Goal: Task Accomplishment & Management: Use online tool/utility

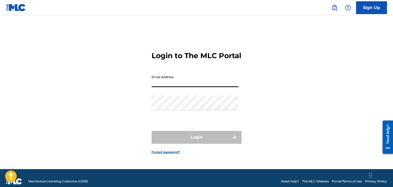
click at [183, 87] on input "Email Address" at bounding box center [195, 80] width 87 height 15
type input "[PERSON_NAME][EMAIL_ADDRESS][DOMAIN_NAME]"
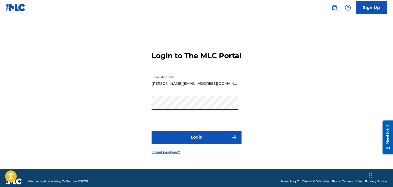
click at [152, 131] on button "Login" at bounding box center [197, 137] width 90 height 13
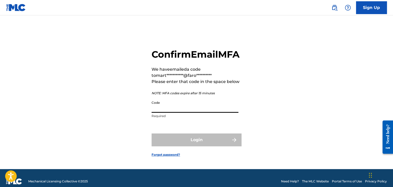
click at [222, 113] on input "Code" at bounding box center [195, 105] width 87 height 15
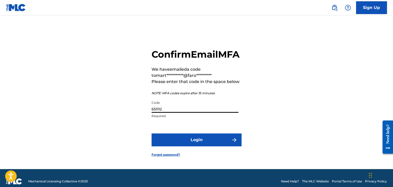
type input "651112"
click at [152, 134] on button "Login" at bounding box center [197, 140] width 90 height 13
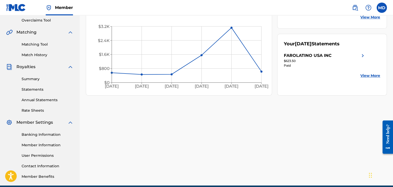
scroll to position [115, 0]
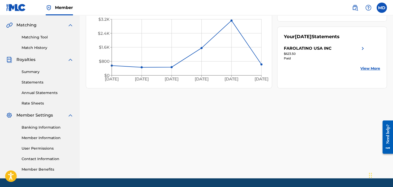
click at [31, 74] on link "Summary" at bounding box center [48, 71] width 52 height 5
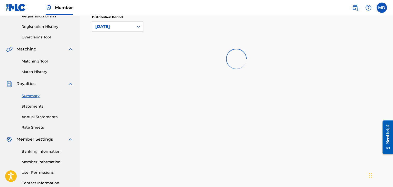
scroll to position [92, 0]
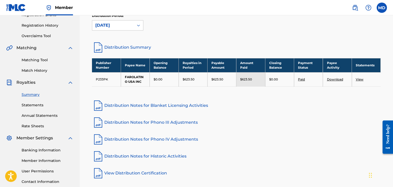
click at [49, 127] on link "Rate Sheets" at bounding box center [48, 126] width 52 height 5
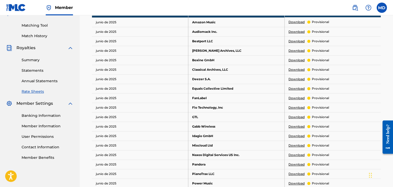
scroll to position [128, 0]
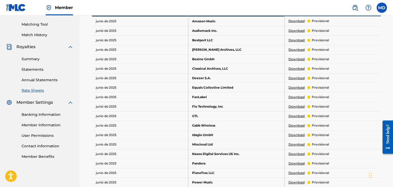
click at [30, 59] on link "Summary" at bounding box center [48, 58] width 52 height 5
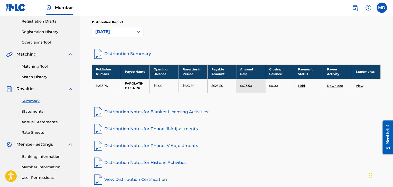
scroll to position [43, 0]
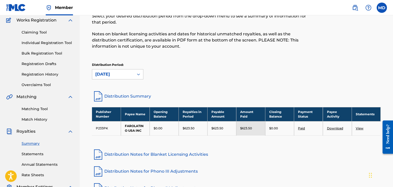
click at [46, 76] on link "Registration History" at bounding box center [48, 74] width 52 height 5
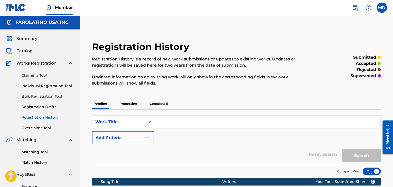
drag, startPoint x: 135, startPoint y: 98, endPoint x: 134, endPoint y: 100, distance: 2.7
click at [134, 99] on div "Registration History Registration History is a record of new work submissions o…" at bounding box center [236, 119] width 301 height 157
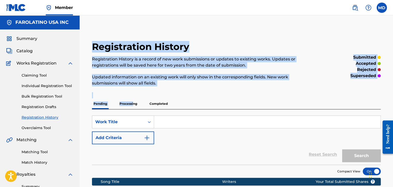
click at [133, 101] on p "Processing" at bounding box center [128, 104] width 21 height 11
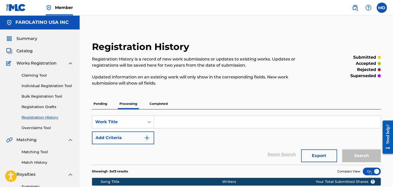
drag, startPoint x: 21, startPoint y: 52, endPoint x: 44, endPoint y: 59, distance: 24.4
click at [21, 52] on span "Catalog" at bounding box center [24, 51] width 16 height 6
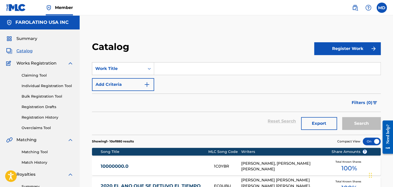
click at [186, 66] on input "Search Form" at bounding box center [267, 69] width 226 height 12
paste input "Lago"
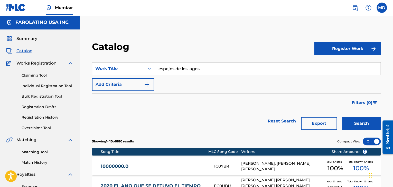
click at [203, 65] on input "espejos de los lagos" at bounding box center [267, 69] width 226 height 12
paste input "Lago"
type input "Lago"
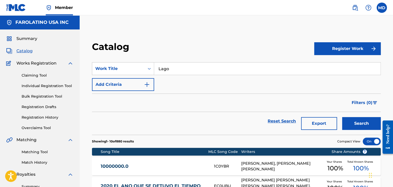
click at [342, 117] on button "Search" at bounding box center [361, 123] width 39 height 13
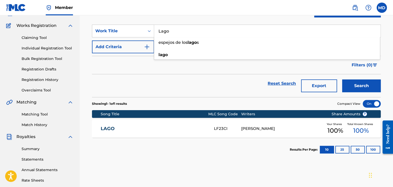
scroll to position [43, 0]
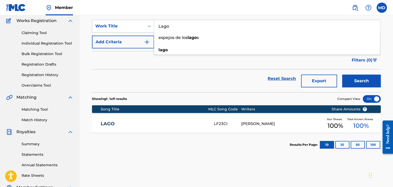
click at [165, 124] on link "LAGO" at bounding box center [154, 124] width 106 height 6
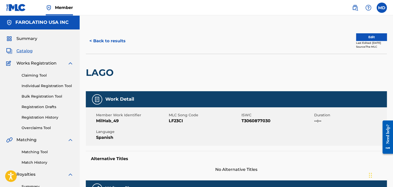
click at [172, 120] on span "LF23CI" at bounding box center [204, 121] width 71 height 6
copy span "LF23CI"
click at [113, 39] on button "< Back to results" at bounding box center [107, 41] width 43 height 13
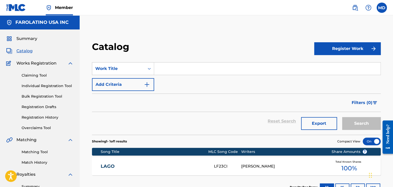
click at [173, 65] on input "Search Form" at bounding box center [267, 69] width 226 height 12
paste input "Between Stars"
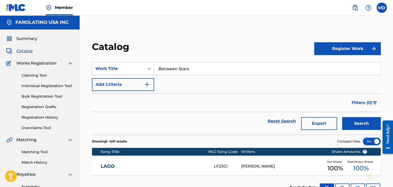
type input "Between Stars"
click at [342, 117] on button "Search" at bounding box center [361, 123] width 39 height 13
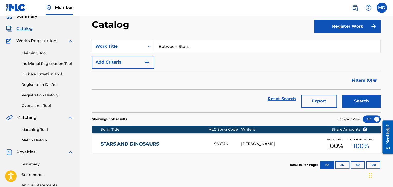
scroll to position [23, 0]
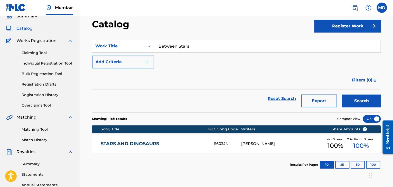
click at [342, 95] on button "Search" at bounding box center [361, 101] width 39 height 13
click at [44, 95] on link "Registration History" at bounding box center [48, 94] width 52 height 5
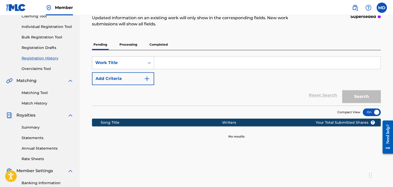
scroll to position [64, 0]
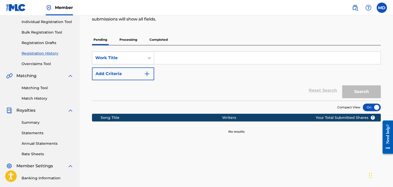
click at [162, 41] on p "Completed" at bounding box center [158, 39] width 21 height 11
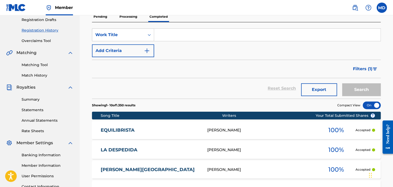
scroll to position [77, 0]
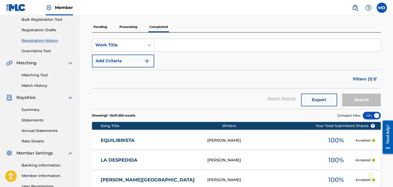
click at [194, 46] on input "Search Form" at bounding box center [267, 45] width 226 height 12
paste input "Between Stars"
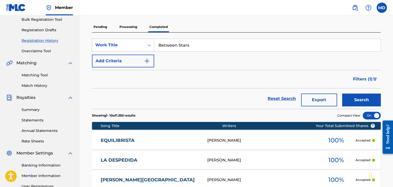
type input "Between Stars"
click at [342, 94] on button "Search" at bounding box center [361, 100] width 39 height 13
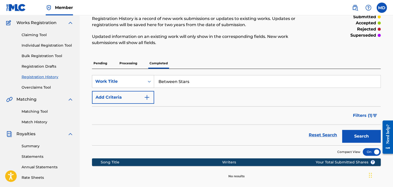
scroll to position [39, 0]
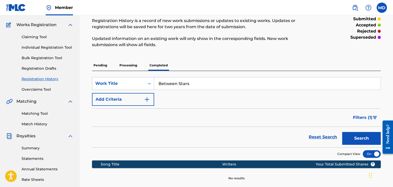
click at [186, 90] on div "Between Stars" at bounding box center [267, 83] width 226 height 13
click at [129, 69] on p "Processing" at bounding box center [128, 65] width 21 height 11
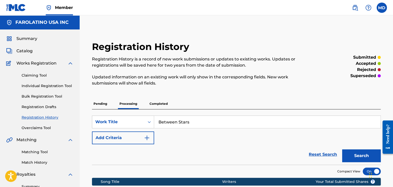
scroll to position [59, 0]
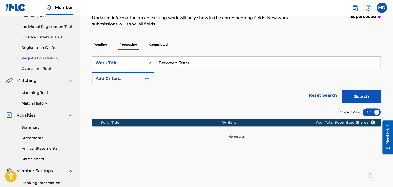
click at [103, 48] on p "Pending" at bounding box center [100, 44] width 17 height 11
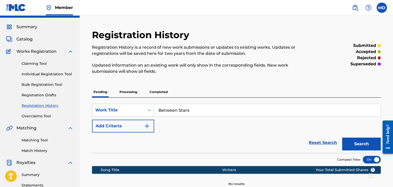
scroll to position [10, 0]
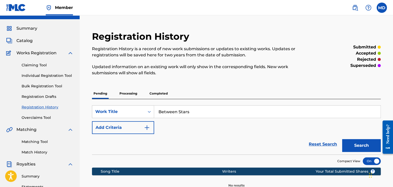
click at [48, 99] on link "Registration Drafts" at bounding box center [48, 96] width 52 height 5
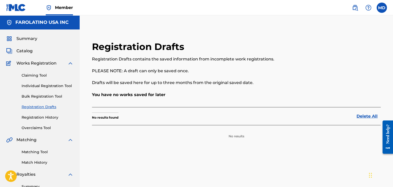
click at [27, 52] on span "Catalog" at bounding box center [24, 51] width 16 height 6
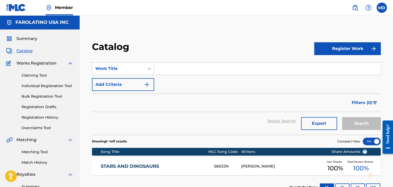
click at [237, 77] on div "SearchWithCriteria7a89a18d-3b67-40b7-ad14-eb70c8ee3197 Work Title Add Criteria" at bounding box center [236, 76] width 289 height 29
click at [242, 74] on input "Search Form" at bounding box center [267, 69] width 226 height 12
paste input "Between Stars"
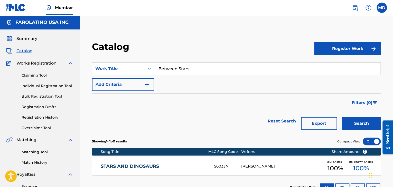
click at [342, 117] on button "Search" at bounding box center [361, 123] width 39 height 13
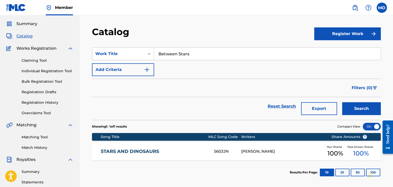
scroll to position [15, 0]
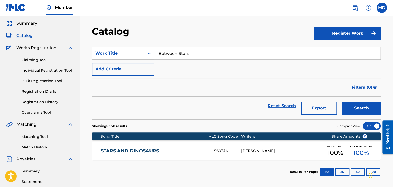
click at [342, 102] on button "Search" at bounding box center [361, 108] width 39 height 13
click at [168, 55] on input "Between Stars" at bounding box center [267, 53] width 226 height 12
type input "Stars"
click at [342, 102] on button "Search" at bounding box center [361, 108] width 39 height 13
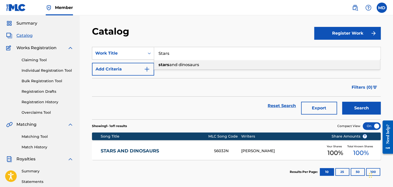
click at [223, 55] on input "Stars" at bounding box center [267, 53] width 226 height 12
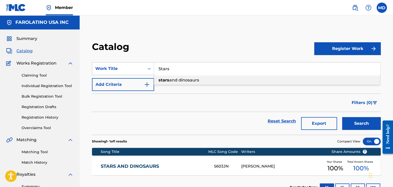
click at [353, 15] on nav "Member MD MD [PERSON_NAME] [PERSON_NAME][EMAIL_ADDRESS][DOMAIN_NAME] Notificati…" at bounding box center [196, 7] width 393 height 15
click at [353, 9] on img at bounding box center [355, 8] width 6 height 6
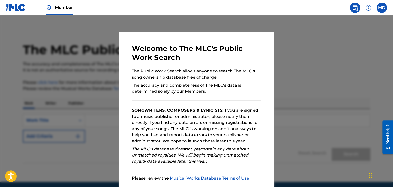
scroll to position [48, 0]
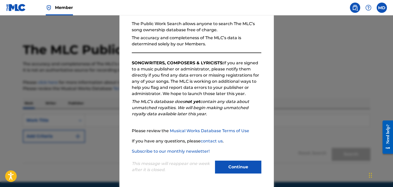
click at [230, 159] on div "This message will reappear one week after it is closed. Continue" at bounding box center [196, 165] width 129 height 20
drag, startPoint x: 211, startPoint y: 166, endPoint x: 213, endPoint y: 166, distance: 2.8
click at [213, 166] on div "This message will reappear one week after it is closed. Continue" at bounding box center [196, 165] width 129 height 20
click at [231, 169] on button "Continue" at bounding box center [238, 167] width 46 height 13
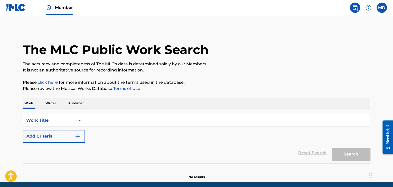
click at [114, 115] on input "Search Form" at bounding box center [227, 121] width 285 height 12
paste input "Between Stars"
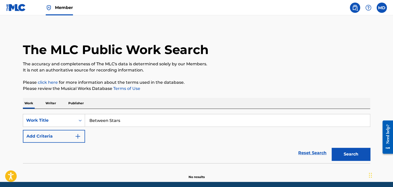
type input "Between Stars"
click at [332, 148] on button "Search" at bounding box center [351, 154] width 39 height 13
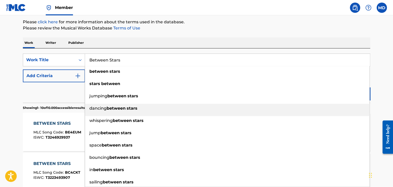
scroll to position [61, 0]
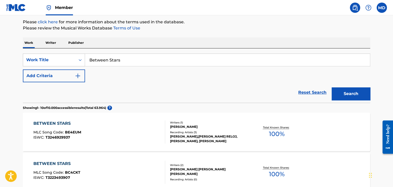
click at [81, 130] on div "BETWEEN STARS MLC Song Code : BE4EUM ISWC : T3246929937" at bounding box center [99, 132] width 132 height 23
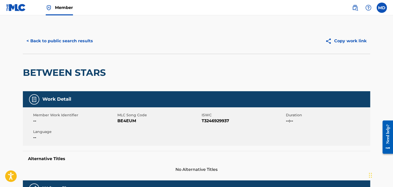
click at [54, 38] on button "< Back to public search results" at bounding box center [60, 41] width 74 height 13
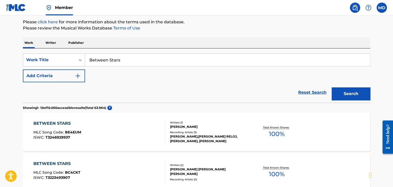
click at [113, 61] on input "Between Stars" at bounding box center [227, 60] width 285 height 12
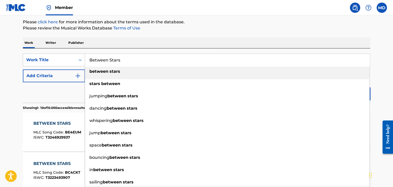
scroll to position [0, 0]
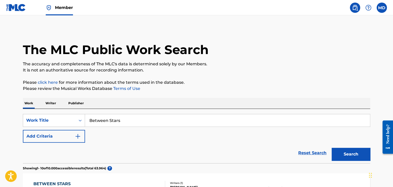
click at [62, 5] on span "Member" at bounding box center [64, 8] width 18 height 6
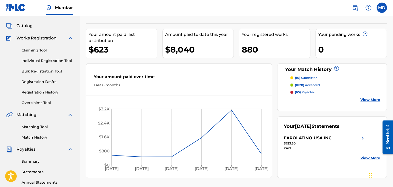
scroll to position [26, 0]
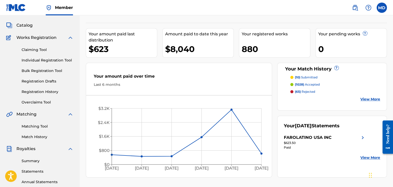
click at [32, 47] on div "Claiming Tool Individual Registration Tool Bulk Registration Tool Registration …" at bounding box center [39, 73] width 67 height 64
click at [26, 26] on span "Catalog" at bounding box center [24, 25] width 16 height 6
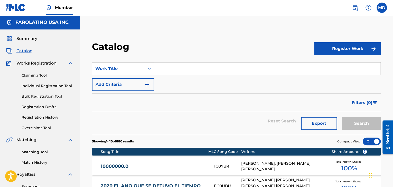
paste input "For You"
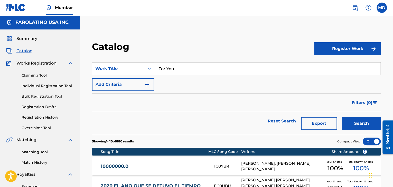
click at [162, 71] on input "For You" at bounding box center [267, 69] width 226 height 12
type input "For You"
click at [342, 117] on button "Search" at bounding box center [361, 123] width 39 height 13
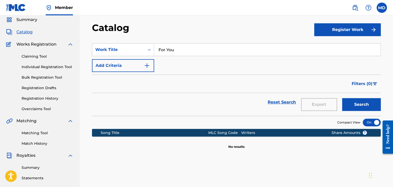
scroll to position [20, 0]
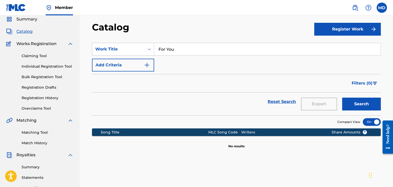
click at [342, 98] on button "Search" at bounding box center [361, 104] width 39 height 13
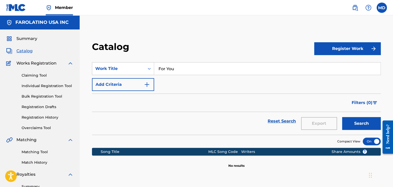
click at [355, 6] on img at bounding box center [355, 8] width 6 height 6
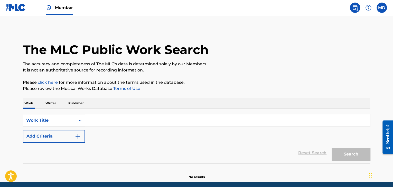
drag, startPoint x: 130, startPoint y: 113, endPoint x: 131, endPoint y: 124, distance: 10.6
click at [131, 124] on div "SearchWithCriteriae3229623-b860-4c18-90f3-589b700678fd Work Title Add Criteria …" at bounding box center [196, 136] width 347 height 54
paste input "For You"
click at [131, 124] on input "For You" at bounding box center [227, 121] width 285 height 12
type input "For You"
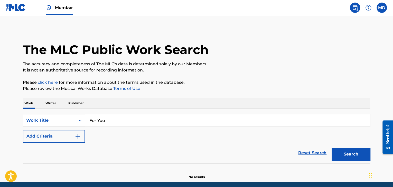
click at [332, 148] on button "Search" at bounding box center [351, 154] width 39 height 13
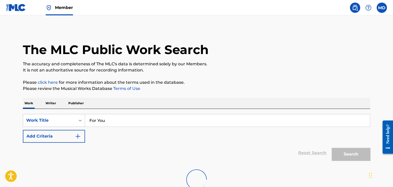
scroll to position [61, 0]
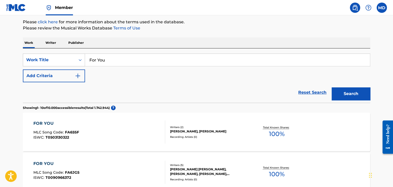
click at [27, 83] on div "Reset Search Search" at bounding box center [196, 92] width 347 height 21
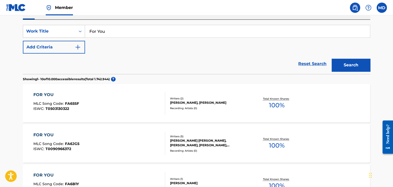
click at [68, 48] on button "Add Criteria" at bounding box center [54, 47] width 62 height 13
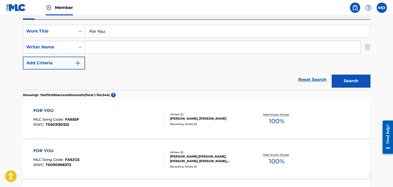
click at [112, 48] on input "Search Form" at bounding box center [222, 47] width 275 height 12
click at [332, 75] on button "Search" at bounding box center [351, 81] width 39 height 13
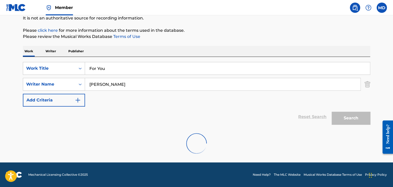
type input "[PERSON_NAME]"
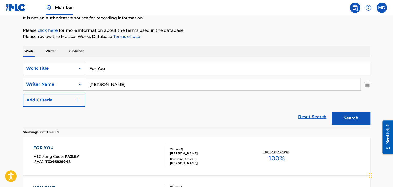
scroll to position [89, 0]
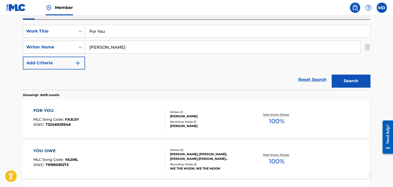
click at [129, 110] on div "FOR YOU MLC Song Code : FA3LSY ISWC : T3246929948" at bounding box center [99, 119] width 132 height 23
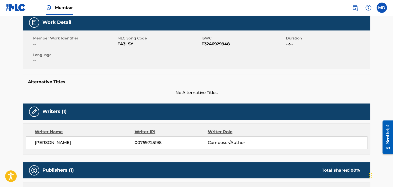
scroll to position [77, 0]
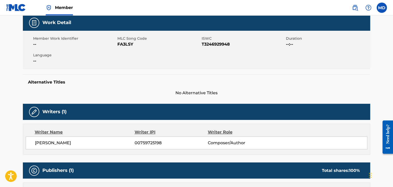
click at [127, 47] on span "FA3LSY" at bounding box center [158, 44] width 83 height 6
copy span "FA3LSY"
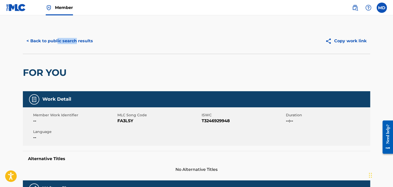
drag, startPoint x: 58, startPoint y: 49, endPoint x: 76, endPoint y: 39, distance: 20.9
click at [76, 39] on div "< Back to public search results Copy work link" at bounding box center [196, 41] width 347 height 26
click at [76, 39] on button "< Back to public search results" at bounding box center [60, 41] width 74 height 13
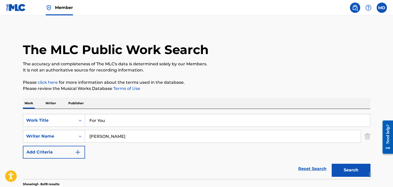
scroll to position [89, 0]
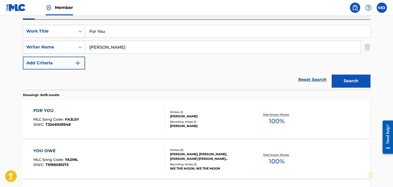
click at [123, 30] on input "For You" at bounding box center [227, 31] width 285 height 12
paste input "Between Stars"
type input "Between Stars"
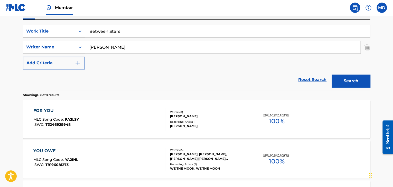
click at [332, 75] on button "Search" at bounding box center [351, 81] width 39 height 13
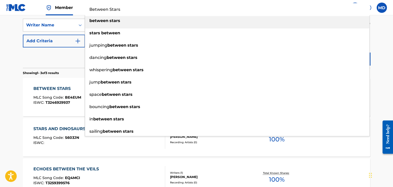
scroll to position [112, 0]
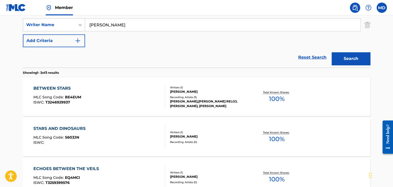
click at [42, 63] on div "Reset Search Search" at bounding box center [196, 57] width 347 height 21
click at [71, 85] on div "BETWEEN STARS MLC Song Code : BE4EUM ISWC : T3246929937 Writers ( 1 ) [PERSON_N…" at bounding box center [196, 97] width 347 height 39
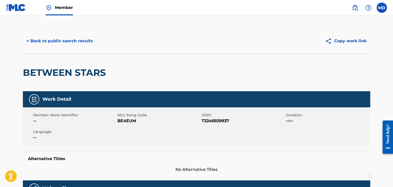
scroll to position [26, 0]
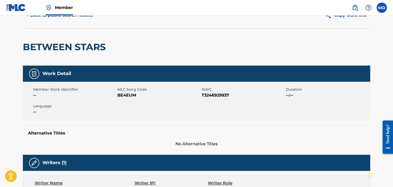
click at [129, 95] on span "BE4EUM" at bounding box center [158, 95] width 83 height 6
copy span "BE4EUM"
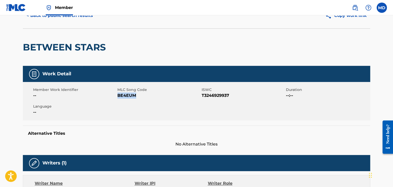
scroll to position [0, 0]
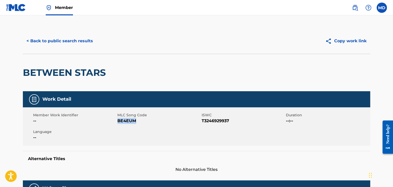
click at [45, 44] on button "< Back to public search results" at bounding box center [60, 41] width 74 height 13
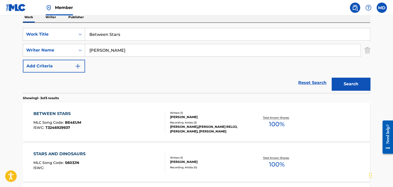
scroll to position [86, 0]
click at [119, 34] on input "Between Stars" at bounding box center [227, 35] width 285 height 12
paste input "From The Outside"
click at [119, 34] on input "From The Outside" at bounding box center [227, 35] width 285 height 12
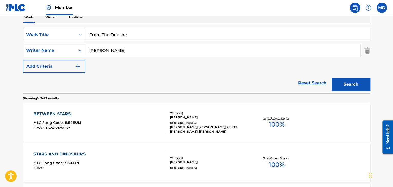
type input "From The Outside"
click at [332, 78] on button "Search" at bounding box center [351, 84] width 39 height 13
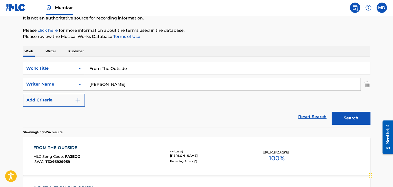
click at [97, 160] on div "FROM THE OUTSIDE MLC Song Code : FA3EQG ISWC : T3246929959" at bounding box center [99, 156] width 132 height 23
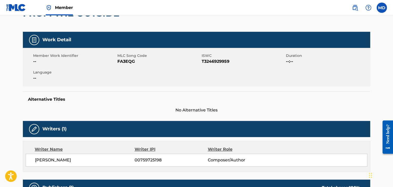
scroll to position [61, 0]
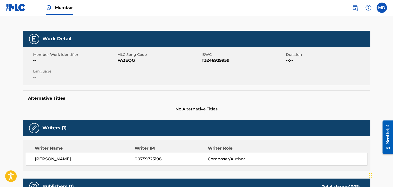
click at [125, 60] on span "FA3EQG" at bounding box center [158, 61] width 83 height 6
copy span "FA3EQG"
click at [125, 60] on span "FA3EQG" at bounding box center [158, 61] width 83 height 6
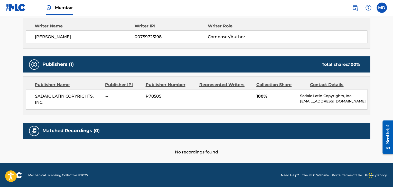
scroll to position [0, 0]
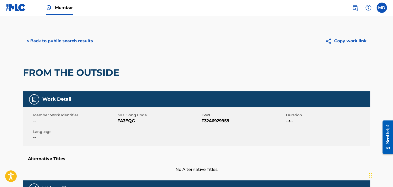
click at [80, 32] on div "< Back to public search results Copy work link" at bounding box center [196, 41] width 347 height 26
click at [81, 35] on button "< Back to public search results" at bounding box center [60, 41] width 74 height 13
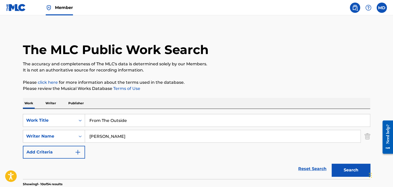
scroll to position [52, 0]
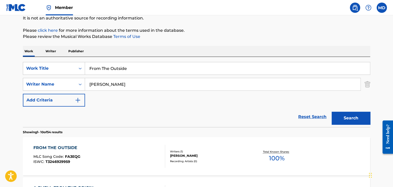
click at [56, 8] on span "Member" at bounding box center [64, 8] width 18 height 6
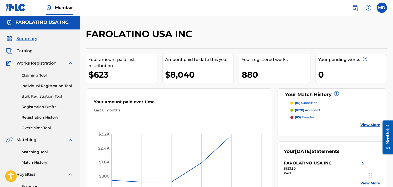
click at [28, 47] on div "Summary Catalog Works Registration Claiming Tool Individual Registration Tool B…" at bounding box center [40, 162] width 80 height 264
click at [28, 48] on span "Catalog" at bounding box center [24, 51] width 16 height 6
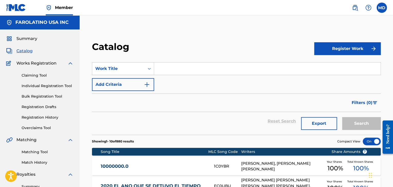
click at [176, 71] on input "Search Form" at bounding box center [267, 69] width 226 height 12
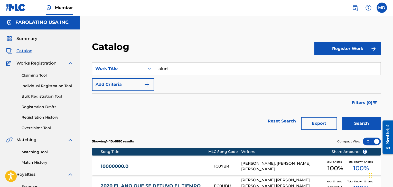
type input "alud"
click at [342, 117] on button "Search" at bounding box center [361, 123] width 39 height 13
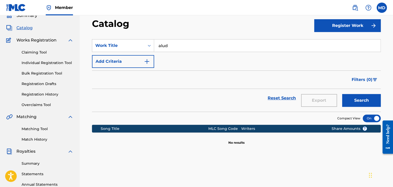
scroll to position [23, 0]
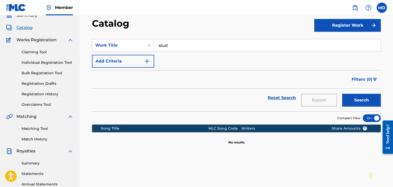
click at [342, 94] on button "Search" at bounding box center [361, 100] width 39 height 13
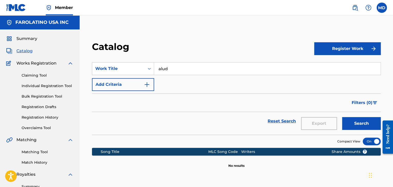
click at [44, 117] on link "Registration History" at bounding box center [48, 117] width 52 height 5
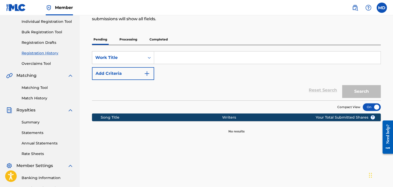
scroll to position [65, 0]
click at [133, 41] on p "Processing" at bounding box center [128, 39] width 21 height 11
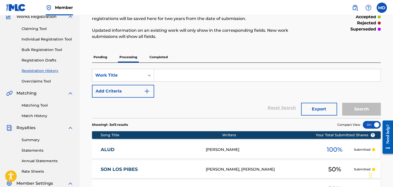
scroll to position [47, 0]
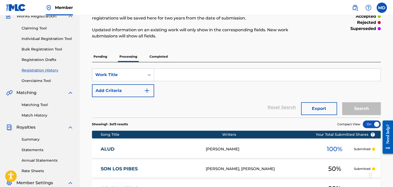
click at [172, 138] on div "Song Title Writers ? Your Total Submitted Shares" at bounding box center [236, 135] width 289 height 8
click at [173, 147] on link "ALUD" at bounding box center [150, 150] width 98 height 6
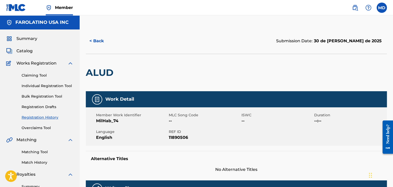
click at [173, 146] on div "Work Detail Member Work Identifier MilHab_74 MLC Song Code -- ISWC -- Duration …" at bounding box center [236, 132] width 301 height 82
click at [102, 46] on button "< Back" at bounding box center [101, 41] width 31 height 13
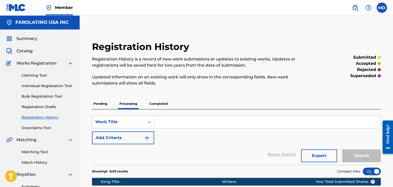
click at [27, 53] on span "Catalog" at bounding box center [24, 51] width 16 height 6
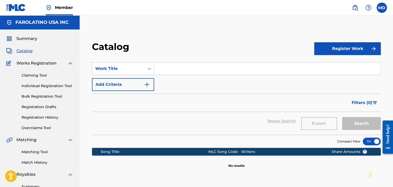
click at [31, 51] on span "Catalog" at bounding box center [24, 51] width 16 height 6
click at [17, 50] on span "Catalog" at bounding box center [24, 51] width 16 height 6
click at [288, 123] on div "Reset Search Export Search" at bounding box center [236, 121] width 289 height 18
click at [27, 40] on span "Summary" at bounding box center [26, 39] width 21 height 6
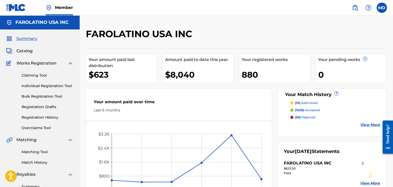
click at [281, 77] on div "880" at bounding box center [276, 75] width 68 height 12
click at [261, 78] on div "880" at bounding box center [276, 75] width 68 height 12
click at [29, 151] on link "Matching Tool" at bounding box center [48, 152] width 52 height 5
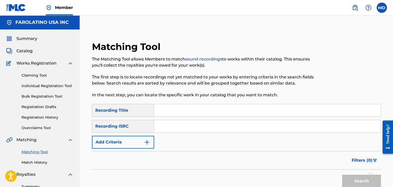
paste input "A Todos [PERSON_NAME]"
click at [189, 107] on input "A Todos [PERSON_NAME]" at bounding box center [267, 111] width 226 height 12
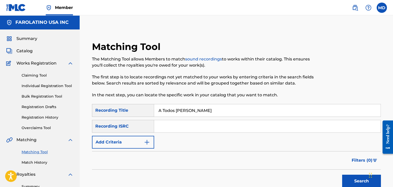
type input "A Todos [PERSON_NAME]"
click at [180, 127] on input "Search Form" at bounding box center [267, 126] width 226 height 12
click at [342, 175] on button "Search" at bounding box center [361, 181] width 39 height 13
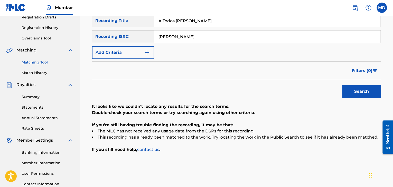
scroll to position [67, 0]
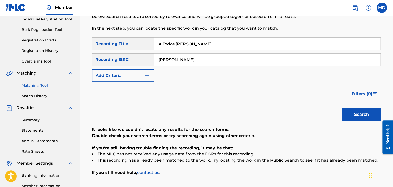
click at [194, 60] on input "[PERSON_NAME]" at bounding box center [267, 60] width 226 height 12
type input "[PERSON_NAME]"
click at [342, 108] on button "Search" at bounding box center [361, 114] width 39 height 13
click at [194, 55] on input "[PERSON_NAME]" at bounding box center [267, 60] width 226 height 12
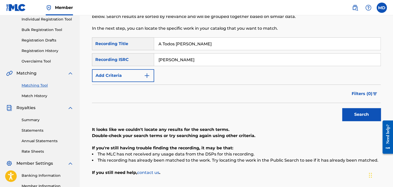
click at [194, 55] on input "[PERSON_NAME]" at bounding box center [267, 60] width 226 height 12
click at [138, 77] on button "Add Criteria" at bounding box center [123, 75] width 62 height 13
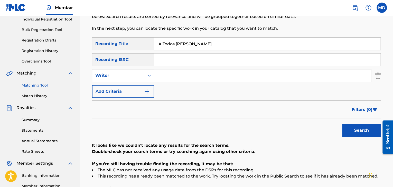
click at [171, 75] on input "Search Form" at bounding box center [262, 76] width 217 height 12
paste input "A Todos [PERSON_NAME]"
click at [171, 75] on input "A Todos [PERSON_NAME]" at bounding box center [262, 76] width 217 height 12
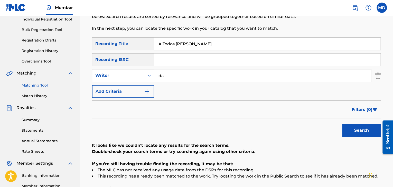
click at [171, 75] on input "da" at bounding box center [262, 76] width 217 height 12
type input "[PERSON_NAME]"
click at [342, 124] on button "Search" at bounding box center [361, 130] width 39 height 13
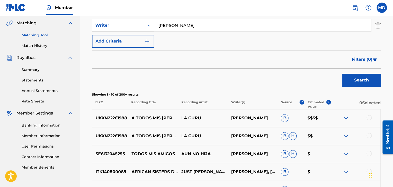
scroll to position [120, 0]
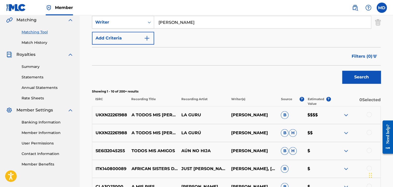
click at [367, 115] on div at bounding box center [368, 114] width 5 height 5
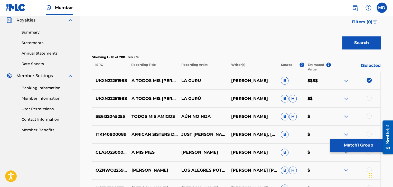
scroll to position [163, 0]
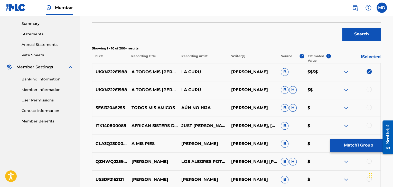
click at [370, 92] on div at bounding box center [355, 90] width 50 height 6
click at [369, 89] on div at bounding box center [368, 89] width 5 height 5
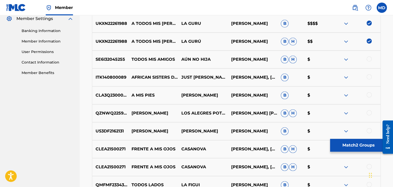
scroll to position [249, 0]
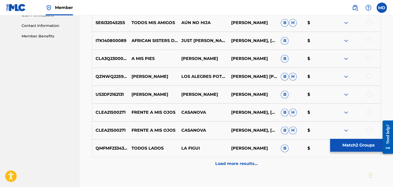
click at [375, 145] on button "Match 2 Groups" at bounding box center [358, 145] width 57 height 13
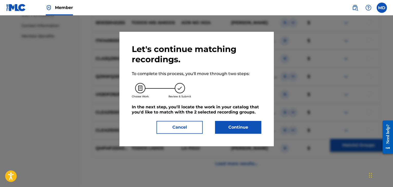
click at [248, 130] on button "Continue" at bounding box center [238, 127] width 46 height 13
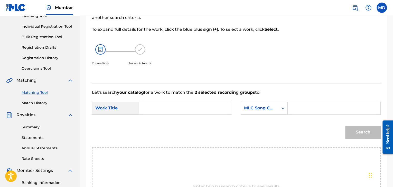
scroll to position [69, 0]
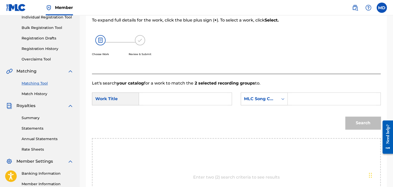
drag, startPoint x: 187, startPoint y: 107, endPoint x: 184, endPoint y: 100, distance: 6.8
click at [187, 106] on div "SearchWithCriteriae3229623-b860-4c18-90f3-589b700678fd Work Title SearchWithCri…" at bounding box center [236, 101] width 289 height 16
click at [184, 100] on input "Search Form" at bounding box center [185, 99] width 84 height 12
type input "a"
type input "v"
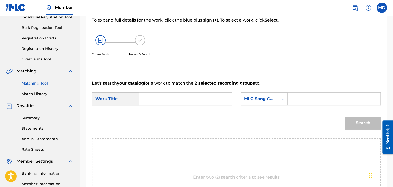
paste input "A Todos [PERSON_NAME]"
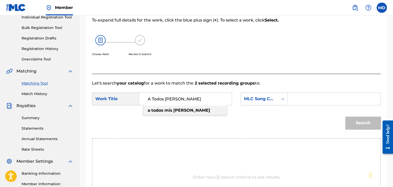
type input "A Todos [PERSON_NAME]"
click at [318, 92] on form "SearchWithCriteriae3229623-b860-4c18-90f3-589b700678fd Work Title A Todos Mis […" at bounding box center [236, 113] width 289 height 52
click at [298, 96] on input "Search Form" at bounding box center [334, 99] width 84 height 12
paste input "AY3V63"
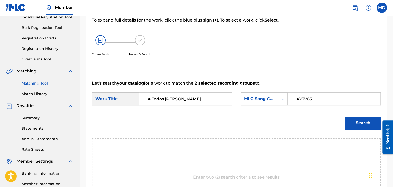
type input "AY3V63"
click at [363, 122] on button "Search" at bounding box center [362, 123] width 35 height 13
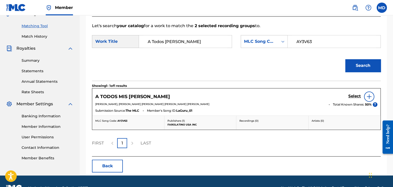
scroll to position [131, 0]
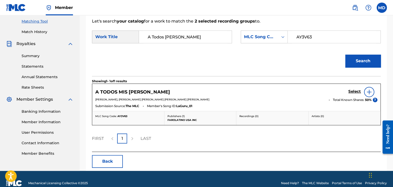
click at [356, 92] on h5 "Select" at bounding box center [354, 91] width 13 height 5
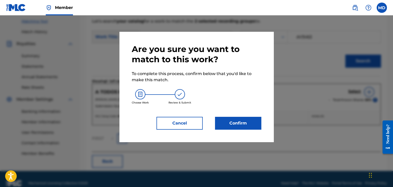
click at [244, 124] on button "Confirm" at bounding box center [238, 123] width 46 height 13
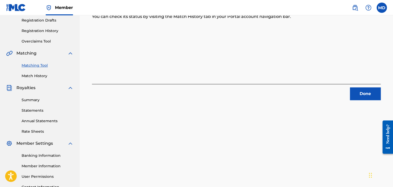
scroll to position [45, 0]
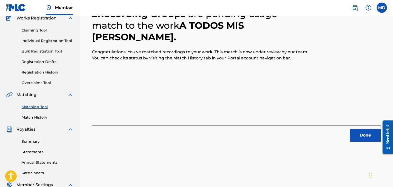
click at [355, 133] on button "Done" at bounding box center [365, 135] width 31 height 13
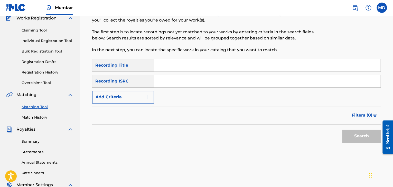
click at [165, 62] on input "Search Form" at bounding box center [267, 65] width 226 height 12
paste input "Algo Mas"
type input "Algo Mas"
drag, startPoint x: 135, startPoint y: 105, endPoint x: 135, endPoint y: 101, distance: 4.4
click at [135, 104] on form "SearchWithCriteria96de05a9-5890-4724-b12c-5af37231eaf5 Recording Title Algo Mas…" at bounding box center [236, 102] width 289 height 86
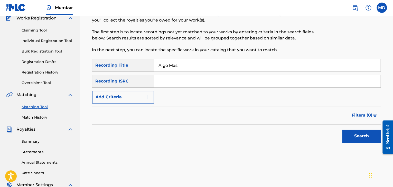
click at [136, 100] on button "Add Criteria" at bounding box center [123, 97] width 62 height 13
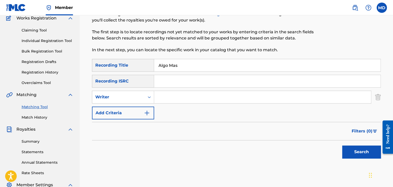
click at [188, 93] on input "Search Form" at bounding box center [262, 97] width 217 height 12
type input "[PERSON_NAME]"
click at [342, 146] on button "Search" at bounding box center [361, 152] width 39 height 13
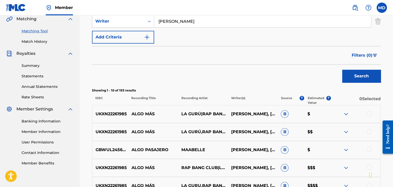
scroll to position [131, 0]
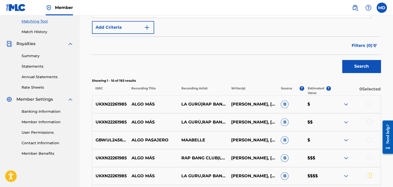
click at [369, 102] on div at bounding box center [368, 103] width 5 height 5
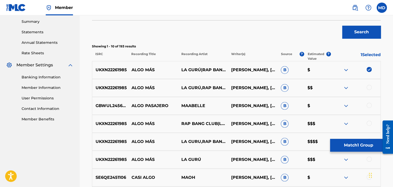
scroll to position [174, 0]
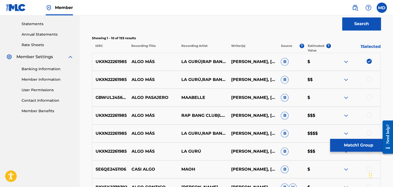
click at [368, 79] on div at bounding box center [368, 79] width 5 height 5
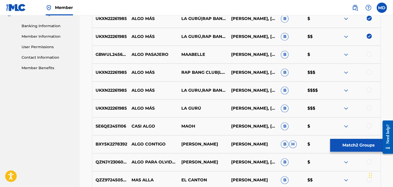
click at [367, 92] on div at bounding box center [368, 90] width 5 height 5
click at [367, 105] on div "UKXN22261985 ALGO MÁS LA GURÚ [PERSON_NAME], [PERSON_NAME], [PERSON_NAME]" at bounding box center [236, 109] width 289 height 18
click at [369, 107] on div at bounding box center [368, 108] width 5 height 5
click at [368, 71] on div at bounding box center [368, 72] width 5 height 5
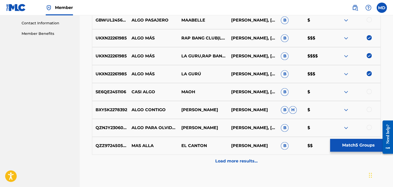
scroll to position [259, 0]
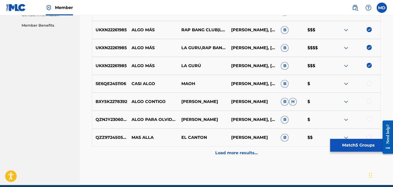
click at [253, 155] on p "Load more results..." at bounding box center [236, 153] width 42 height 6
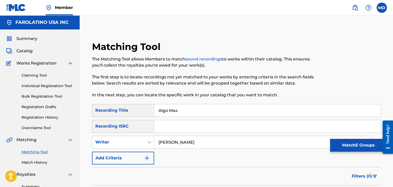
scroll to position [171, 0]
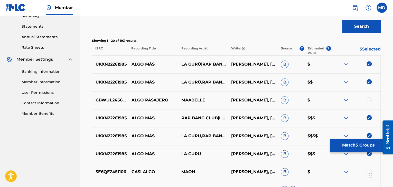
click at [345, 145] on button "Match 5 Groups" at bounding box center [358, 145] width 57 height 13
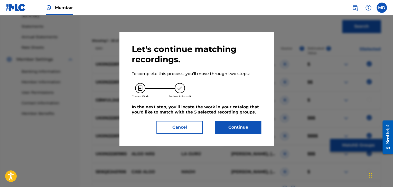
click at [247, 119] on div "Let's continue matching recordings. To complete this process, you'll move throu…" at bounding box center [196, 89] width 129 height 90
click at [256, 130] on button "Continue" at bounding box center [238, 127] width 46 height 13
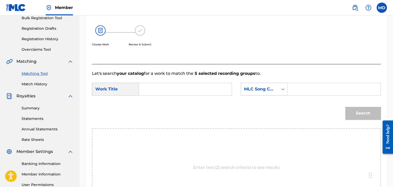
scroll to position [69, 0]
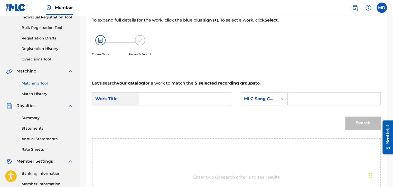
click at [215, 102] on input "Search Form" at bounding box center [185, 99] width 84 height 12
paste input "Algo Mas"
type input "Algo Mas"
click at [296, 99] on input "Search Form" at bounding box center [334, 99] width 84 height 12
paste input "AY48AQ"
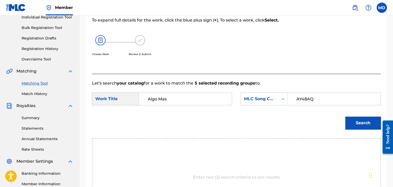
type input "AY48AQ"
click at [351, 120] on button "Search" at bounding box center [362, 123] width 35 height 13
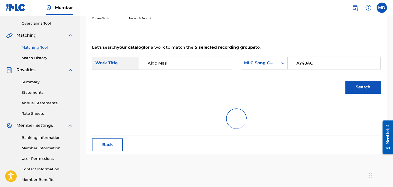
scroll to position [131, 0]
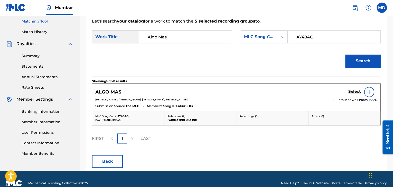
click at [358, 90] on h5 "Select" at bounding box center [354, 91] width 13 height 5
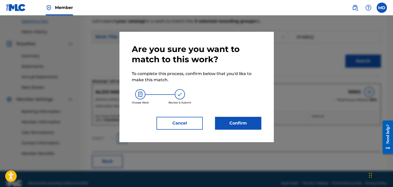
click at [228, 121] on button "Confirm" at bounding box center [238, 123] width 46 height 13
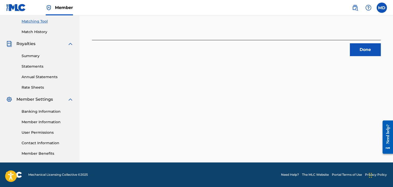
click at [367, 54] on button "Done" at bounding box center [365, 49] width 31 height 13
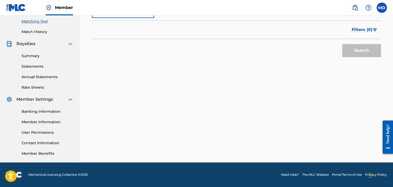
scroll to position [0, 0]
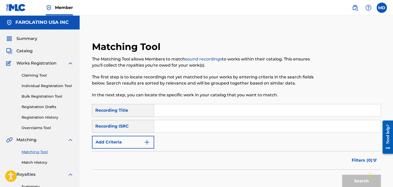
drag, startPoint x: 162, startPoint y: 117, endPoint x: 165, endPoint y: 113, distance: 4.9
click at [164, 115] on div "Search Form" at bounding box center [267, 110] width 226 height 13
click at [165, 113] on input "Search Form" at bounding box center [267, 111] width 226 height 12
paste input "Adios"
type input "Adios"
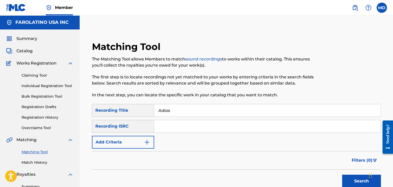
click at [118, 145] on button "Add Criteria" at bounding box center [123, 142] width 62 height 13
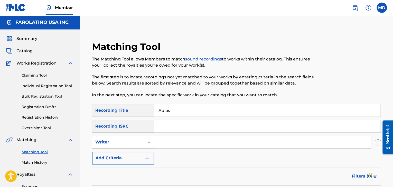
click at [168, 135] on div "SearchWithCriteria96de05a9-5890-4724-b12c-5af37231eaf5 Recording Title Adios Se…" at bounding box center [236, 134] width 289 height 61
click at [173, 140] on input "Search Form" at bounding box center [262, 142] width 217 height 12
type input "[PERSON_NAME]"
click at [168, 112] on input "Adios" at bounding box center [267, 111] width 226 height 12
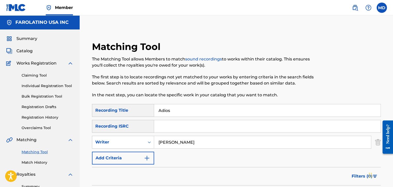
click at [168, 112] on input "Adios" at bounding box center [267, 111] width 226 height 12
paste input "Bareto Y Chanel"
type input "Bareto Y Chanel"
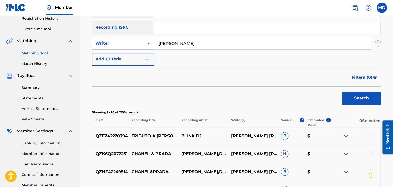
scroll to position [100, 0]
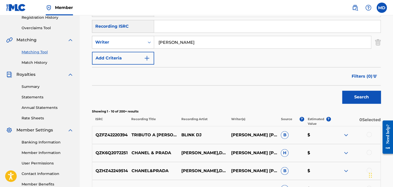
click at [183, 43] on input "[PERSON_NAME]" at bounding box center [262, 42] width 217 height 12
click at [201, 43] on input "[PERSON_NAME]" at bounding box center [262, 42] width 217 height 12
type input "[PERSON_NAME]"
click at [342, 91] on button "Search" at bounding box center [361, 97] width 39 height 13
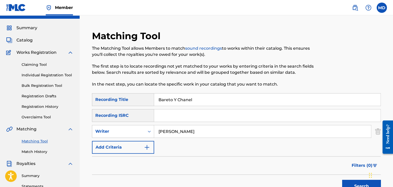
scroll to position [0, 0]
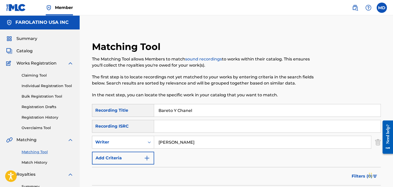
click at [170, 110] on input "Bareto Y Chanel" at bounding box center [267, 111] width 226 height 12
paste input "El Fraskito"
type input "El Fraskito"
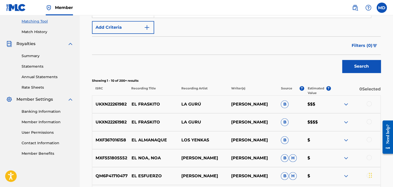
click at [372, 102] on div at bounding box center [355, 104] width 50 height 6
click at [370, 103] on div at bounding box center [368, 103] width 5 height 5
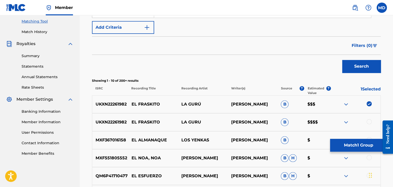
click at [368, 120] on div at bounding box center [368, 121] width 5 height 5
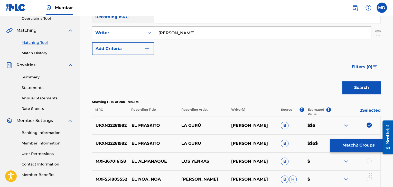
scroll to position [171, 0]
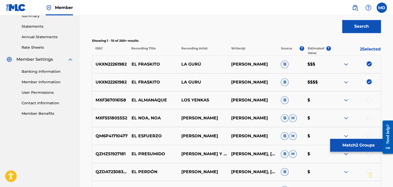
click at [352, 149] on button "Match 2 Groups" at bounding box center [358, 145] width 57 height 13
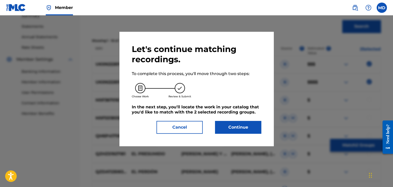
click at [262, 125] on div "Let's continue matching recordings. To complete this process, you'll move throu…" at bounding box center [196, 89] width 154 height 115
click at [251, 133] on button "Continue" at bounding box center [238, 127] width 46 height 13
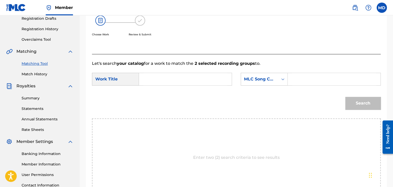
scroll to position [63, 0]
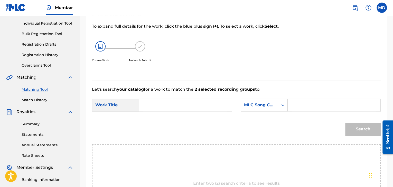
click at [181, 108] on input "Search Form" at bounding box center [185, 105] width 84 height 12
paste input "El Fraskito"
type input "El Fraskito"
click at [298, 100] on input "Search Form" at bounding box center [334, 105] width 84 height 12
paste input "FB5KC3"
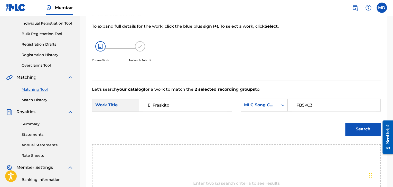
type input "FB5KC3"
drag, startPoint x: 365, startPoint y: 139, endPoint x: 367, endPoint y: 128, distance: 11.4
click at [365, 135] on div "Search" at bounding box center [236, 131] width 289 height 27
click at [367, 127] on button "Search" at bounding box center [362, 129] width 35 height 13
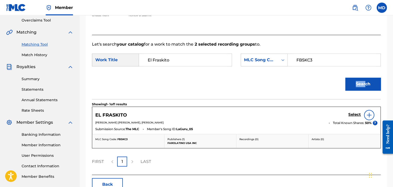
scroll to position [131, 0]
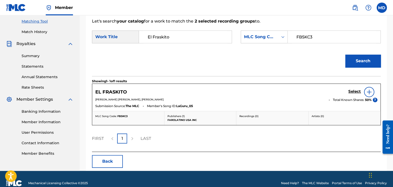
click at [353, 90] on h5 "Select" at bounding box center [354, 91] width 13 height 5
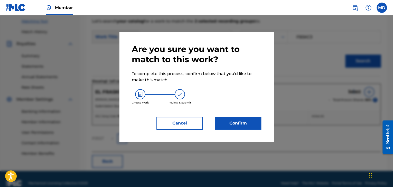
click at [225, 125] on button "Confirm" at bounding box center [238, 123] width 46 height 13
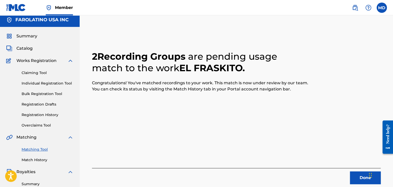
scroll to position [45, 0]
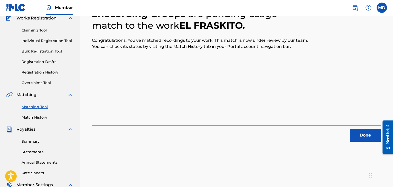
click at [355, 139] on button "Done" at bounding box center [365, 135] width 31 height 13
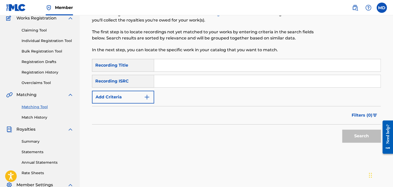
click at [161, 65] on input "Search Form" at bounding box center [267, 65] width 226 height 12
paste input "Gurundanga"
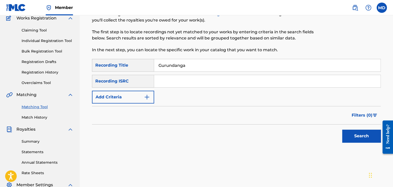
type input "Gurundanga"
click at [134, 99] on button "Add Criteria" at bounding box center [123, 97] width 62 height 13
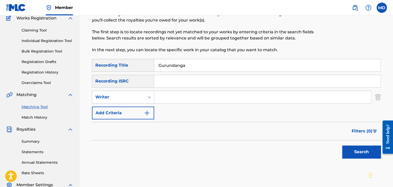
click at [173, 99] on input "Search Form" at bounding box center [262, 97] width 217 height 12
type input "[PERSON_NAME]"
click at [342, 146] on button "Search" at bounding box center [361, 152] width 39 height 13
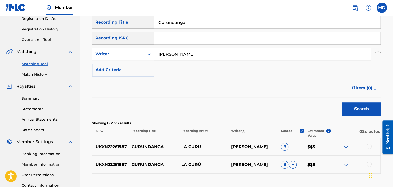
scroll to position [131, 0]
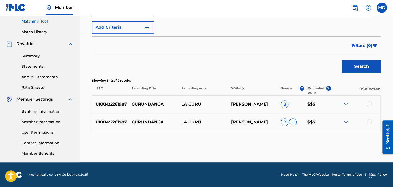
click at [371, 101] on div at bounding box center [355, 104] width 50 height 6
click at [368, 105] on div at bounding box center [368, 103] width 5 height 5
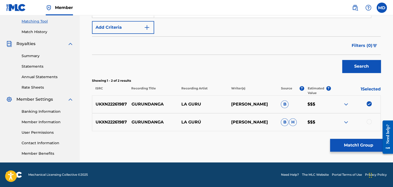
click at [370, 120] on div at bounding box center [368, 121] width 5 height 5
click at [360, 143] on button "Match 2 Groups" at bounding box center [358, 145] width 57 height 13
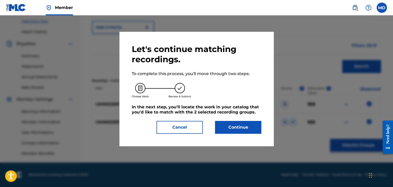
click at [252, 131] on button "Continue" at bounding box center [238, 127] width 46 height 13
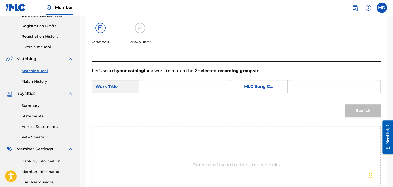
scroll to position [45, 0]
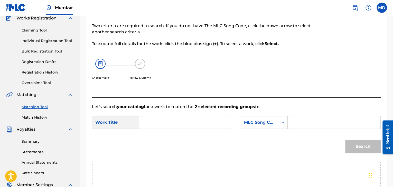
click at [300, 122] on input "Search Form" at bounding box center [334, 123] width 84 height 12
paste input "GC1HM5"
type input "GC1HM5"
click at [160, 125] on input "Search Form" at bounding box center [185, 123] width 84 height 12
type input "gurundanga"
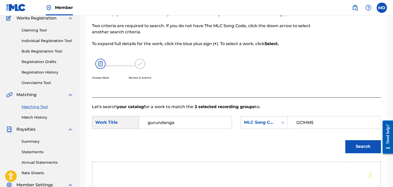
click at [345, 140] on button "Search" at bounding box center [362, 146] width 35 height 13
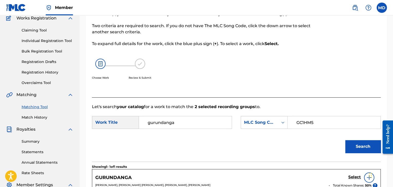
scroll to position [131, 0]
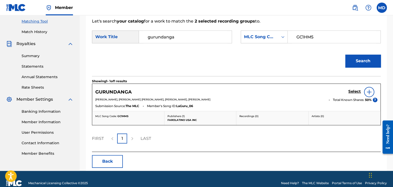
click at [353, 89] on h5 "Select" at bounding box center [354, 91] width 13 height 5
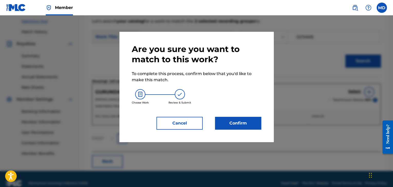
click at [246, 125] on button "Confirm" at bounding box center [238, 123] width 46 height 13
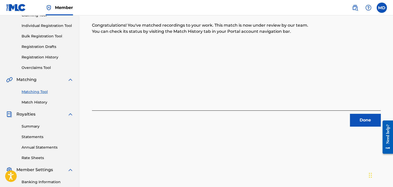
scroll to position [45, 0]
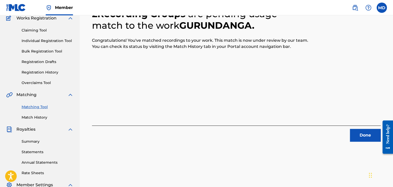
click at [359, 133] on button "Done" at bounding box center [365, 135] width 31 height 13
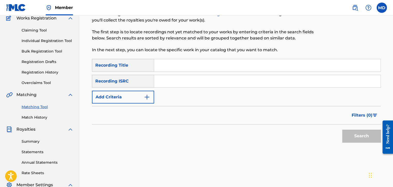
click at [179, 74] on div "SearchWithCriteria96de05a9-5890-4724-b12c-5af37231eaf5 Recording Title SearchWi…" at bounding box center [236, 81] width 289 height 45
click at [186, 64] on input "Search Form" at bounding box center [267, 65] width 226 height 12
paste input "Me Importa Un Cu"
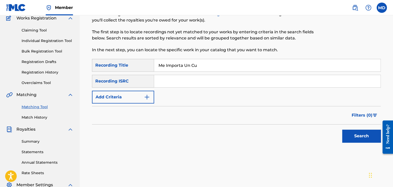
type input "Me Importa Un Cu"
click at [134, 100] on button "Add Criteria" at bounding box center [123, 97] width 62 height 13
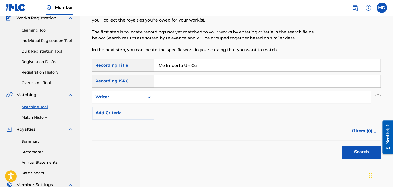
drag, startPoint x: 134, startPoint y: 101, endPoint x: 161, endPoint y: 95, distance: 28.1
click at [161, 95] on input "Search Form" at bounding box center [262, 97] width 217 height 12
type input "[PERSON_NAME]"
click at [342, 146] on button "Search" at bounding box center [361, 152] width 39 height 13
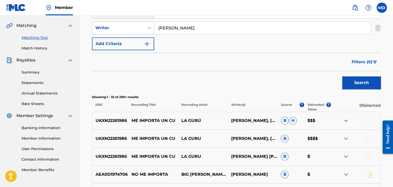
scroll to position [157, 0]
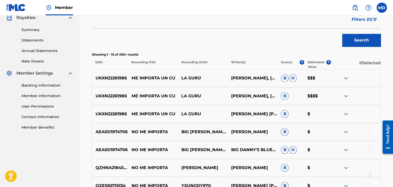
click at [366, 96] on div at bounding box center [355, 96] width 50 height 6
click at [367, 96] on div at bounding box center [368, 95] width 5 height 5
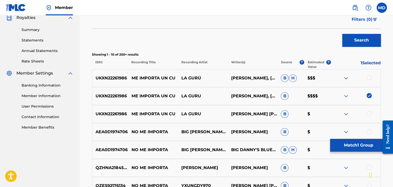
click at [367, 81] on div "UKXN22261986 ME IMPORTA UN CU LA GURÚ [PERSON_NAME], [PERSON_NAME] [PERSON_NAME…" at bounding box center [236, 78] width 289 height 18
click at [368, 79] on div at bounding box center [368, 77] width 5 height 5
click at [368, 113] on div at bounding box center [368, 113] width 5 height 5
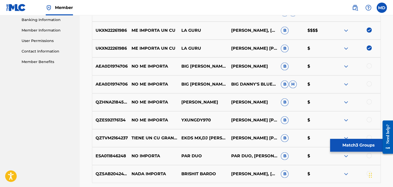
scroll to position [243, 0]
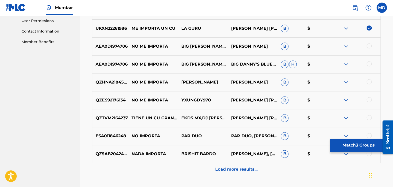
click at [355, 143] on button "Match 3 Groups" at bounding box center [358, 145] width 57 height 13
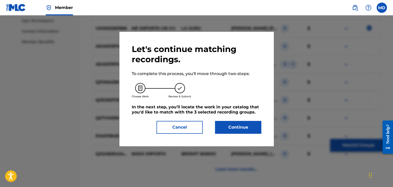
click at [259, 127] on button "Continue" at bounding box center [238, 127] width 46 height 13
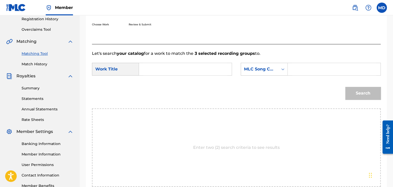
scroll to position [69, 0]
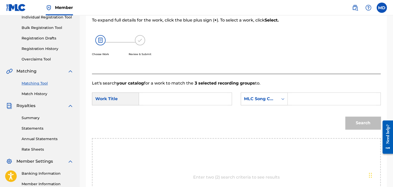
click at [184, 94] on input "Search Form" at bounding box center [185, 99] width 84 height 12
paste input "Me Importa Un Cu"
type input "Me Importa Un Cu"
click at [292, 103] on input "Search Form" at bounding box center [334, 99] width 84 height 12
paste input "MV3F6V"
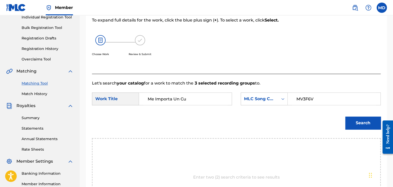
type input "MV3F6V"
click at [362, 114] on div "Search" at bounding box center [362, 122] width 38 height 21
click at [359, 122] on button "Search" at bounding box center [362, 123] width 35 height 13
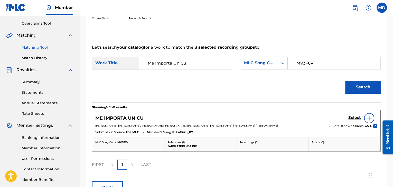
scroll to position [112, 0]
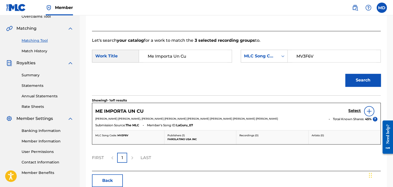
click at [354, 111] on h5 "Select" at bounding box center [354, 111] width 13 height 5
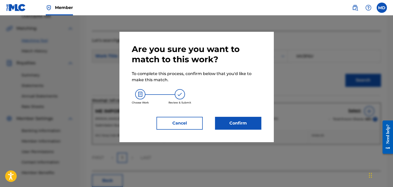
click at [239, 119] on button "Confirm" at bounding box center [238, 123] width 46 height 13
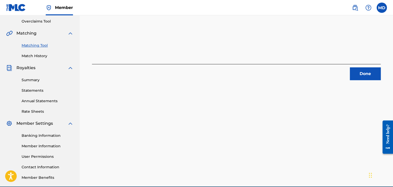
scroll to position [128, 0]
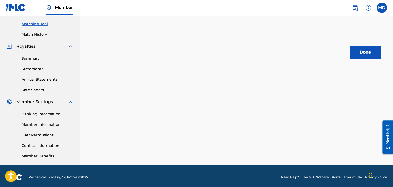
click at [361, 49] on button "Done" at bounding box center [365, 52] width 31 height 13
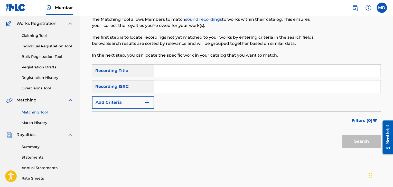
scroll to position [0, 0]
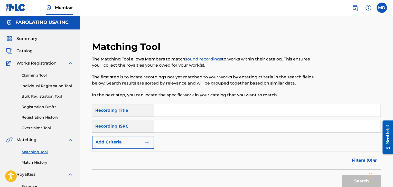
click at [196, 114] on input "Search Form" at bounding box center [267, 111] width 226 height 12
paste input "Melo"
type input "Melo"
click at [127, 143] on button "Add Criteria" at bounding box center [123, 142] width 62 height 13
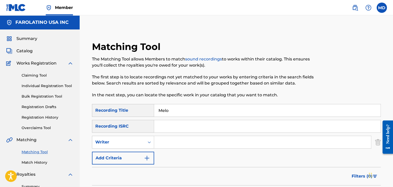
click at [171, 137] on input "Search Form" at bounding box center [262, 142] width 217 height 12
type input "[PERSON_NAME]"
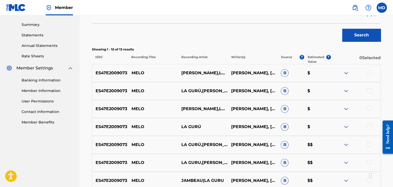
scroll to position [171, 0]
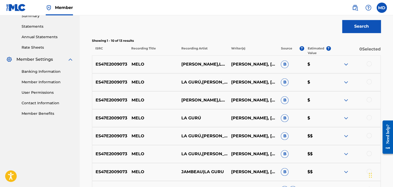
drag, startPoint x: 369, startPoint y: 62, endPoint x: 369, endPoint y: 75, distance: 12.8
click at [369, 62] on div at bounding box center [368, 63] width 5 height 5
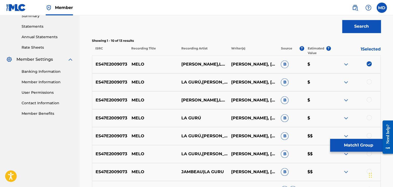
click at [368, 81] on div at bounding box center [368, 81] width 5 height 5
click at [367, 99] on div at bounding box center [368, 99] width 5 height 5
click at [368, 117] on div at bounding box center [368, 117] width 5 height 5
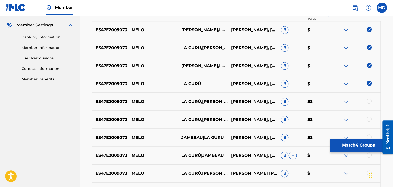
scroll to position [214, 0]
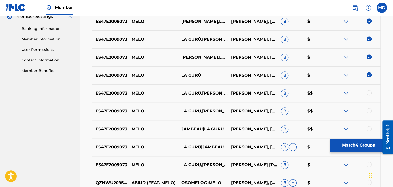
click at [369, 92] on div at bounding box center [368, 92] width 5 height 5
click at [372, 110] on div at bounding box center [355, 111] width 50 height 6
click at [371, 110] on div at bounding box center [368, 110] width 5 height 5
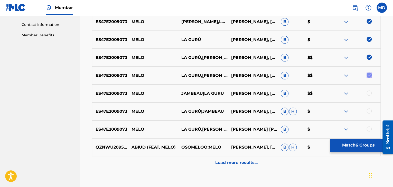
scroll to position [257, 0]
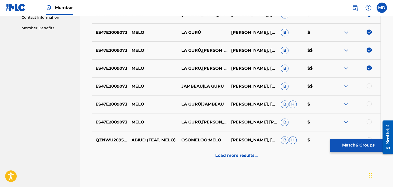
drag, startPoint x: 371, startPoint y: 84, endPoint x: 370, endPoint y: 92, distance: 7.3
click at [371, 85] on div at bounding box center [368, 85] width 5 height 5
click at [369, 103] on div at bounding box center [368, 103] width 5 height 5
click at [368, 115] on div "ES47E2009073 [PERSON_NAME],[PERSON_NAME] [PERSON_NAME] BUSTAMANTEDANIELA [PERSO…" at bounding box center [236, 122] width 289 height 18
click at [369, 121] on div at bounding box center [368, 121] width 5 height 5
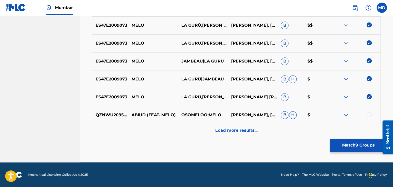
click at [262, 132] on div "Load more results..." at bounding box center [236, 130] width 289 height 13
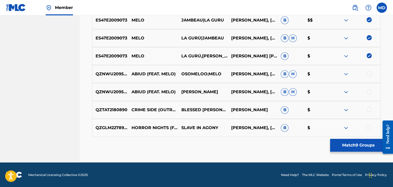
scroll to position [152, 0]
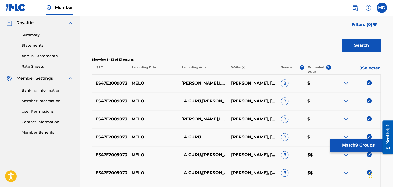
click at [344, 149] on button "Match 9 Groups" at bounding box center [358, 145] width 57 height 13
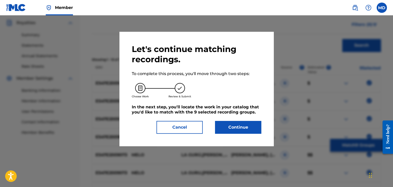
click at [232, 141] on div "Let's continue matching recordings. To complete this process, you'll move throu…" at bounding box center [196, 89] width 154 height 115
drag, startPoint x: 232, startPoint y: 134, endPoint x: 233, endPoint y: 131, distance: 2.9
click at [233, 131] on button "Continue" at bounding box center [238, 127] width 46 height 13
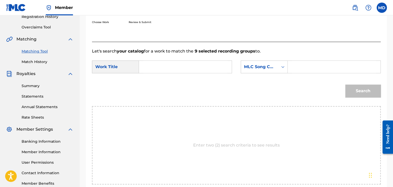
scroll to position [66, 0]
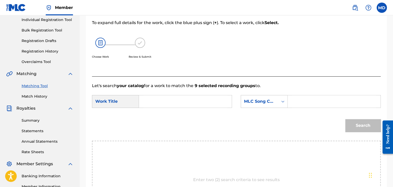
click at [179, 96] on input "Search Form" at bounding box center [185, 102] width 84 height 12
paste input "Melo"
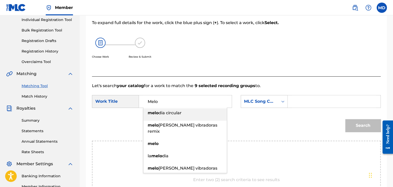
type input "Melo"
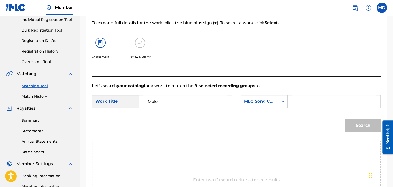
click at [309, 102] on input "Search Form" at bounding box center [334, 102] width 84 height 12
paste input "MV28V3"
type input "MV28V3"
click at [349, 120] on button "Search" at bounding box center [362, 125] width 35 height 13
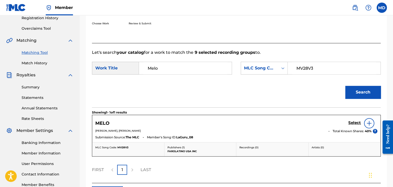
scroll to position [139, 0]
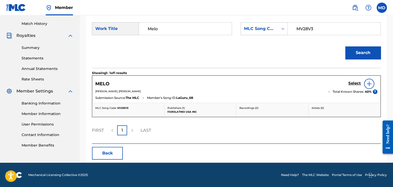
click at [354, 82] on h5 "Select" at bounding box center [354, 83] width 13 height 5
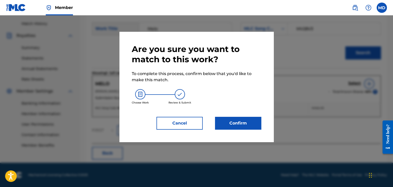
click at [224, 120] on button "Confirm" at bounding box center [238, 123] width 46 height 13
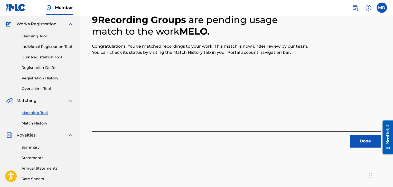
scroll to position [86, 0]
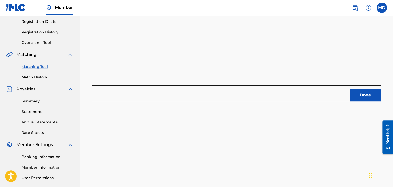
click at [370, 98] on button "Done" at bounding box center [365, 95] width 31 height 13
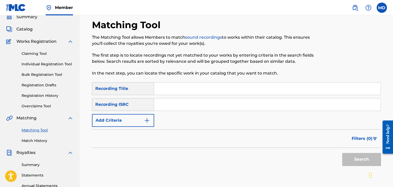
scroll to position [0, 0]
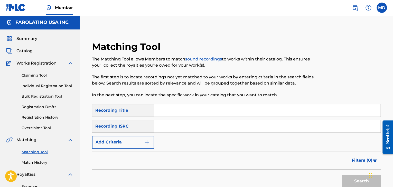
click at [181, 113] on input "Search Form" at bounding box center [267, 111] width 226 height 12
paste input "Mi [PERSON_NAME]"
type input "Mi [PERSON_NAME]"
click at [137, 142] on button "Add Criteria" at bounding box center [123, 142] width 62 height 13
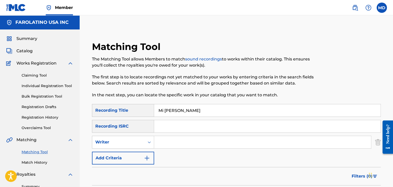
click at [175, 143] on input "Search Form" at bounding box center [262, 142] width 217 height 12
type input "[PERSON_NAME]"
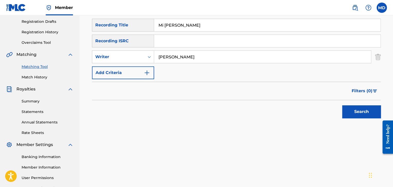
click at [342, 106] on button "Search" at bounding box center [361, 112] width 39 height 13
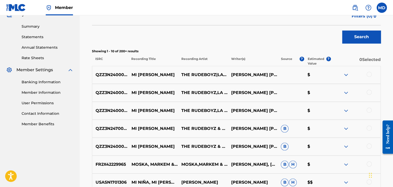
scroll to position [131, 0]
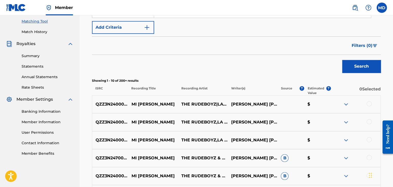
click at [367, 104] on div at bounding box center [368, 103] width 5 height 5
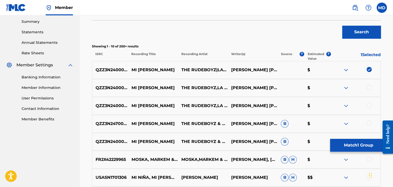
scroll to position [174, 0]
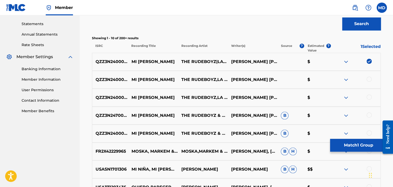
click at [369, 75] on div "QZZ3N2400078 MI [PERSON_NAME] THE RUDEBOYZ,LA GURU [PERSON_NAME] [PERSON_NAME],…" at bounding box center [236, 80] width 289 height 18
click at [369, 76] on div "QZZ3N2400078 MI [PERSON_NAME] THE RUDEBOYZ,LA GURU [PERSON_NAME] [PERSON_NAME],…" at bounding box center [236, 80] width 289 height 18
click at [367, 84] on div "QZZ3N2400078 MI [PERSON_NAME] THE RUDEBOYZ,LA GURU [PERSON_NAME] [PERSON_NAME],…" at bounding box center [236, 80] width 289 height 18
click at [371, 79] on div at bounding box center [368, 79] width 5 height 5
click at [368, 95] on div at bounding box center [368, 97] width 5 height 5
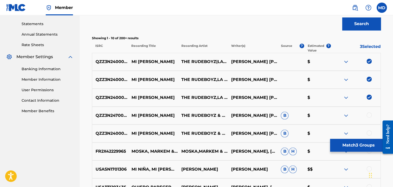
scroll to position [217, 0]
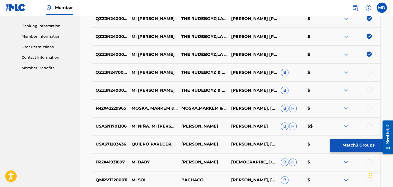
click at [371, 71] on div at bounding box center [368, 72] width 5 height 5
click at [369, 90] on div at bounding box center [368, 90] width 5 height 5
click at [338, 142] on button "Match 5 Groups" at bounding box center [358, 145] width 57 height 13
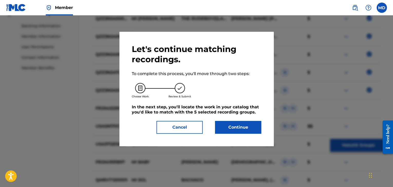
click at [250, 131] on button "Continue" at bounding box center [238, 127] width 46 height 13
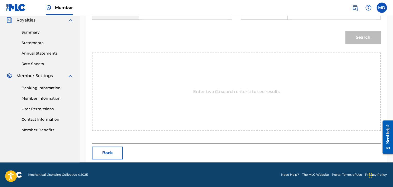
scroll to position [69, 0]
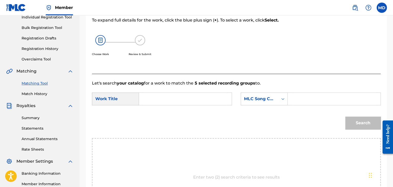
click at [306, 95] on input "Search Form" at bounding box center [334, 99] width 84 height 12
paste input "MW0V48"
type input "MW0V48"
click at [162, 98] on input "Search Form" at bounding box center [185, 99] width 84 height 12
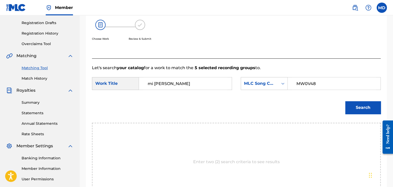
scroll to position [84, 0]
type input "mi [PERSON_NAME]"
click at [345, 101] on button "Search" at bounding box center [362, 107] width 35 height 13
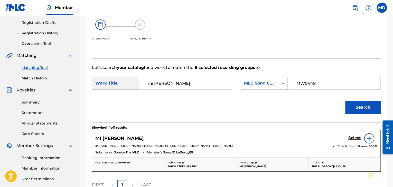
click at [356, 137] on h5 "Select" at bounding box center [354, 138] width 13 height 5
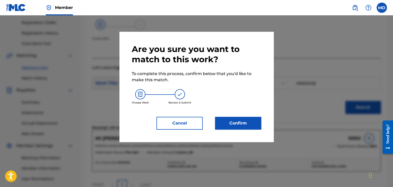
click at [245, 123] on button "Confirm" at bounding box center [238, 123] width 46 height 13
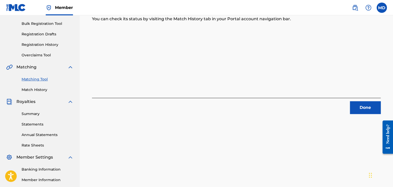
scroll to position [45, 0]
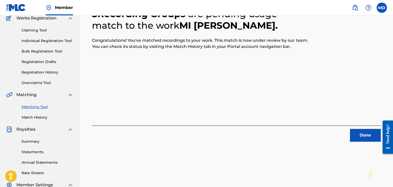
click at [362, 138] on button "Done" at bounding box center [365, 135] width 31 height 13
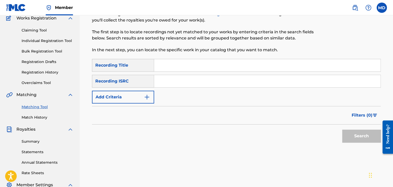
click at [167, 68] on input "Search Form" at bounding box center [267, 65] width 226 height 12
paste input "Mi Tierra"
type input "Mi Tierra"
click at [129, 96] on button "Add Criteria" at bounding box center [123, 97] width 62 height 13
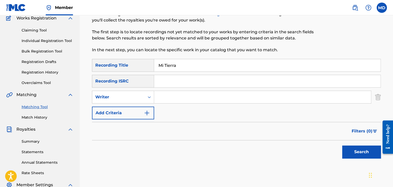
click at [191, 95] on input "Search Form" at bounding box center [262, 97] width 217 height 12
type input "[PERSON_NAME]"
click at [342, 146] on button "Search" at bounding box center [361, 152] width 39 height 13
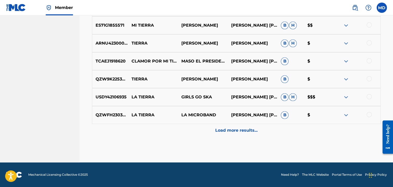
scroll to position [68, 0]
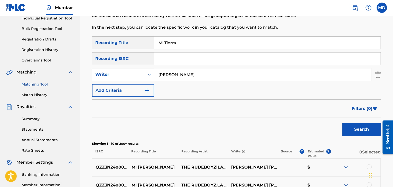
click at [191, 46] on input "Mi Tierra" at bounding box center [267, 43] width 226 height 12
paste input "Natural"
type input "Natural"
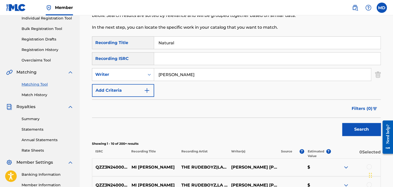
click at [342, 123] on button "Search" at bounding box center [361, 129] width 39 height 13
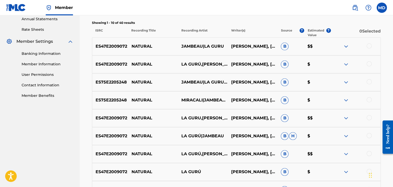
scroll to position [154, 0]
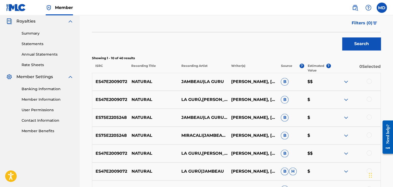
click at [370, 82] on div at bounding box center [368, 81] width 5 height 5
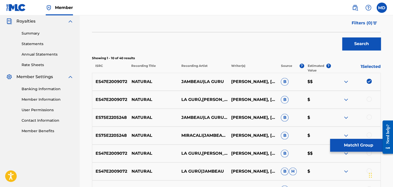
click at [367, 99] on div at bounding box center [368, 99] width 5 height 5
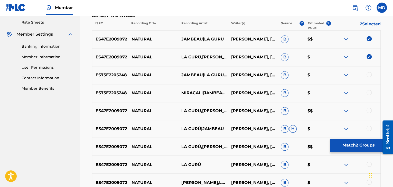
drag, startPoint x: 373, startPoint y: 78, endPoint x: 370, endPoint y: 76, distance: 3.4
click at [372, 77] on div at bounding box center [355, 75] width 50 height 6
click at [369, 75] on div at bounding box center [368, 74] width 5 height 5
click at [367, 93] on div at bounding box center [368, 92] width 5 height 5
click at [368, 111] on div at bounding box center [368, 110] width 5 height 5
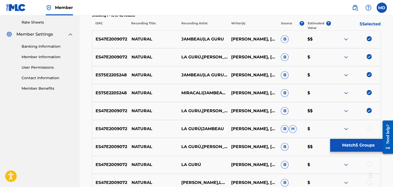
scroll to position [239, 0]
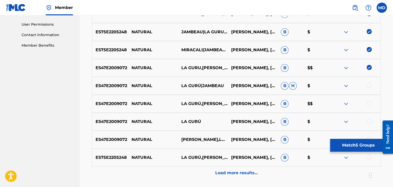
click at [370, 87] on div at bounding box center [368, 85] width 5 height 5
click at [368, 103] on div at bounding box center [368, 103] width 5 height 5
drag, startPoint x: 371, startPoint y: 117, endPoint x: 370, endPoint y: 120, distance: 3.1
click at [371, 118] on div "ES47E2009072 NATURAL LA GURÚ [PERSON_NAME], [PERSON_NAME] $" at bounding box center [236, 122] width 289 height 18
click at [370, 121] on div at bounding box center [368, 121] width 5 height 5
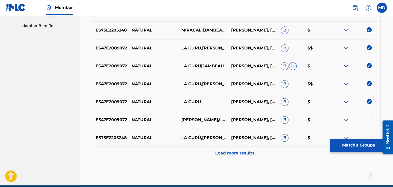
scroll to position [282, 0]
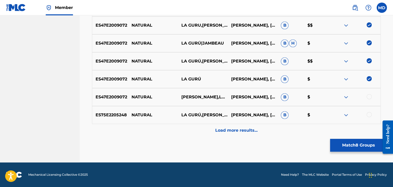
click at [368, 97] on div at bounding box center [368, 96] width 5 height 5
click at [371, 115] on div at bounding box center [368, 114] width 5 height 5
click at [253, 129] on p "Load more results..." at bounding box center [236, 131] width 42 height 6
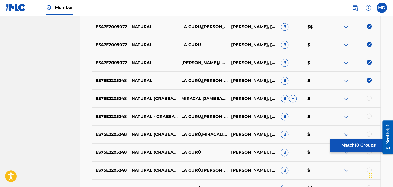
scroll to position [325, 0]
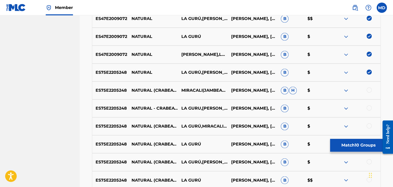
click at [368, 90] on div at bounding box center [368, 90] width 5 height 5
click at [369, 107] on div at bounding box center [368, 108] width 5 height 5
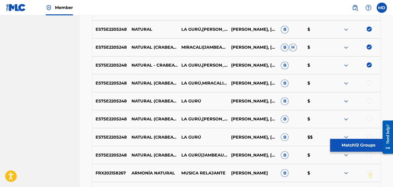
click at [368, 83] on div at bounding box center [368, 82] width 5 height 5
click at [368, 100] on div at bounding box center [368, 100] width 5 height 5
click at [368, 118] on div at bounding box center [368, 118] width 5 height 5
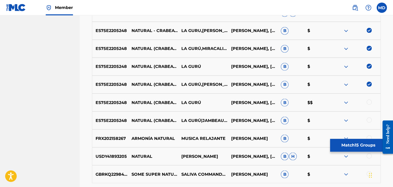
scroll to position [410, 0]
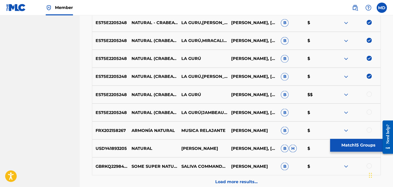
click at [369, 94] on div at bounding box center [368, 94] width 5 height 5
click at [368, 113] on div at bounding box center [368, 112] width 5 height 5
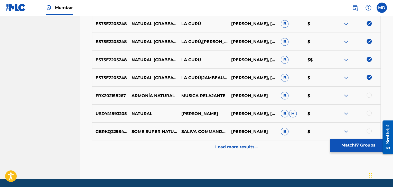
scroll to position [453, 0]
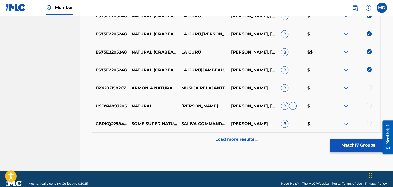
click at [346, 149] on button "Match 17 Groups" at bounding box center [358, 145] width 57 height 13
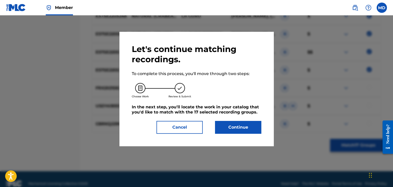
click at [241, 122] on button "Continue" at bounding box center [238, 127] width 46 height 13
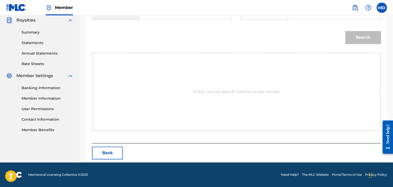
scroll to position [69, 0]
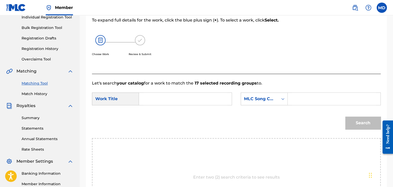
click at [192, 101] on input "Search Form" at bounding box center [185, 99] width 84 height 12
paste input "Natural"
type input "Natural"
drag, startPoint x: 307, startPoint y: 96, endPoint x: 267, endPoint y: 72, distance: 46.3
click at [303, 93] on input "Search Form" at bounding box center [334, 99] width 84 height 12
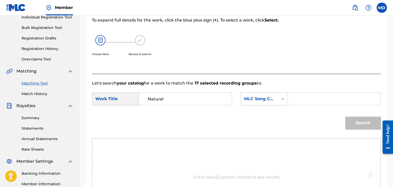
paste input "N97GV7"
type input "N97GV7"
click at [345, 117] on button "Search" at bounding box center [362, 123] width 35 height 13
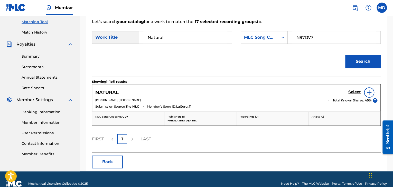
scroll to position [131, 0]
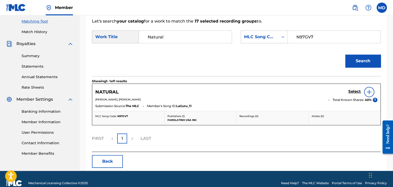
click at [351, 91] on h5 "Select" at bounding box center [354, 91] width 13 height 5
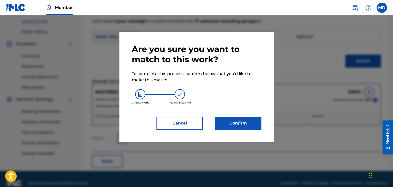
click at [253, 118] on button "Confirm" at bounding box center [238, 123] width 46 height 13
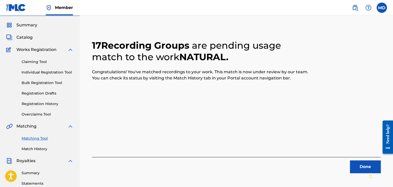
scroll to position [0, 0]
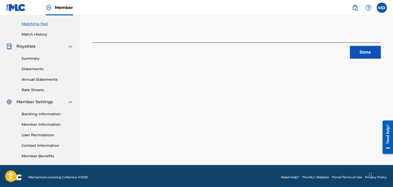
click at [355, 56] on button "Done" at bounding box center [365, 52] width 31 height 13
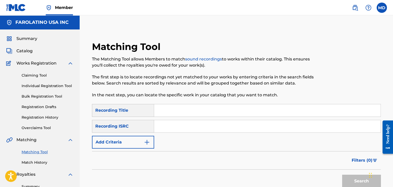
click at [176, 116] on input "Search Form" at bounding box center [267, 111] width 226 height 12
paste input "No Drama"
type input "No Drama"
click at [342, 175] on button "Search" at bounding box center [361, 181] width 39 height 13
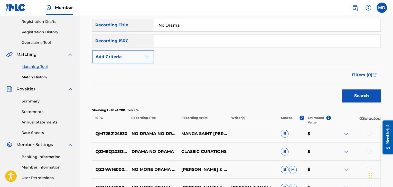
click at [126, 51] on button "Add Criteria" at bounding box center [123, 57] width 62 height 13
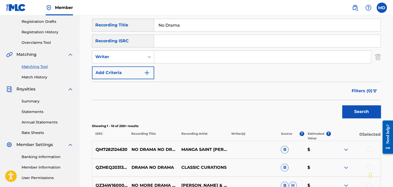
click at [212, 56] on input "Search Form" at bounding box center [262, 57] width 217 height 12
type input "[PERSON_NAME]"
click at [342, 106] on button "Search" at bounding box center [361, 112] width 39 height 13
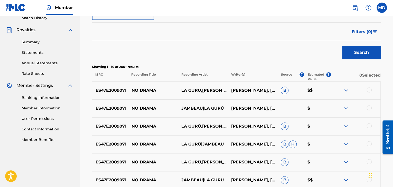
scroll to position [146, 0]
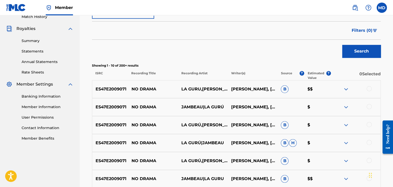
click at [372, 91] on div at bounding box center [355, 89] width 50 height 6
click at [369, 91] on div at bounding box center [355, 89] width 50 height 6
drag, startPoint x: 368, startPoint y: 89, endPoint x: 368, endPoint y: 94, distance: 5.9
click at [368, 94] on div "ES47E2009071 NO DRAMA LA GURU,[PERSON_NAME] [PERSON_NAME] [PERSON_NAME] B $$" at bounding box center [236, 89] width 289 height 18
click at [370, 91] on div at bounding box center [355, 89] width 50 height 6
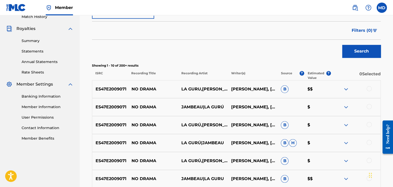
click at [370, 90] on div at bounding box center [368, 88] width 5 height 5
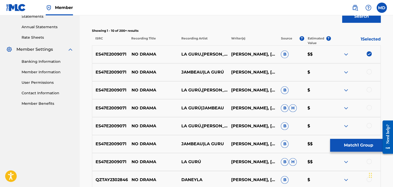
scroll to position [189, 0]
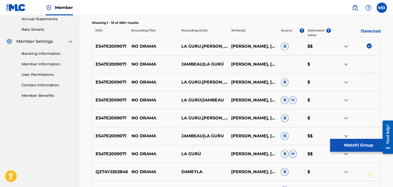
click at [368, 64] on div at bounding box center [368, 63] width 5 height 5
click at [369, 82] on div at bounding box center [368, 81] width 5 height 5
click at [367, 102] on div at bounding box center [355, 100] width 50 height 6
click at [369, 101] on div at bounding box center [368, 99] width 5 height 5
click at [369, 119] on div at bounding box center [368, 117] width 5 height 5
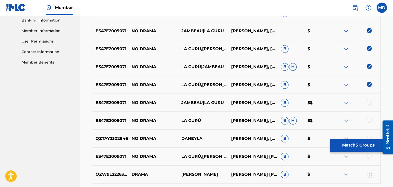
scroll to position [232, 0]
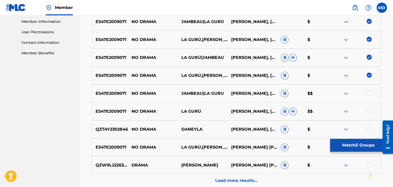
click at [366, 91] on div at bounding box center [355, 94] width 50 height 6
click at [368, 93] on div at bounding box center [368, 93] width 5 height 5
click at [370, 111] on div at bounding box center [368, 111] width 5 height 5
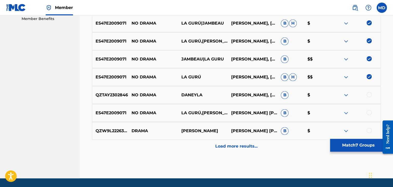
scroll to position [275, 0]
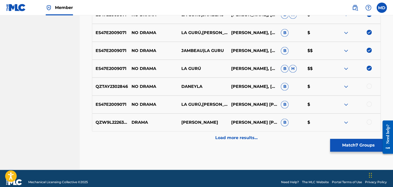
click at [369, 87] on div at bounding box center [368, 86] width 5 height 5
click at [369, 105] on div at bounding box center [368, 104] width 5 height 5
click at [244, 140] on p "Load more results..." at bounding box center [236, 138] width 42 height 6
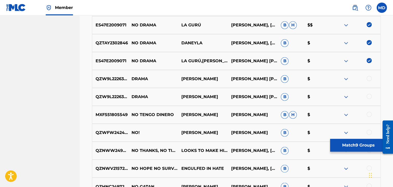
scroll to position [403, 0]
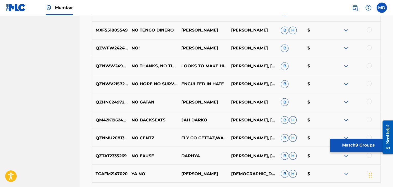
click at [338, 147] on button "Match 9 Groups" at bounding box center [358, 145] width 57 height 13
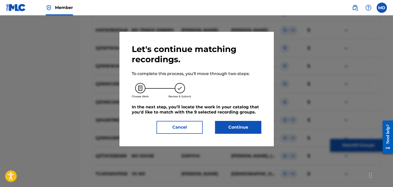
click at [245, 127] on button "Continue" at bounding box center [238, 127] width 46 height 13
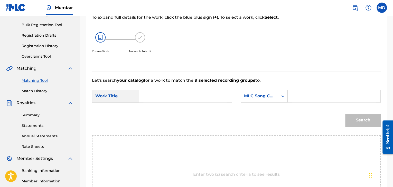
scroll to position [69, 0]
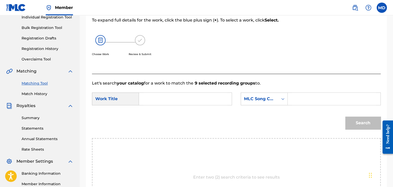
drag, startPoint x: 206, startPoint y: 80, endPoint x: 204, endPoint y: 96, distance: 16.6
click at [206, 80] on div "Let's search your catalog for a work to match the 9 selected recording groups t…" at bounding box center [236, 152] width 289 height 156
click at [204, 97] on input "Search Form" at bounding box center [185, 99] width 84 height 12
paste input "No Drama"
type input "No Drama"
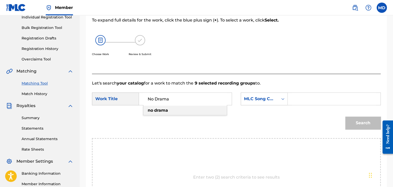
click at [310, 107] on div "SearchWithCriteriae3229623-b860-4c18-90f3-589b700678fd Work Title No Drama no d…" at bounding box center [236, 101] width 289 height 16
click at [313, 101] on input "v" at bounding box center [334, 99] width 84 height 12
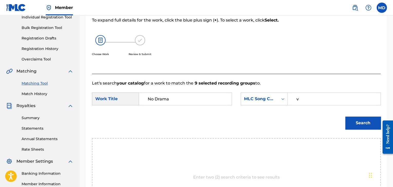
click at [319, 97] on input "v" at bounding box center [334, 99] width 84 height 12
paste input "N97G3I"
type input "N97G3I"
click at [354, 117] on button "Search" at bounding box center [362, 123] width 35 height 13
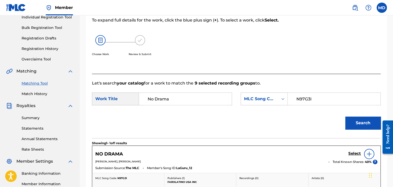
scroll to position [131, 0]
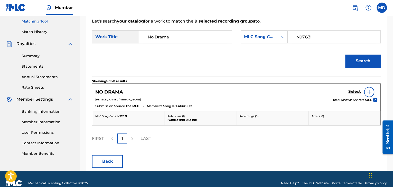
click at [356, 90] on h5 "Select" at bounding box center [354, 91] width 13 height 5
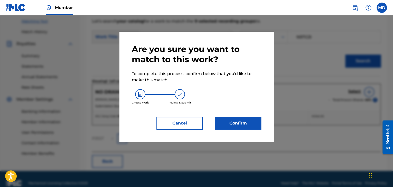
click at [233, 122] on button "Confirm" at bounding box center [238, 123] width 46 height 13
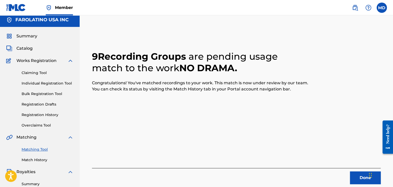
scroll to position [88, 0]
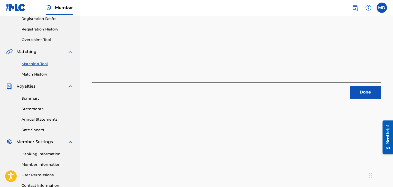
click at [346, 90] on div "Done" at bounding box center [236, 91] width 289 height 16
click at [355, 93] on button "Done" at bounding box center [365, 92] width 31 height 13
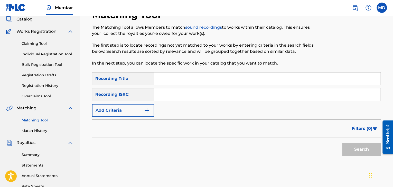
scroll to position [3, 0]
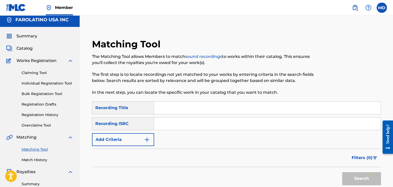
click at [164, 110] on input "Search Form" at bounding box center [267, 108] width 226 height 12
paste input "Pendejo"
type input "Pendejo"
click at [137, 139] on button "Add Criteria" at bounding box center [123, 140] width 62 height 13
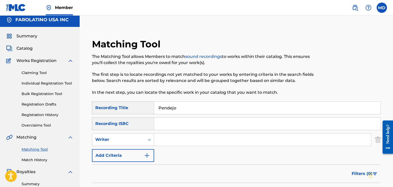
click at [168, 138] on input "Search Form" at bounding box center [262, 140] width 217 height 12
type input "[PERSON_NAME]"
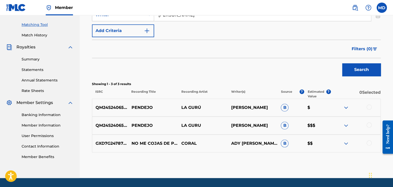
scroll to position [128, 0]
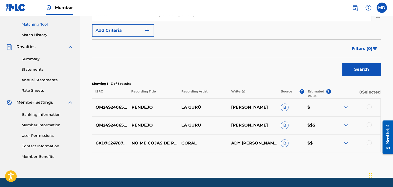
click at [370, 124] on div at bounding box center [368, 124] width 5 height 5
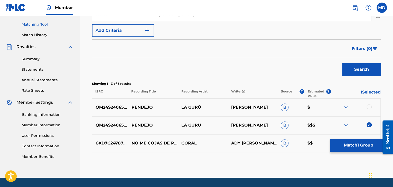
click at [370, 107] on div at bounding box center [368, 107] width 5 height 5
click at [355, 147] on button "Match 2 Groups" at bounding box center [358, 145] width 57 height 13
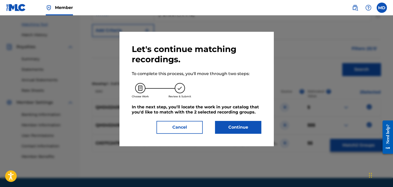
click at [235, 126] on button "Continue" at bounding box center [238, 127] width 46 height 13
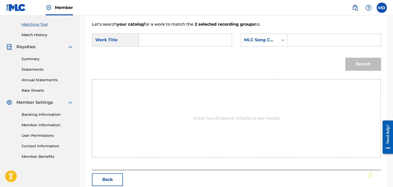
click at [215, 39] on input "Search Form" at bounding box center [185, 40] width 84 height 12
paste input "Pendejo"
type input "Pendejo"
paste input "PN4UYD"
click at [311, 38] on input "PN4UYD" at bounding box center [334, 40] width 84 height 12
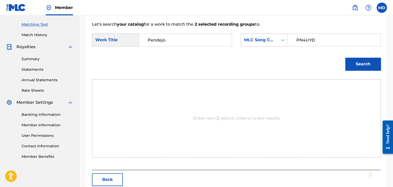
type input "PN4UYD"
click at [345, 58] on button "Search" at bounding box center [362, 64] width 35 height 13
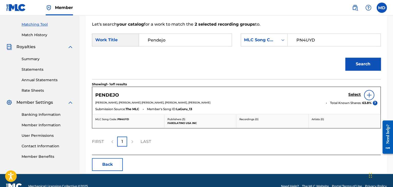
click at [352, 92] on div "Select" at bounding box center [362, 95] width 29 height 10
click at [356, 93] on h5 "Select" at bounding box center [354, 94] width 13 height 5
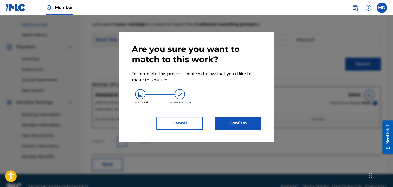
click at [242, 118] on button "Confirm" at bounding box center [238, 123] width 46 height 13
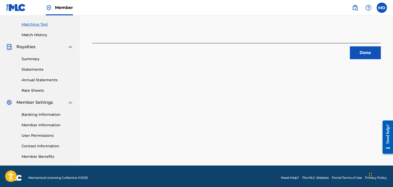
click at [357, 54] on button "Done" at bounding box center [365, 52] width 31 height 13
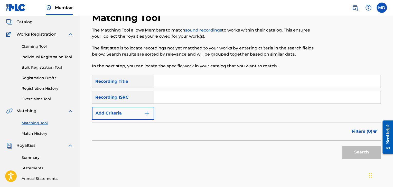
scroll to position [0, 0]
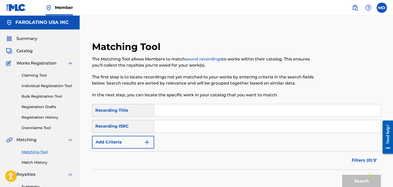
click at [174, 113] on input "Search Form" at bounding box center [267, 111] width 226 height 12
paste input "Peno3"
type input "Peno3"
click at [137, 143] on button "Add Criteria" at bounding box center [123, 142] width 62 height 13
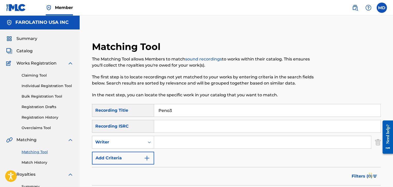
click at [168, 142] on input "Search Form" at bounding box center [262, 142] width 217 height 12
type input "[PERSON_NAME]"
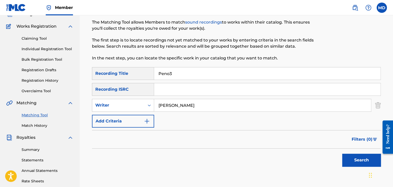
scroll to position [86, 0]
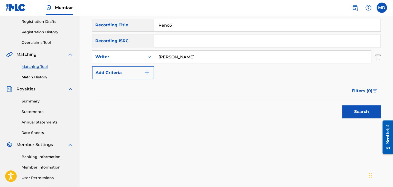
click at [368, 113] on button "Search" at bounding box center [361, 112] width 39 height 13
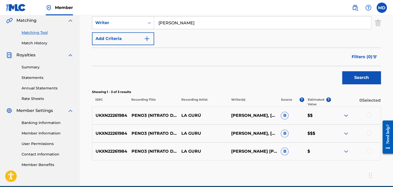
scroll to position [128, 0]
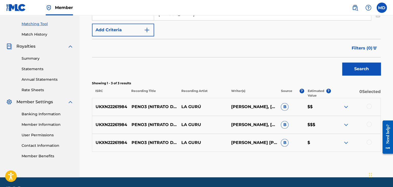
click at [367, 106] on div at bounding box center [368, 106] width 5 height 5
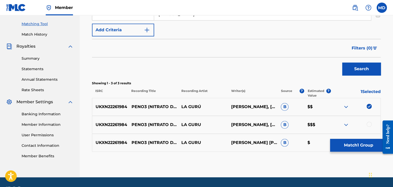
click at [369, 123] on div at bounding box center [368, 124] width 5 height 5
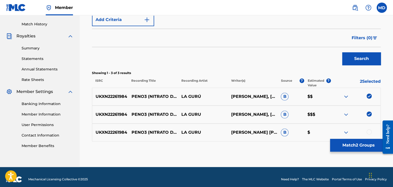
scroll to position [143, 0]
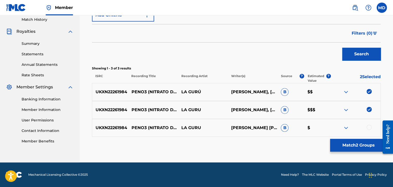
click at [368, 127] on div at bounding box center [368, 127] width 5 height 5
click at [357, 146] on button "Match 3 Groups" at bounding box center [358, 145] width 57 height 13
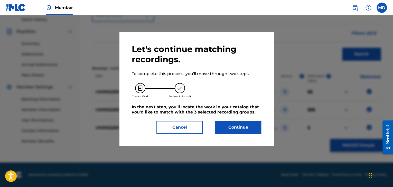
click at [238, 121] on button "Continue" at bounding box center [238, 127] width 46 height 13
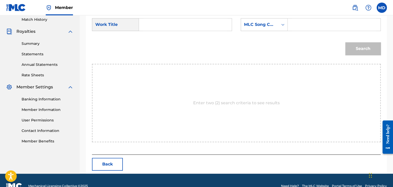
scroll to position [101, 0]
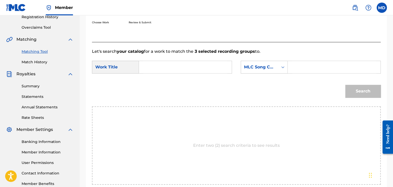
click at [194, 66] on input "Search Form" at bounding box center [185, 67] width 84 height 12
paste input "Peno3"
type input "Peno3"
click at [314, 64] on input "Search Form" at bounding box center [334, 67] width 84 height 12
paste input "PN8R63"
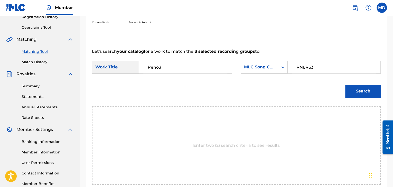
type input "PN8R63"
click at [345, 85] on button "Search" at bounding box center [362, 91] width 35 height 13
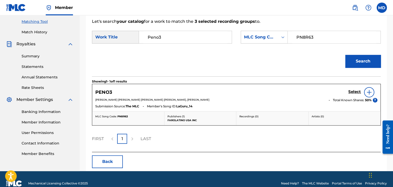
scroll to position [139, 0]
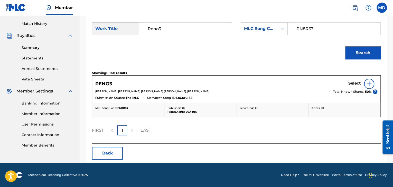
click at [351, 83] on h5 "Select" at bounding box center [354, 83] width 13 height 5
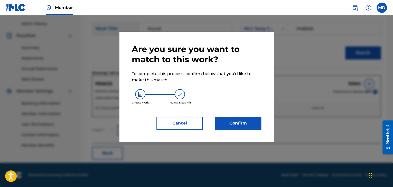
click at [246, 118] on button "Confirm" at bounding box center [238, 123] width 46 height 13
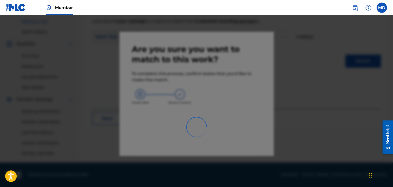
scroll to position [131, 0]
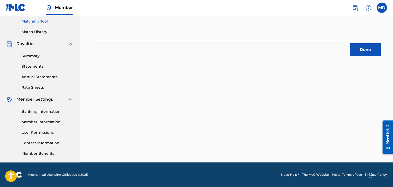
click at [351, 51] on button "Done" at bounding box center [365, 49] width 31 height 13
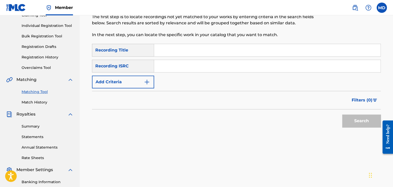
scroll to position [45, 0]
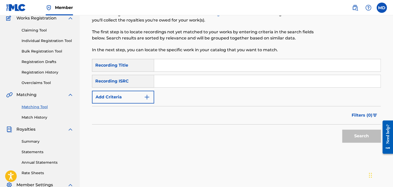
click at [165, 65] on input "Search Form" at bounding box center [267, 65] width 226 height 12
paste input "[PERSON_NAME]"
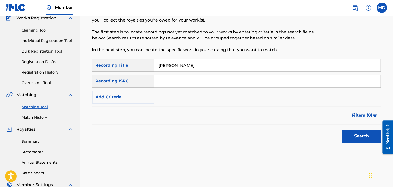
type input "[PERSON_NAME]"
click at [135, 95] on button "Add Criteria" at bounding box center [123, 97] width 62 height 13
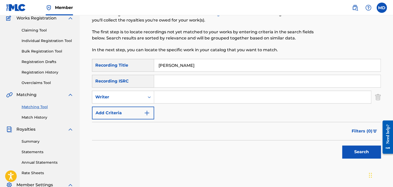
click at [183, 92] on input "Search Form" at bounding box center [262, 97] width 217 height 12
type input "[PERSON_NAME]"
click at [342, 146] on button "Search" at bounding box center [361, 152] width 39 height 13
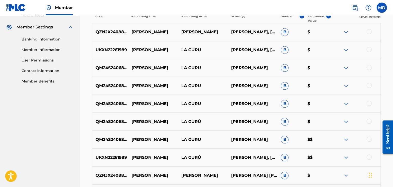
scroll to position [259, 0]
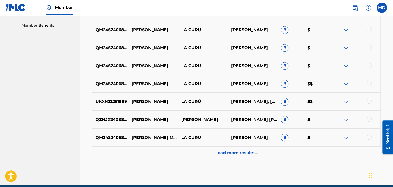
click at [233, 155] on p "Load more results..." at bounding box center [236, 153] width 42 height 6
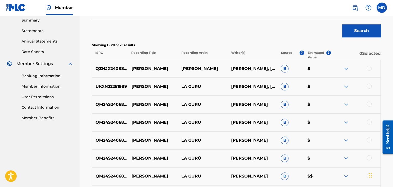
scroll to position [174, 0]
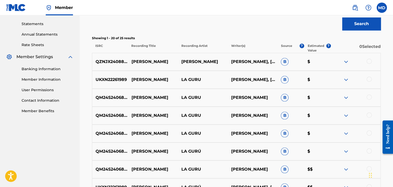
click at [369, 61] on div at bounding box center [368, 61] width 5 height 5
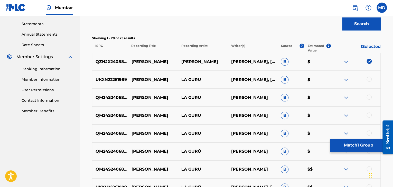
click at [371, 77] on div at bounding box center [368, 79] width 5 height 5
click at [368, 98] on div at bounding box center [368, 97] width 5 height 5
click at [365, 114] on div at bounding box center [355, 116] width 50 height 6
drag, startPoint x: 370, startPoint y: 116, endPoint x: 371, endPoint y: 130, distance: 14.0
click at [370, 117] on div at bounding box center [368, 115] width 5 height 5
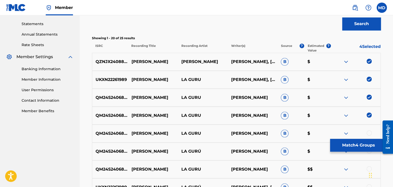
click at [368, 134] on div at bounding box center [368, 133] width 5 height 5
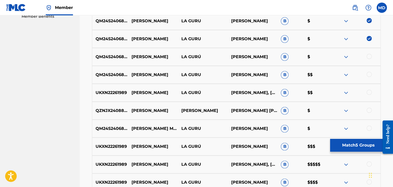
scroll to position [259, 0]
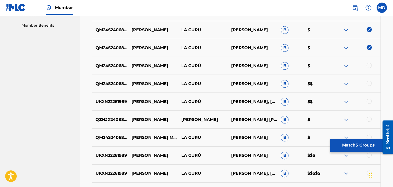
click at [369, 67] on div at bounding box center [368, 65] width 5 height 5
click at [371, 82] on div at bounding box center [368, 83] width 5 height 5
click at [366, 100] on div at bounding box center [355, 102] width 50 height 6
click at [368, 101] on div at bounding box center [368, 101] width 5 height 5
click at [366, 118] on div at bounding box center [355, 120] width 50 height 6
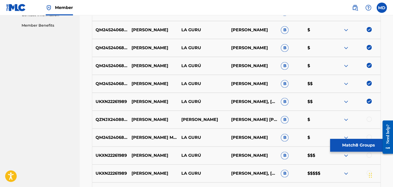
click at [367, 120] on div at bounding box center [368, 119] width 5 height 5
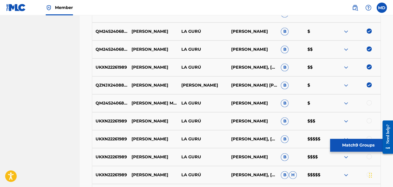
scroll to position [294, 0]
click at [369, 118] on div at bounding box center [368, 120] width 5 height 5
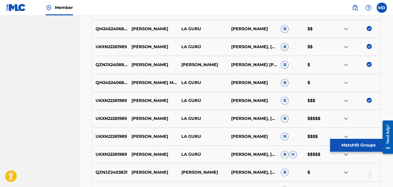
scroll to position [315, 0]
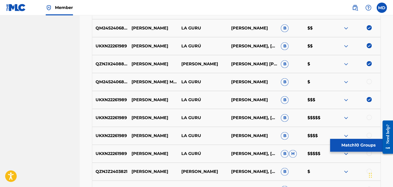
click at [368, 118] on div at bounding box center [368, 117] width 5 height 5
click at [369, 135] on div at bounding box center [368, 135] width 5 height 5
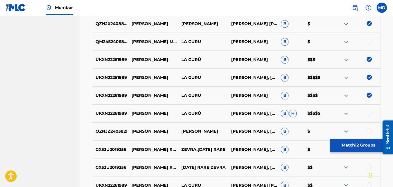
scroll to position [356, 0]
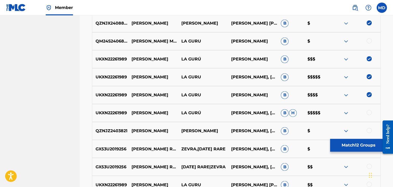
click at [367, 114] on div at bounding box center [368, 112] width 5 height 5
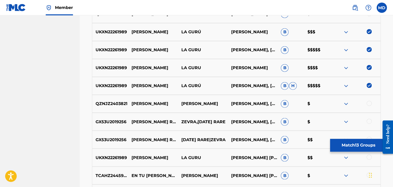
scroll to position [384, 0]
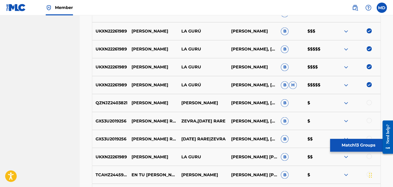
click at [369, 103] on div at bounding box center [368, 102] width 5 height 5
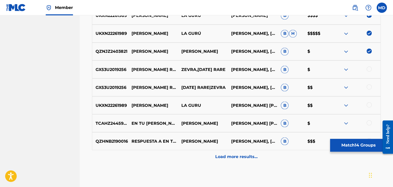
scroll to position [440, 0]
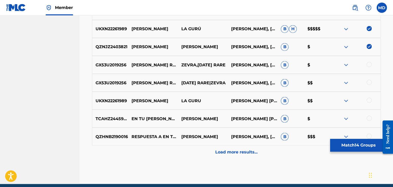
click at [370, 101] on div at bounding box center [368, 100] width 5 height 5
click at [353, 147] on button "Match 15 Groups" at bounding box center [358, 145] width 57 height 13
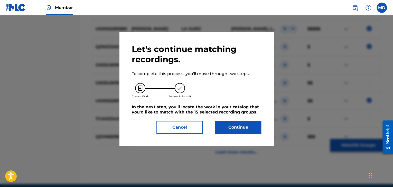
click at [247, 123] on button "Continue" at bounding box center [238, 127] width 46 height 13
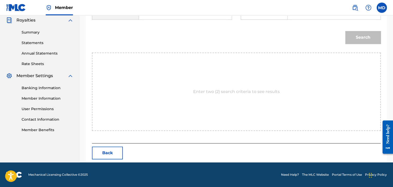
scroll to position [112, 0]
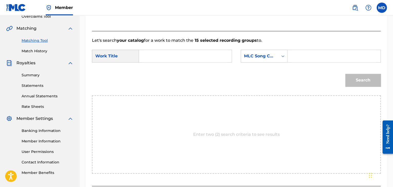
click at [173, 53] on input "Search Form" at bounding box center [185, 56] width 84 height 12
paste input "[PERSON_NAME]"
type input "[PERSON_NAME]"
click at [312, 59] on input "Search Form" at bounding box center [334, 56] width 84 height 12
paste input "PM9GUZ"
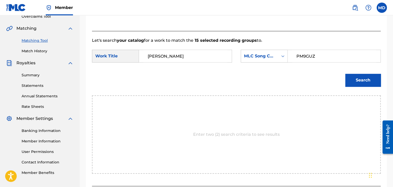
type input "PM9GUZ"
click at [355, 81] on button "Search" at bounding box center [362, 80] width 35 height 13
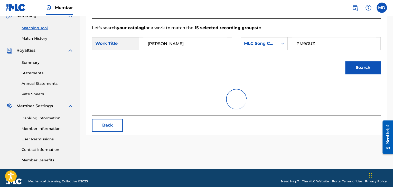
scroll to position [131, 0]
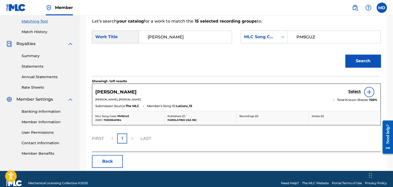
click at [352, 92] on h5 "Select" at bounding box center [354, 91] width 13 height 5
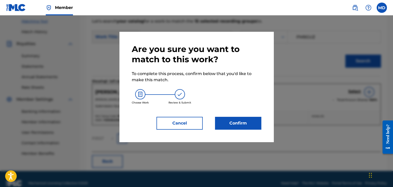
click at [221, 127] on button "Confirm" at bounding box center [238, 123] width 46 height 13
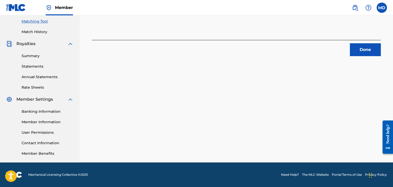
click at [372, 46] on button "Done" at bounding box center [365, 49] width 31 height 13
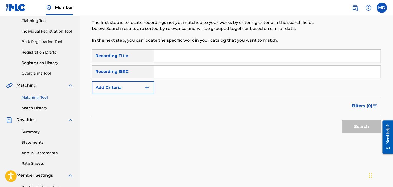
scroll to position [3, 0]
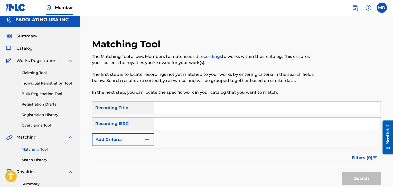
click at [178, 118] on input "Search Form" at bounding box center [267, 124] width 226 height 12
click at [167, 111] on input "Search Form" at bounding box center [267, 108] width 226 height 12
paste input "[PERSON_NAME] Melancolica (Version Acustica)"
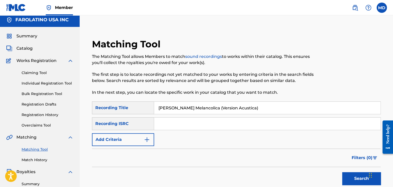
type input "[PERSON_NAME] Melancolica (Version Acustica)"
click at [137, 141] on button "Add Criteria" at bounding box center [123, 140] width 62 height 13
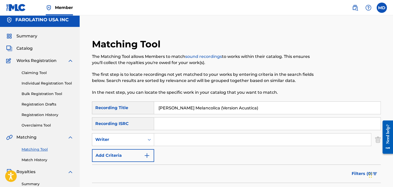
click at [179, 139] on input "Search Form" at bounding box center [262, 140] width 217 height 12
type input "[PERSON_NAME]"
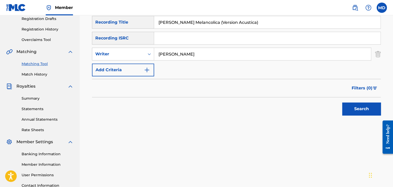
click at [342, 103] on button "Search" at bounding box center [361, 109] width 39 height 13
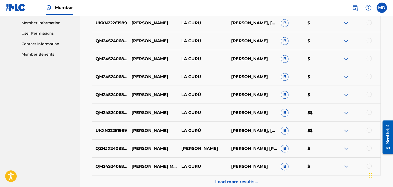
scroll to position [238, 0]
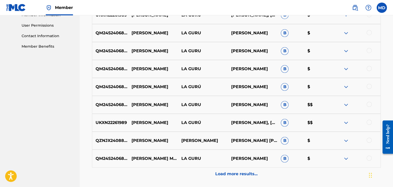
click at [368, 158] on div at bounding box center [368, 158] width 5 height 5
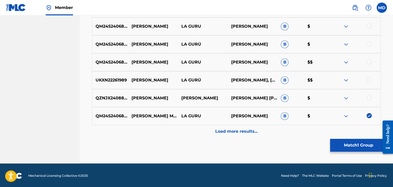
click at [215, 132] on p "Load more results..." at bounding box center [236, 132] width 42 height 6
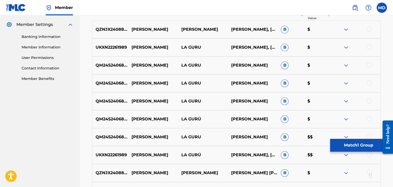
scroll to position [67, 0]
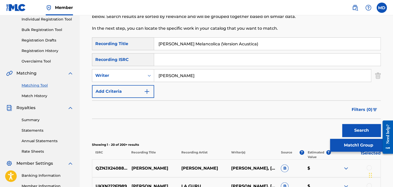
click at [364, 146] on button "Match 1 Group" at bounding box center [358, 145] width 57 height 13
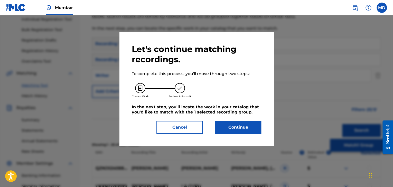
click at [249, 131] on button "Continue" at bounding box center [238, 127] width 46 height 13
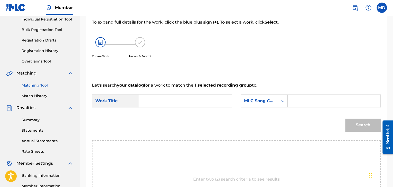
click at [149, 100] on input "Search Form" at bounding box center [185, 101] width 84 height 12
paste input "[PERSON_NAME] Melancolica (Version Acustica)"
type input "[PERSON_NAME] Melancolica (Version Acustica)"
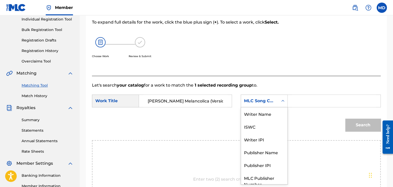
click at [285, 100] on icon "Search Form" at bounding box center [282, 101] width 5 height 5
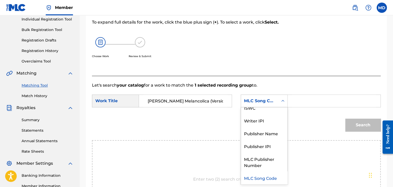
click at [291, 101] on div "Search Form" at bounding box center [334, 101] width 93 height 13
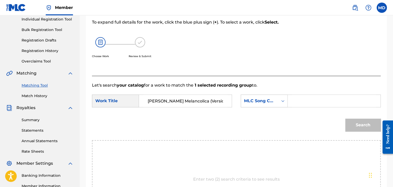
click at [332, 96] on input "Search Form" at bounding box center [334, 101] width 84 height 12
paste input "PM8FRZ"
type input "PM8FRZ"
click at [362, 123] on button "Search" at bounding box center [362, 125] width 35 height 13
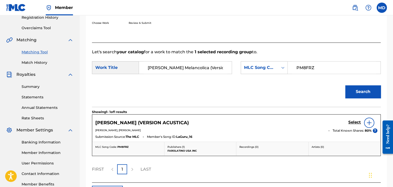
scroll to position [110, 0]
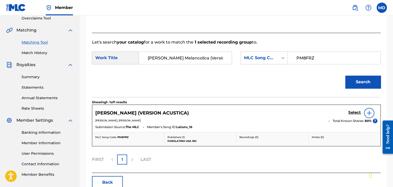
click at [353, 112] on h5 "Select" at bounding box center [354, 112] width 13 height 5
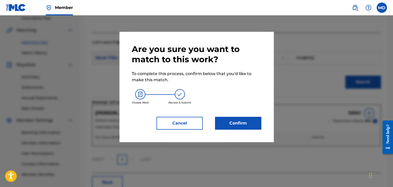
click at [255, 123] on button "Confirm" at bounding box center [238, 123] width 46 height 13
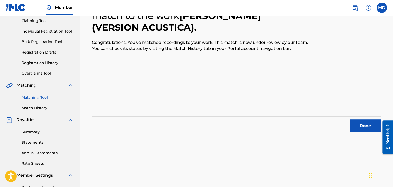
scroll to position [24, 0]
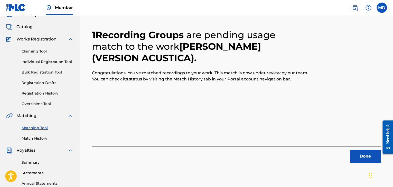
click at [365, 157] on button "Done" at bounding box center [365, 156] width 31 height 13
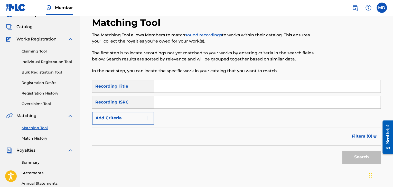
click at [160, 91] on input "Search Form" at bounding box center [267, 86] width 226 height 12
paste input "Sazon"
type input "Sazon"
click at [135, 120] on button "Add Criteria" at bounding box center [123, 118] width 62 height 13
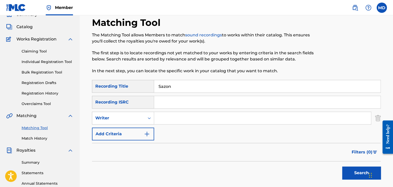
click at [191, 112] on input "Search Form" at bounding box center [262, 118] width 217 height 12
type input "[PERSON_NAME]"
click at [342, 167] on button "Search" at bounding box center [361, 173] width 39 height 13
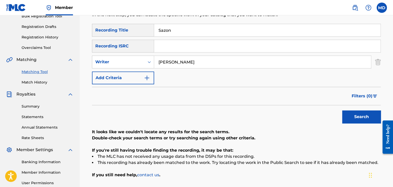
scroll to position [51, 0]
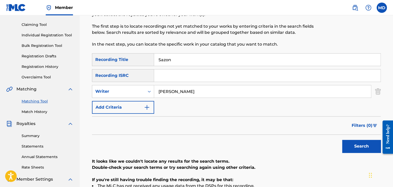
click at [342, 140] on button "Search" at bounding box center [361, 146] width 39 height 13
click at [168, 63] on input "Sazon" at bounding box center [267, 60] width 226 height 12
type input "Sazón"
click at [342, 140] on button "Search" at bounding box center [361, 146] width 39 height 13
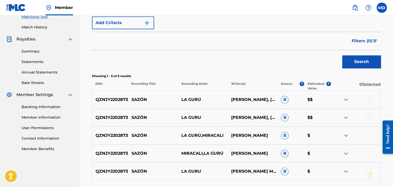
scroll to position [137, 0]
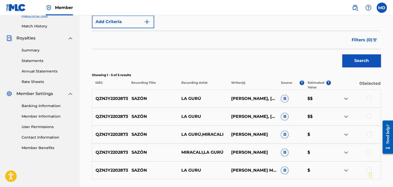
click at [369, 97] on div at bounding box center [368, 98] width 5 height 5
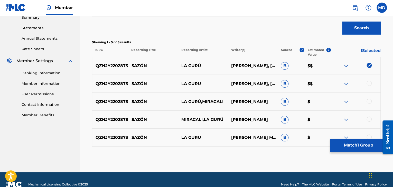
scroll to position [179, 0]
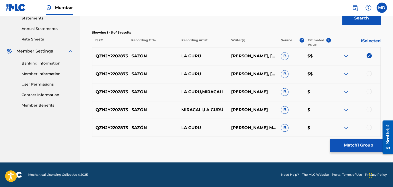
click at [367, 74] on div at bounding box center [368, 73] width 5 height 5
click at [367, 91] on div at bounding box center [368, 91] width 5 height 5
click at [362, 111] on div at bounding box center [355, 110] width 50 height 6
click at [372, 107] on div at bounding box center [355, 110] width 50 height 6
click at [371, 108] on div at bounding box center [368, 109] width 5 height 5
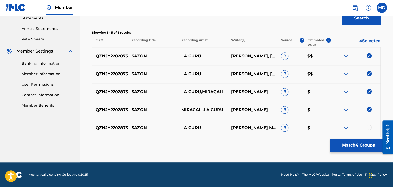
click at [368, 130] on div at bounding box center [355, 128] width 50 height 6
drag, startPoint x: 377, startPoint y: 125, endPoint x: 370, endPoint y: 128, distance: 7.2
click at [374, 127] on div at bounding box center [355, 128] width 50 height 6
click at [370, 128] on div at bounding box center [368, 127] width 5 height 5
click at [364, 141] on button "Match 5 Groups" at bounding box center [358, 145] width 57 height 13
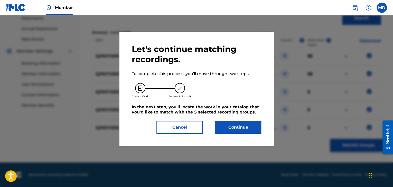
click at [226, 134] on div "Let's continue matching recordings. To complete this process, you'll move throu…" at bounding box center [196, 89] width 154 height 115
click at [234, 131] on button "Continue" at bounding box center [238, 127] width 46 height 13
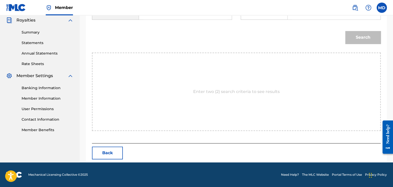
scroll to position [112, 0]
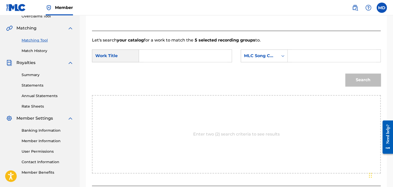
click at [163, 53] on input "Search Form" at bounding box center [185, 56] width 84 height 12
paste input "Sazon"
type input "Sazon"
click at [313, 59] on input "Search Form" at bounding box center [334, 56] width 84 height 12
paste input "S62PS6"
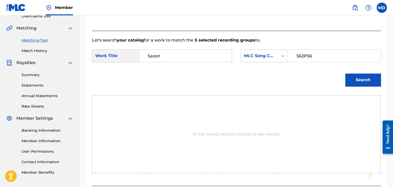
type input "S62PS6"
click at [363, 77] on button "Search" at bounding box center [362, 80] width 35 height 13
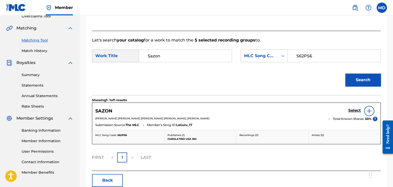
click at [353, 111] on h5 "Select" at bounding box center [354, 110] width 13 height 5
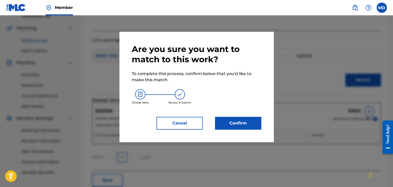
click at [247, 124] on button "Confirm" at bounding box center [238, 123] width 46 height 13
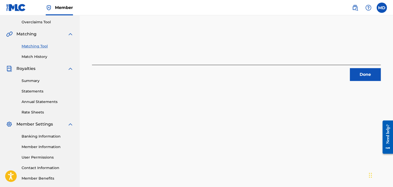
scroll to position [128, 0]
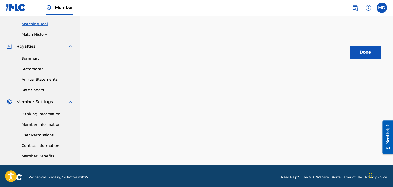
click at [359, 53] on button "Done" at bounding box center [365, 52] width 31 height 13
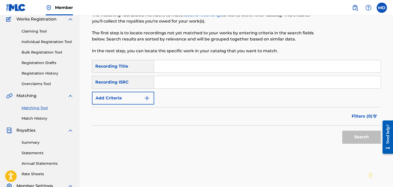
scroll to position [43, 0]
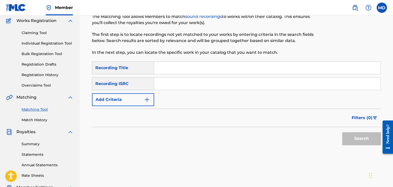
click at [176, 68] on input "Search Form" at bounding box center [267, 68] width 226 height 12
paste input "Toka"
type input "Toka"
click at [113, 104] on button "Add Criteria" at bounding box center [123, 99] width 62 height 13
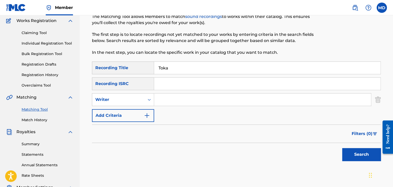
click at [165, 99] on input "Search Form" at bounding box center [262, 100] width 217 height 12
type input "[PERSON_NAME]"
click at [342, 148] on button "Search" at bounding box center [361, 154] width 39 height 13
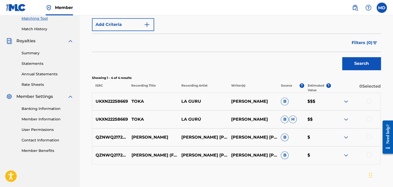
scroll to position [134, 0]
click at [369, 101] on div at bounding box center [368, 100] width 5 height 5
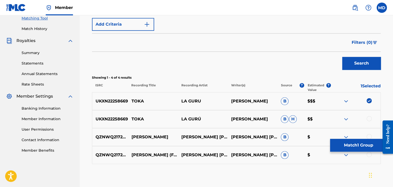
click at [369, 117] on div at bounding box center [368, 118] width 5 height 5
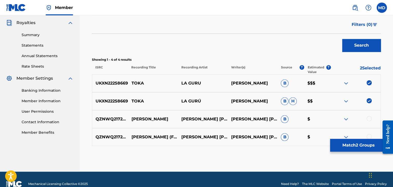
scroll to position [161, 0]
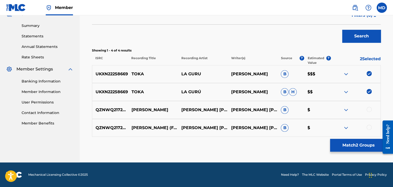
click at [339, 142] on button "Match 2 Groups" at bounding box center [358, 145] width 57 height 13
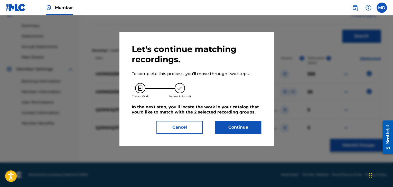
drag, startPoint x: 264, startPoint y: 120, endPoint x: 253, endPoint y: 126, distance: 12.4
click at [261, 122] on div "Let's continue matching recordings. To complete this process, you'll move throu…" at bounding box center [196, 89] width 154 height 115
click at [251, 128] on button "Continue" at bounding box center [238, 127] width 46 height 13
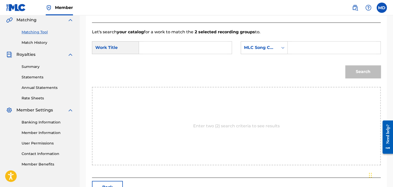
scroll to position [112, 0]
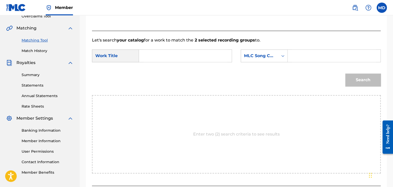
click at [170, 61] on input "Search Form" at bounding box center [185, 56] width 84 height 12
paste input "Toka"
type input "Toka"
click at [294, 64] on div "SearchWithCriteriae3229623-b860-4c18-90f3-589b700678fd Work Title Toka toka Sea…" at bounding box center [236, 58] width 289 height 16
drag, startPoint x: 305, startPoint y: 57, endPoint x: 309, endPoint y: 61, distance: 5.6
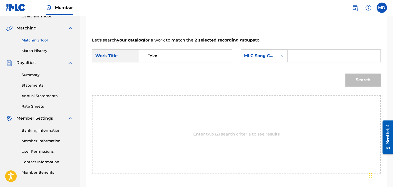
click at [305, 57] on input "Search Form" at bounding box center [334, 56] width 84 height 12
paste input "T49FP6"
type input "T49FP6"
click at [373, 83] on button "Search" at bounding box center [362, 80] width 35 height 13
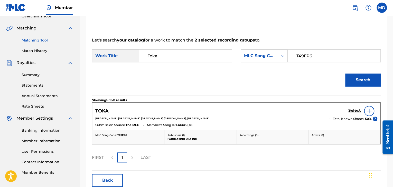
click at [352, 108] on h5 "Select" at bounding box center [354, 110] width 13 height 5
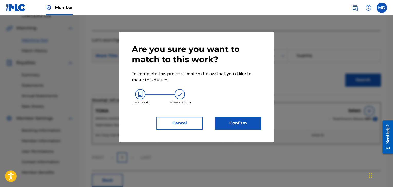
click at [233, 118] on button "Confirm" at bounding box center [238, 123] width 46 height 13
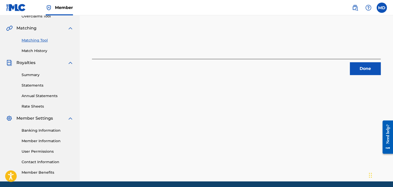
click at [378, 71] on button "Done" at bounding box center [365, 68] width 31 height 13
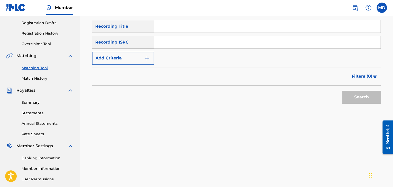
scroll to position [69, 0]
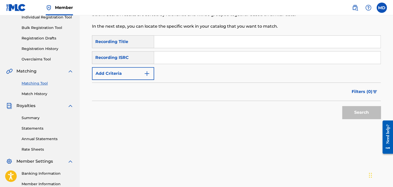
click at [127, 70] on button "Add Criteria" at bounding box center [123, 73] width 62 height 13
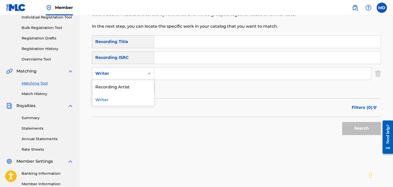
click at [127, 71] on div "Writer" at bounding box center [118, 74] width 46 height 6
click at [133, 72] on div "Writer" at bounding box center [118, 74] width 46 height 6
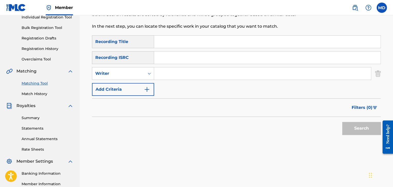
paste input "Tracketto"
click at [177, 42] on input "Tracketto" at bounding box center [267, 42] width 226 height 12
type input "Tracketto"
drag, startPoint x: 165, startPoint y: 80, endPoint x: 169, endPoint y: 75, distance: 6.0
click at [169, 75] on div "Search Form" at bounding box center [262, 73] width 217 height 13
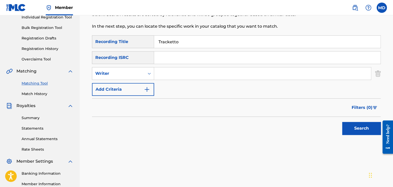
click at [169, 75] on input "Search Form" at bounding box center [262, 74] width 217 height 12
type input "[PERSON_NAME]"
click at [342, 122] on button "Search" at bounding box center [361, 128] width 39 height 13
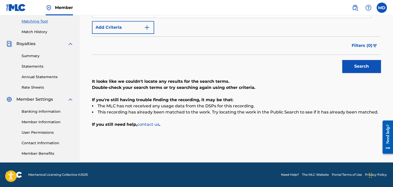
scroll to position [67, 0]
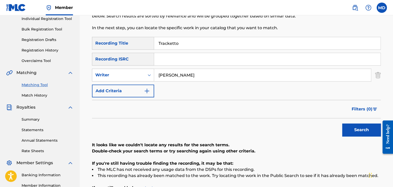
click at [177, 44] on input "Tracketto" at bounding box center [267, 43] width 226 height 12
click at [342, 124] on button "Search" at bounding box center [361, 130] width 39 height 13
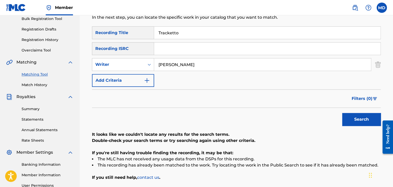
click at [342, 113] on button "Search" at bounding box center [361, 119] width 39 height 13
click at [181, 27] on input "Tracketto" at bounding box center [267, 33] width 226 height 12
paste input "Ya Es Tarde"
type input "Ya Es Tarde"
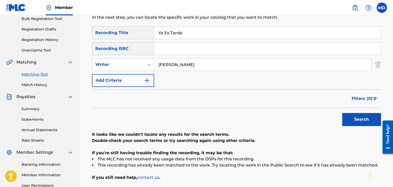
click at [342, 113] on button "Search" at bounding box center [361, 119] width 39 height 13
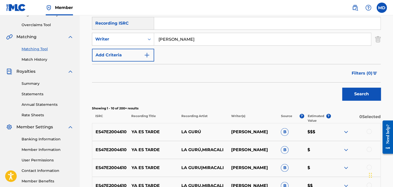
scroll to position [189, 0]
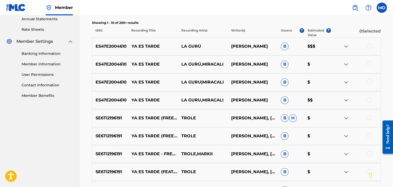
click at [369, 44] on div at bounding box center [368, 45] width 5 height 5
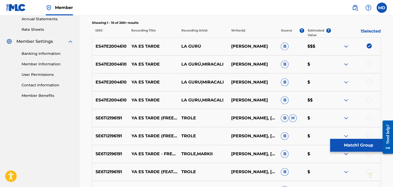
click at [370, 62] on div at bounding box center [368, 63] width 5 height 5
click at [370, 82] on div at bounding box center [368, 81] width 5 height 5
click at [372, 100] on div at bounding box center [355, 100] width 50 height 6
click at [370, 100] on div at bounding box center [368, 99] width 5 height 5
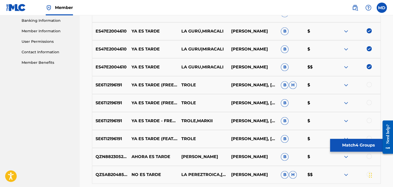
scroll to position [232, 0]
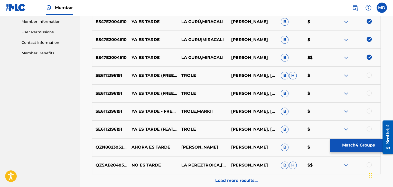
click at [365, 147] on button "Match 4 Groups" at bounding box center [358, 145] width 57 height 13
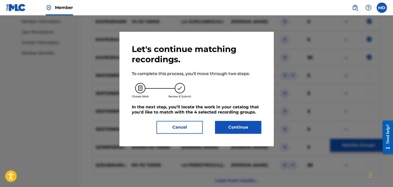
click at [240, 128] on button "Continue" at bounding box center [238, 127] width 46 height 13
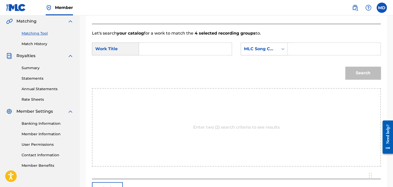
scroll to position [112, 0]
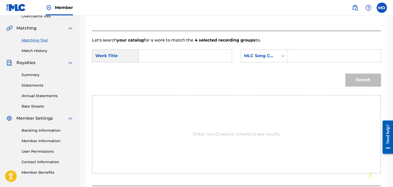
paste input "Ya Es Tarde"
click at [215, 59] on input "Ya Es Tarde" at bounding box center [185, 56] width 84 height 12
type input "Ya Es Tarde"
paste input "YQ05BE"
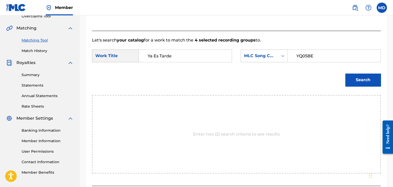
type input "YQ05BE"
click at [345, 74] on button "Search" at bounding box center [362, 80] width 35 height 13
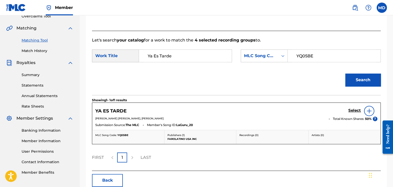
click at [348, 110] on h5 "Select" at bounding box center [354, 110] width 13 height 5
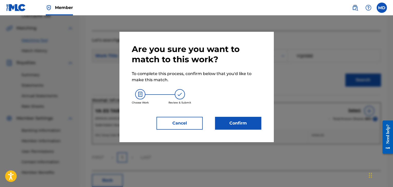
click at [243, 128] on button "Confirm" at bounding box center [238, 123] width 46 height 13
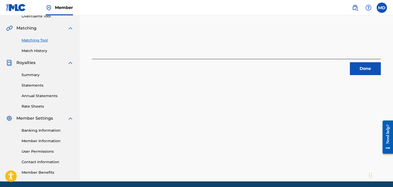
scroll to position [26, 0]
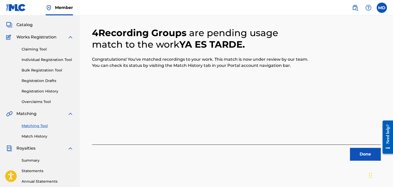
click at [363, 160] on button "Done" at bounding box center [365, 154] width 31 height 13
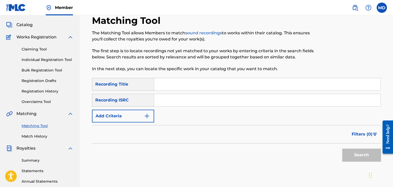
paste input "Yaya"
click at [167, 79] on input "Yaya" at bounding box center [267, 84] width 226 height 12
type input "Yaya"
drag, startPoint x: 134, startPoint y: 114, endPoint x: 167, endPoint y: 113, distance: 33.4
click at [167, 113] on div "SearchWithCriteria96de05a9-5890-4724-b12c-5af37231eaf5 Recording Title Yaya Sea…" at bounding box center [236, 100] width 289 height 45
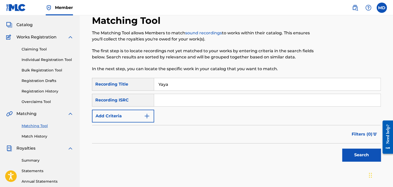
drag, startPoint x: 167, startPoint y: 113, endPoint x: 137, endPoint y: 122, distance: 31.3
click at [137, 122] on div "SearchWithCriteria96de05a9-5890-4724-b12c-5af37231eaf5 Recording Title Yaya Sea…" at bounding box center [236, 100] width 289 height 45
click at [137, 122] on button "Add Criteria" at bounding box center [123, 116] width 62 height 13
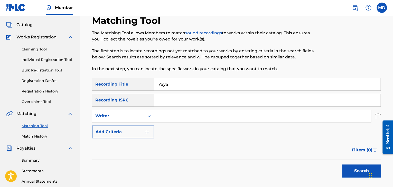
click at [160, 118] on input "Search Form" at bounding box center [262, 116] width 217 height 12
type input "[PERSON_NAME]"
click at [342, 165] on button "Search" at bounding box center [361, 171] width 39 height 13
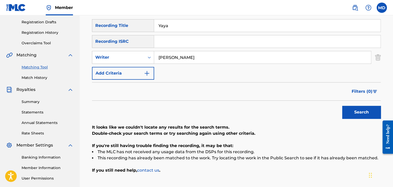
scroll to position [86, 0]
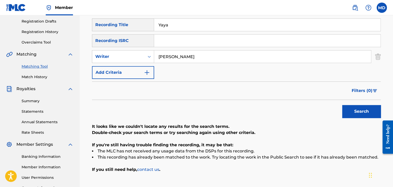
click at [159, 28] on input "Yaya" at bounding box center [267, 25] width 226 height 12
paste input "Latina Forev"
type input "Latina Foreva"
click at [342, 105] on button "Search" at bounding box center [361, 111] width 39 height 13
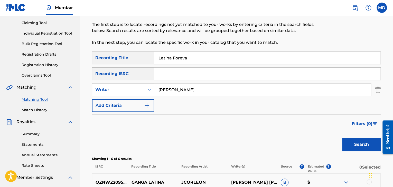
scroll to position [26, 0]
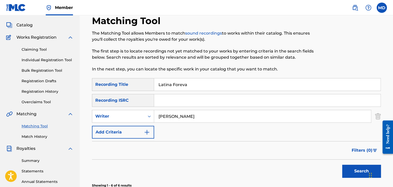
click at [29, 25] on span "Catalog" at bounding box center [24, 25] width 16 height 6
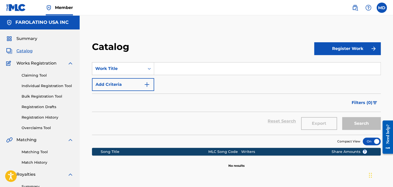
click at [159, 72] on input "Search Form" at bounding box center [267, 69] width 226 height 12
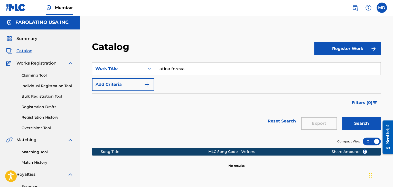
type input "latina foreva"
click at [342, 117] on button "Search" at bounding box center [361, 123] width 39 height 13
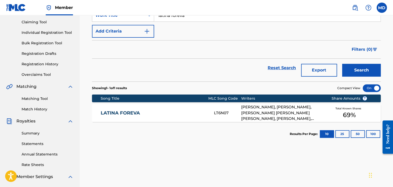
scroll to position [54, 0]
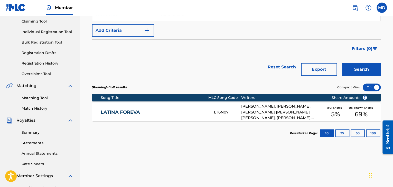
click at [164, 112] on link "LATINA FOREVA" at bounding box center [154, 113] width 106 height 6
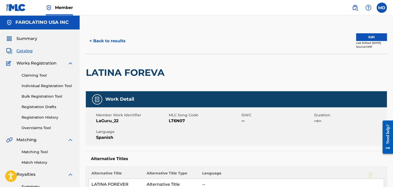
click at [360, 37] on button "Edit" at bounding box center [371, 37] width 31 height 8
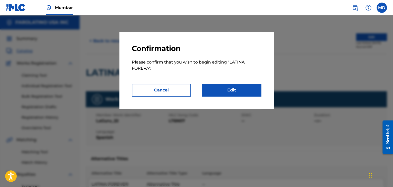
click at [244, 92] on link "Edit" at bounding box center [231, 90] width 59 height 13
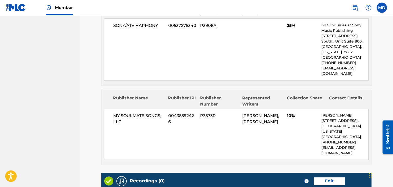
scroll to position [1332, 0]
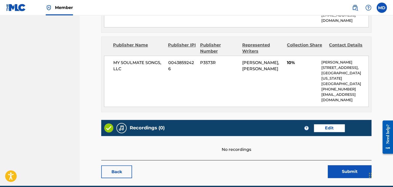
click at [332, 125] on link "Edit" at bounding box center [329, 129] width 31 height 8
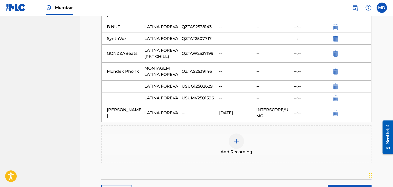
scroll to position [328, 0]
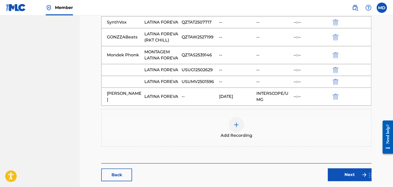
click at [126, 169] on link "Back" at bounding box center [116, 175] width 31 height 13
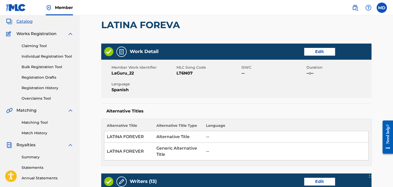
scroll to position [43, 0]
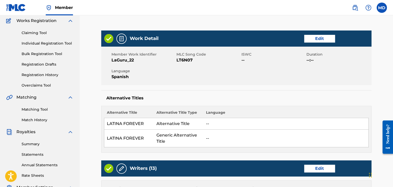
click at [37, 113] on div "Matching Tool Match History" at bounding box center [39, 112] width 67 height 22
click at [38, 107] on link "Matching Tool" at bounding box center [48, 109] width 52 height 5
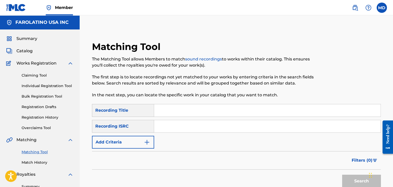
click at [192, 109] on input "Search Form" at bounding box center [267, 111] width 226 height 12
click at [342, 175] on button "Search" at bounding box center [361, 181] width 39 height 13
click at [187, 111] on input "latina foreva" at bounding box center [267, 111] width 226 height 12
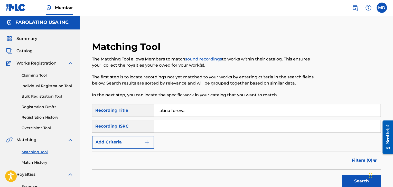
paste input "Apaga La [PERSON_NAME]"
type input "Apaga La [PERSON_NAME]"
click at [129, 138] on button "Add Criteria" at bounding box center [123, 142] width 62 height 13
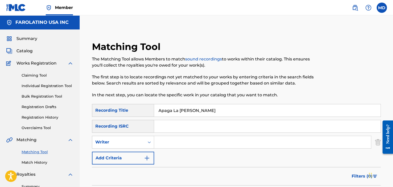
click at [179, 145] on input "Search Form" at bounding box center [262, 142] width 217 height 12
type input "[PERSON_NAME]"
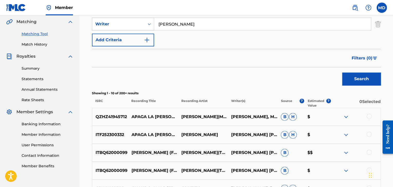
scroll to position [128, 0]
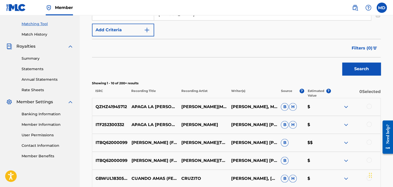
click at [369, 106] on div at bounding box center [368, 106] width 5 height 5
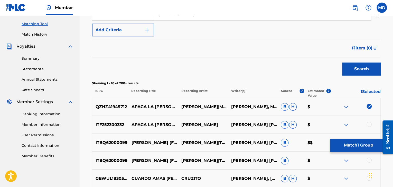
click at [368, 126] on div at bounding box center [368, 124] width 5 height 5
click at [370, 124] on img at bounding box center [368, 124] width 5 height 5
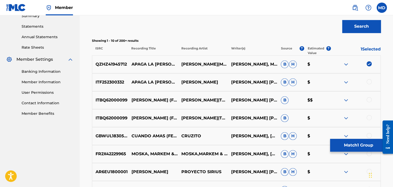
click at [358, 150] on button "Match 1 Group" at bounding box center [358, 145] width 57 height 13
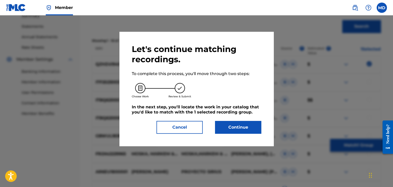
click at [244, 125] on button "Continue" at bounding box center [238, 127] width 46 height 13
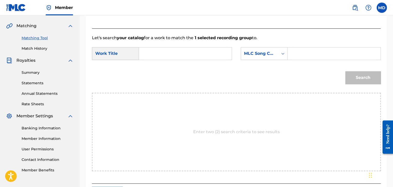
scroll to position [69, 0]
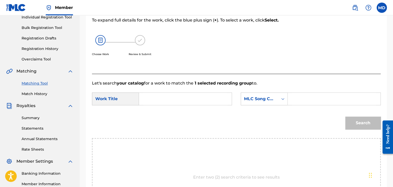
click at [222, 106] on form "SearchWithCriteriae3229623-b860-4c18-90f3-589b700678fd Work Title SearchWithCri…" at bounding box center [236, 113] width 289 height 52
click at [221, 103] on input "Search Form" at bounding box center [185, 99] width 84 height 12
paste input "Apaga La [PERSON_NAME]"
type input "Apaga La [PERSON_NAME]"
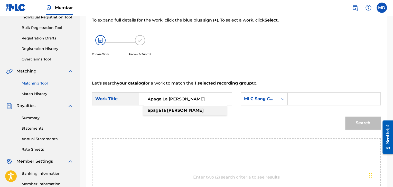
click at [330, 102] on input "Search Form" at bounding box center [334, 99] width 84 height 12
paste input "AA4QZ7"
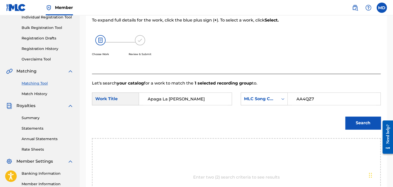
type input "AA4QZ7"
click at [367, 127] on button "Search" at bounding box center [362, 123] width 35 height 13
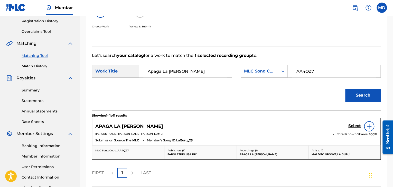
scroll to position [112, 0]
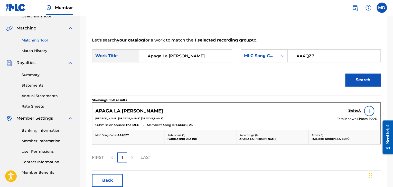
click at [353, 105] on div "APAGA LA [PERSON_NAME] Select [PERSON_NAME] [PERSON_NAME] [PERSON_NAME] Total K…" at bounding box center [236, 116] width 288 height 27
click at [353, 110] on h5 "Select" at bounding box center [354, 110] width 13 height 5
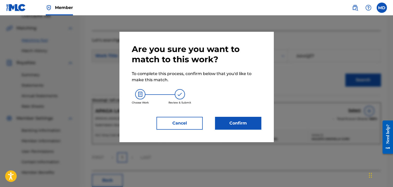
drag, startPoint x: 244, startPoint y: 119, endPoint x: 241, endPoint y: 120, distance: 3.1
click at [241, 120] on button "Confirm" at bounding box center [238, 123] width 46 height 13
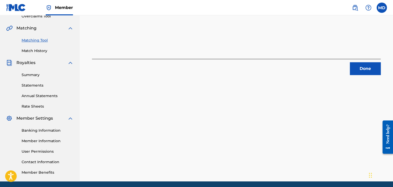
scroll to position [26, 0]
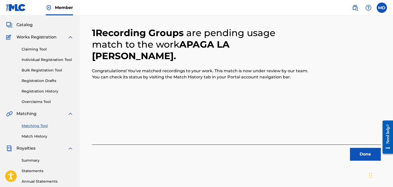
click at [359, 152] on button "Done" at bounding box center [365, 154] width 31 height 13
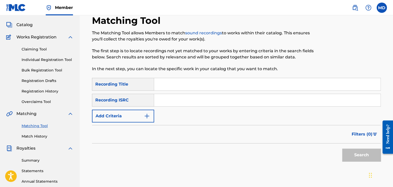
click at [187, 83] on input "Search Form" at bounding box center [267, 84] width 226 height 12
paste input "Baby"
type input "Baby"
click at [133, 113] on button "Add Criteria" at bounding box center [123, 116] width 62 height 13
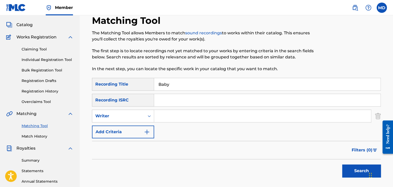
click at [165, 112] on input "Search Form" at bounding box center [262, 116] width 217 height 12
type input "[PERSON_NAME]"
click at [342, 165] on button "Search" at bounding box center [361, 171] width 39 height 13
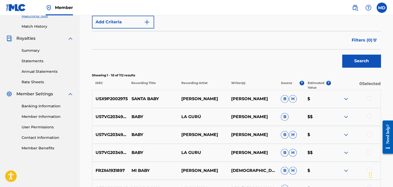
scroll to position [137, 0]
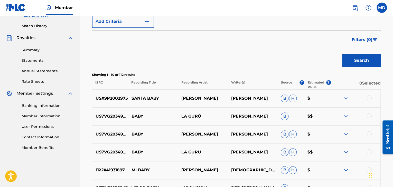
click at [369, 112] on div "US7VG2034990 BABY LA GURÚ [PERSON_NAME] B $$" at bounding box center [236, 117] width 289 height 18
click at [369, 114] on div at bounding box center [368, 115] width 5 height 5
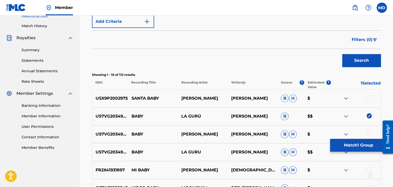
scroll to position [180, 0]
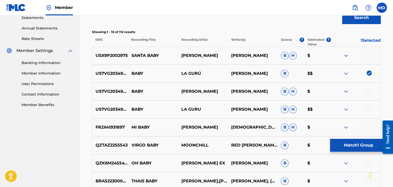
click at [368, 90] on div at bounding box center [368, 91] width 5 height 5
click at [370, 107] on div at bounding box center [368, 109] width 5 height 5
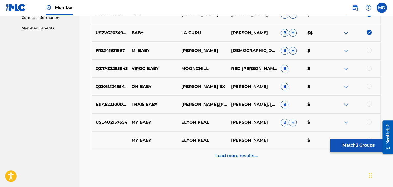
scroll to position [265, 0]
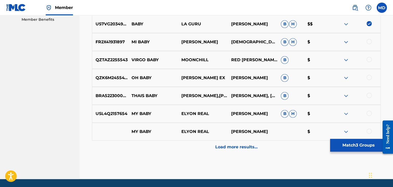
click at [330, 142] on button "Match 3 Groups" at bounding box center [358, 145] width 57 height 13
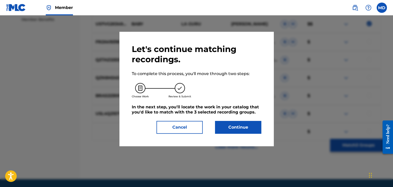
click at [248, 130] on button "Continue" at bounding box center [238, 127] width 46 height 13
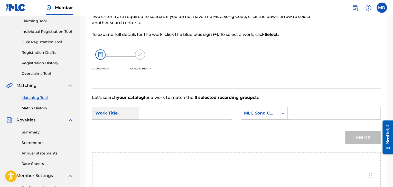
scroll to position [26, 0]
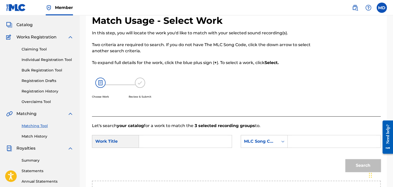
click at [180, 147] on input "Search Form" at bounding box center [185, 142] width 84 height 12
paste input "Baby"
click at [178, 154] on div "baby" at bounding box center [184, 153] width 83 height 9
type input "baby"
click at [298, 138] on input "Search Form" at bounding box center [334, 142] width 84 height 12
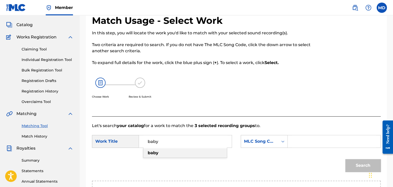
paste input "BA8EXF"
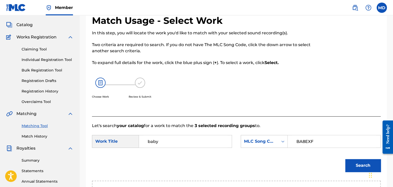
type input "BA8EXF"
click at [358, 172] on div "Search" at bounding box center [362, 164] width 38 height 21
click at [359, 169] on button "Search" at bounding box center [362, 165] width 35 height 13
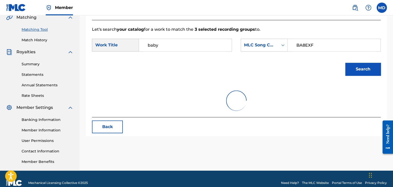
scroll to position [131, 0]
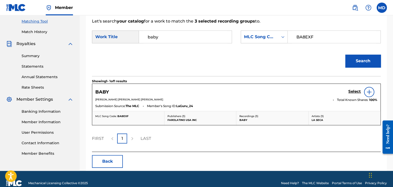
click at [352, 91] on h5 "Select" at bounding box center [354, 91] width 13 height 5
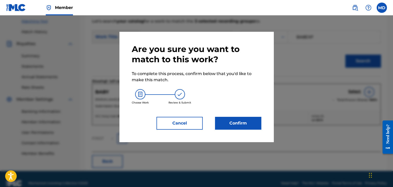
drag, startPoint x: 238, startPoint y: 133, endPoint x: 240, endPoint y: 128, distance: 5.6
click at [238, 132] on div "Are you sure you want to match to this work? To complete this process, confirm …" at bounding box center [196, 87] width 154 height 110
click at [240, 128] on button "Confirm" at bounding box center [238, 123] width 46 height 13
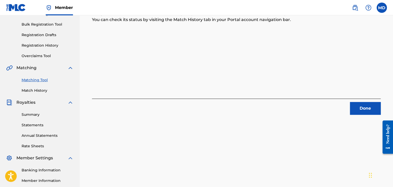
scroll to position [45, 0]
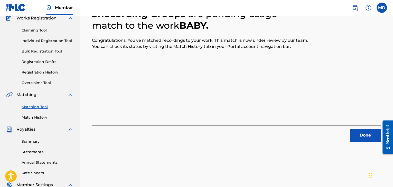
click at [358, 134] on button "Done" at bounding box center [365, 135] width 31 height 13
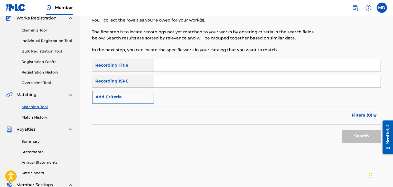
click at [196, 68] on input "Search Form" at bounding box center [267, 65] width 226 height 12
paste input "Cosas Del Amor"
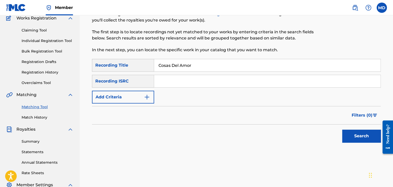
type input "Cosas Del Amor"
click at [194, 84] on input "Search Form" at bounding box center [267, 81] width 226 height 12
click at [113, 99] on button "Add Criteria" at bounding box center [123, 97] width 62 height 13
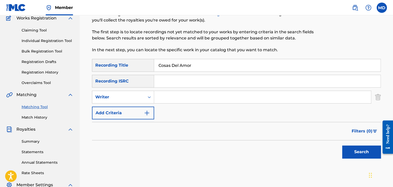
click at [177, 100] on input "Search Form" at bounding box center [262, 97] width 217 height 12
type input "[PERSON_NAME]"
click at [342, 146] on button "Search" at bounding box center [361, 152] width 39 height 13
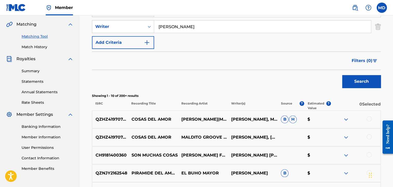
scroll to position [131, 0]
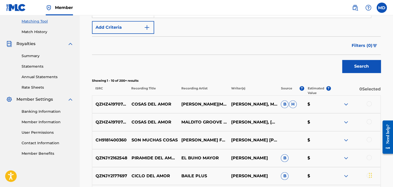
click at [370, 104] on div at bounding box center [368, 103] width 5 height 5
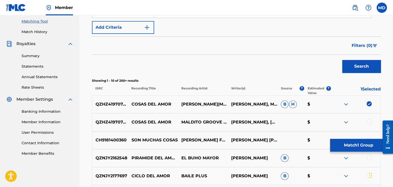
click at [366, 119] on div at bounding box center [355, 122] width 50 height 6
click at [369, 120] on div at bounding box center [368, 121] width 5 height 5
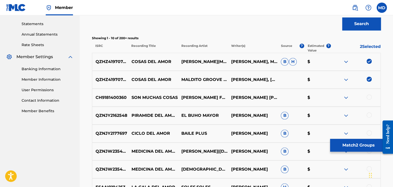
click at [357, 150] on button "Match 2 Groups" at bounding box center [358, 145] width 57 height 13
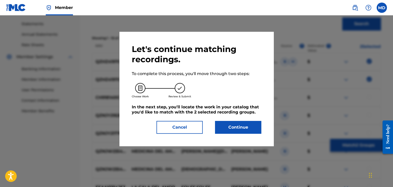
click at [258, 128] on button "Continue" at bounding box center [238, 127] width 46 height 13
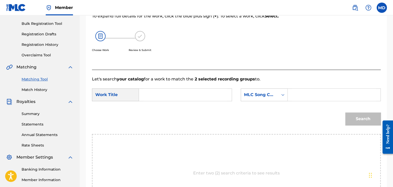
scroll to position [69, 0]
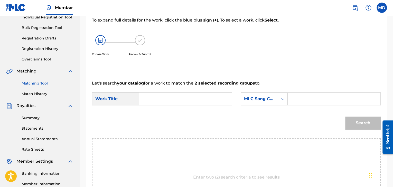
click at [188, 95] on input "Search Form" at bounding box center [185, 99] width 84 height 12
paste input "Cosas Del Amor"
type input "Cosas Del Amor"
click at [295, 97] on input "Search Form" at bounding box center [334, 99] width 84 height 12
paste input "CA5P4K"
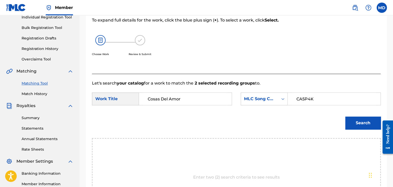
type input "CA5P4K"
click at [360, 121] on button "Search" at bounding box center [362, 123] width 35 height 13
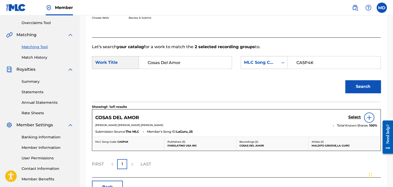
scroll to position [112, 0]
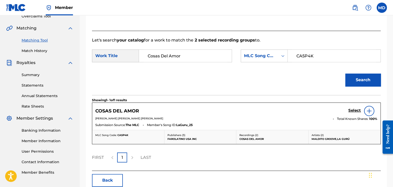
click at [353, 108] on h5 "Select" at bounding box center [354, 110] width 13 height 5
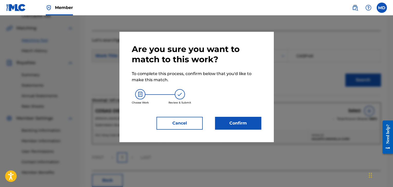
click at [244, 126] on button "Confirm" at bounding box center [238, 123] width 46 height 13
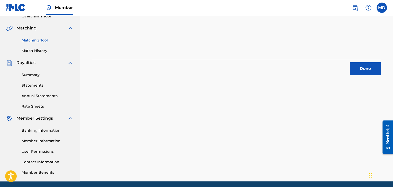
scroll to position [69, 0]
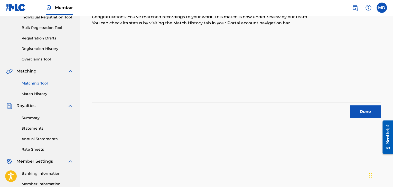
click at [356, 107] on button "Done" at bounding box center [365, 112] width 31 height 13
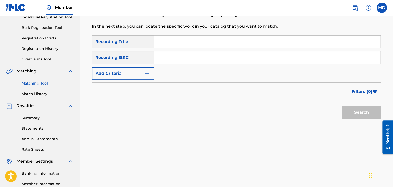
scroll to position [0, 0]
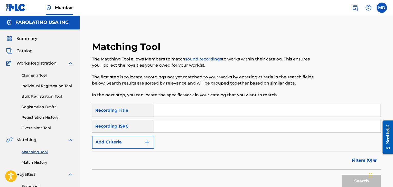
paste input "De Las Buenas"
click at [179, 112] on input "De Las Buenas" at bounding box center [267, 111] width 226 height 12
type input "De Las Buenas"
click at [134, 145] on button "Add Criteria" at bounding box center [123, 142] width 62 height 13
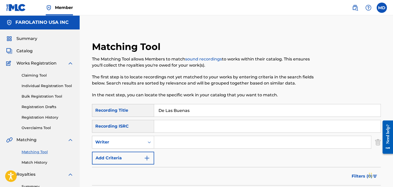
click at [166, 140] on input "Search Form" at bounding box center [262, 142] width 217 height 12
type input "[PERSON_NAME]"
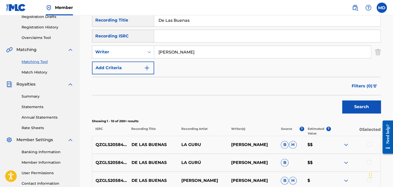
scroll to position [98, 0]
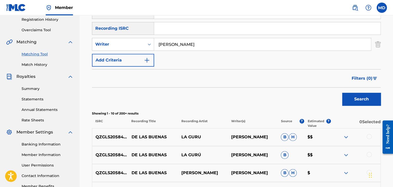
click at [369, 137] on div at bounding box center [368, 136] width 5 height 5
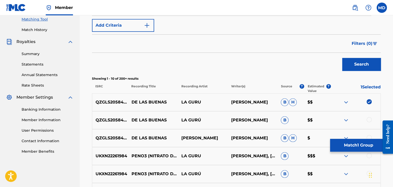
scroll to position [141, 0]
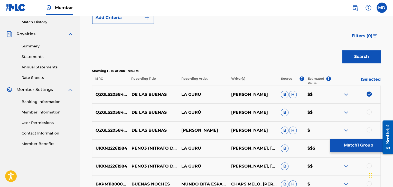
click at [370, 112] on div at bounding box center [368, 112] width 5 height 5
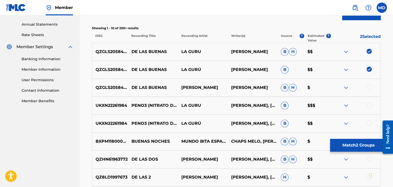
click at [380, 83] on div "QZGLS2058445 DE LAS BUENAS [PERSON_NAME] [PERSON_NAME] [PERSON_NAME] $" at bounding box center [236, 88] width 289 height 18
click at [364, 89] on div at bounding box center [355, 88] width 50 height 6
click at [368, 86] on div at bounding box center [368, 87] width 5 height 5
click at [340, 143] on button "Match 3 Groups" at bounding box center [358, 145] width 57 height 13
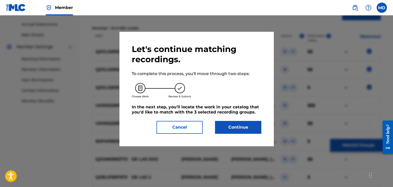
click at [227, 124] on button "Continue" at bounding box center [238, 127] width 46 height 13
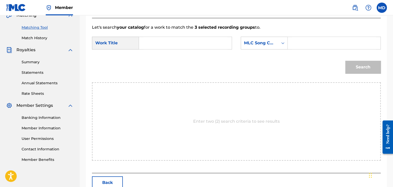
scroll to position [69, 0]
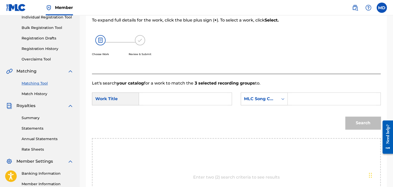
click at [186, 98] on input "Search Form" at bounding box center [185, 99] width 84 height 12
paste input "De Las Buenas"
type input "De Las Buenas"
paste input "DS3UT8"
click at [310, 97] on input "DS3UT8" at bounding box center [334, 99] width 84 height 12
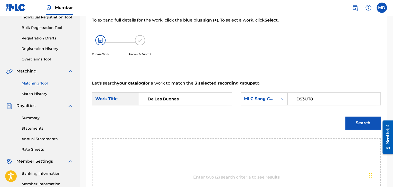
type input "DS3UT8"
click at [345, 117] on button "Search" at bounding box center [362, 123] width 35 height 13
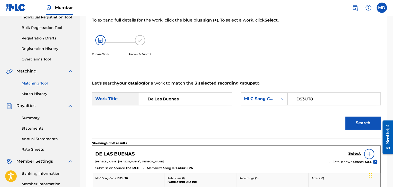
scroll to position [124, 0]
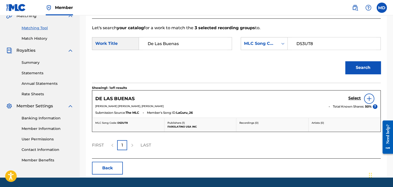
click at [355, 94] on div "Select" at bounding box center [362, 99] width 29 height 10
click at [353, 97] on h5 "Select" at bounding box center [354, 98] width 13 height 5
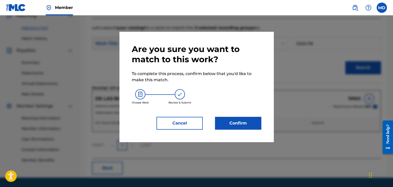
click at [242, 124] on button "Confirm" at bounding box center [238, 123] width 46 height 13
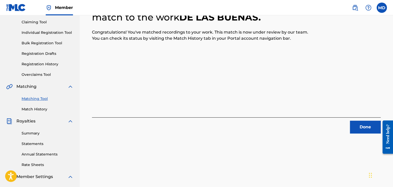
scroll to position [53, 0]
click at [355, 127] on button "Done" at bounding box center [365, 127] width 31 height 13
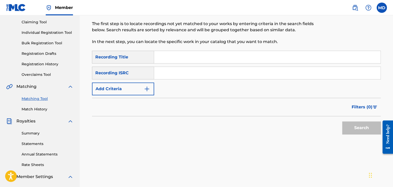
drag, startPoint x: 162, startPoint y: 50, endPoint x: 162, endPoint y: 53, distance: 2.6
click at [162, 53] on div "Matching Tool The Matching Tool allows Members to match sound recordings to wor…" at bounding box center [236, 77] width 289 height 178
paste input "[PERSON_NAME]"
click at [162, 53] on input "[PERSON_NAME]" at bounding box center [267, 57] width 226 height 12
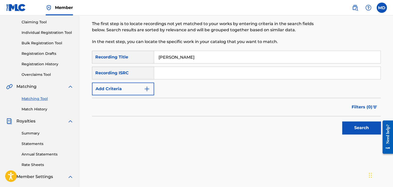
type input "[PERSON_NAME]"
click at [146, 83] on button "Add Criteria" at bounding box center [123, 89] width 62 height 13
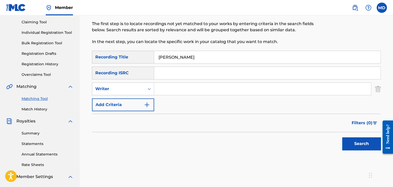
click at [168, 85] on input "Search Form" at bounding box center [262, 89] width 217 height 12
type input "[PERSON_NAME]"
click at [342, 138] on button "Search" at bounding box center [361, 144] width 39 height 13
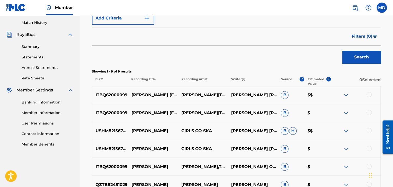
scroll to position [142, 0]
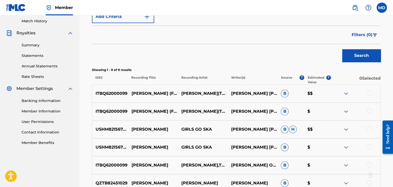
click at [366, 93] on div at bounding box center [368, 93] width 5 height 5
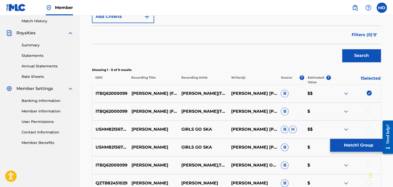
click at [371, 109] on div at bounding box center [368, 111] width 5 height 5
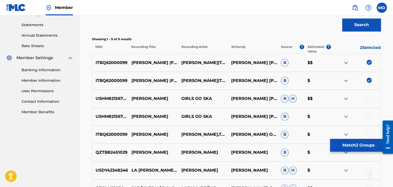
click at [344, 100] on img at bounding box center [346, 99] width 6 height 6
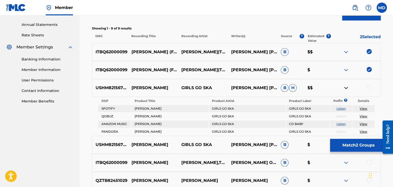
scroll to position [184, 0]
click at [362, 108] on link "View" at bounding box center [363, 109] width 8 height 4
click at [344, 88] on img at bounding box center [346, 88] width 6 height 6
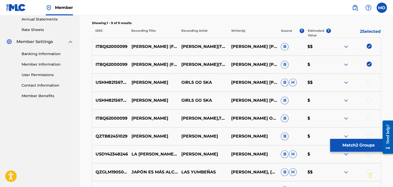
scroll to position [188, 0]
click at [339, 147] on button "Match 2 Groups" at bounding box center [358, 145] width 57 height 13
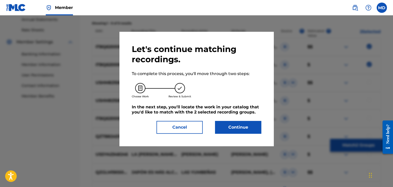
click at [250, 121] on button "Continue" at bounding box center [238, 127] width 46 height 13
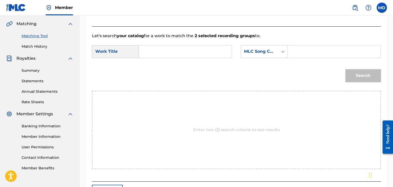
scroll to position [69, 0]
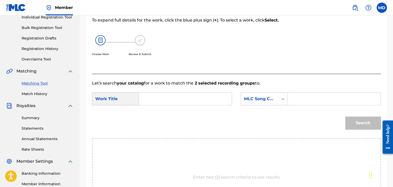
click at [209, 99] on input "Search Form" at bounding box center [185, 99] width 84 height 12
paste input "[PERSON_NAME]"
type input "[PERSON_NAME]"
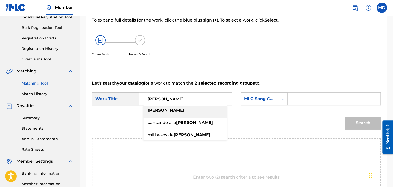
paste input "FE3ZKW"
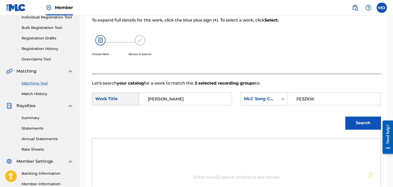
click at [309, 95] on input "FE3ZKW" at bounding box center [334, 99] width 84 height 12
type input "FE3ZKW"
click at [345, 117] on button "Search" at bounding box center [362, 123] width 35 height 13
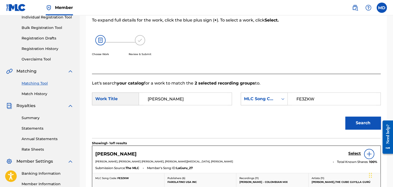
click at [356, 152] on h5 "Select" at bounding box center [354, 154] width 13 height 5
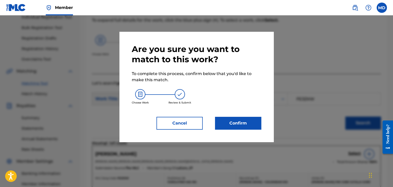
click at [248, 126] on button "Confirm" at bounding box center [238, 123] width 46 height 13
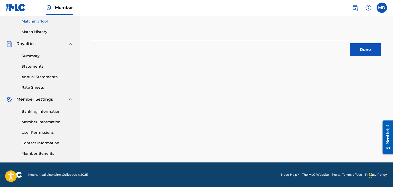
scroll to position [45, 0]
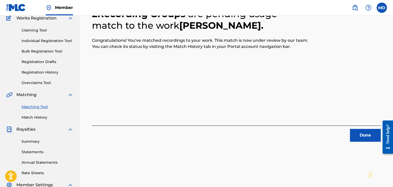
click at [365, 130] on button "Done" at bounding box center [365, 135] width 31 height 13
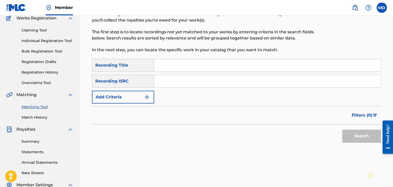
click at [154, 66] on div "Recording Title" at bounding box center [123, 65] width 62 height 13
click at [158, 65] on input "Search Form" at bounding box center [267, 65] width 226 height 12
paste input "Prende"
type input "Prende"
click at [136, 94] on button "Add Criteria" at bounding box center [123, 97] width 62 height 13
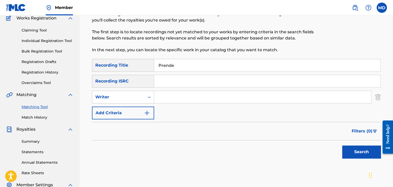
click at [167, 95] on input "Search Form" at bounding box center [262, 97] width 217 height 12
type input "[PERSON_NAME]"
click at [342, 146] on button "Search" at bounding box center [361, 152] width 39 height 13
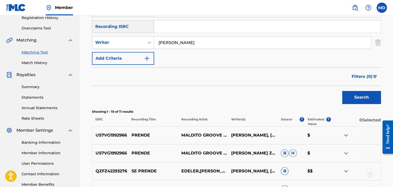
scroll to position [140, 0]
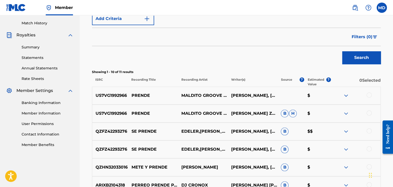
drag, startPoint x: 368, startPoint y: 94, endPoint x: 371, endPoint y: 105, distance: 11.9
click at [368, 94] on div at bounding box center [368, 95] width 5 height 5
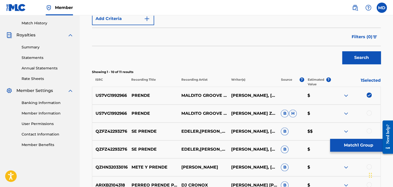
click at [368, 114] on div at bounding box center [368, 113] width 5 height 5
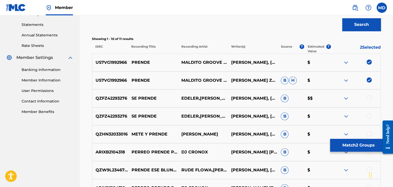
scroll to position [183, 0]
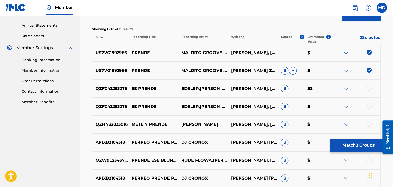
click at [351, 143] on button "Match 2 Groups" at bounding box center [358, 145] width 57 height 13
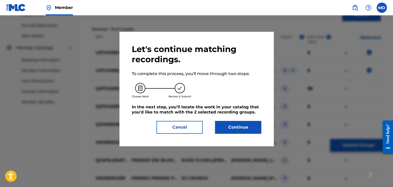
click at [236, 125] on button "Continue" at bounding box center [238, 127] width 46 height 13
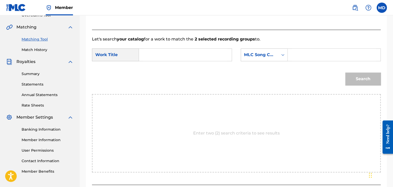
scroll to position [69, 0]
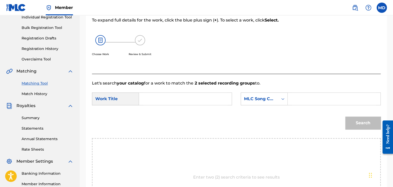
click at [173, 107] on div "SearchWithCriteriae3229623-b860-4c18-90f3-589b700678fd Work Title SearchWithCri…" at bounding box center [236, 101] width 289 height 16
click at [181, 95] on input "Search Form" at bounding box center [185, 99] width 84 height 12
paste input "Prende"
type input "Prende"
paste input "PA009T"
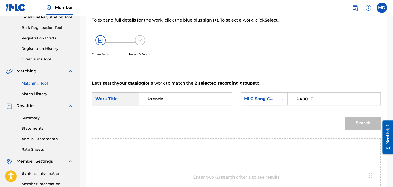
click at [308, 100] on input "PA009T" at bounding box center [334, 99] width 84 height 12
type input "PA009T"
click at [345, 117] on button "Search" at bounding box center [362, 123] width 35 height 13
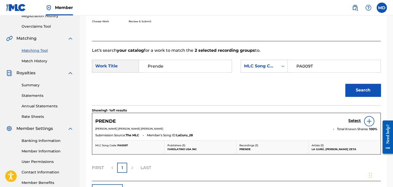
scroll to position [139, 0]
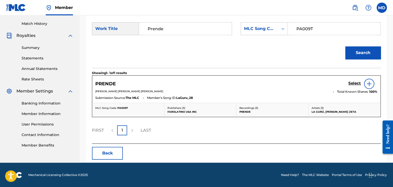
click at [353, 82] on h5 "Select" at bounding box center [354, 83] width 13 height 5
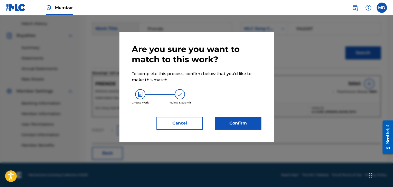
click at [222, 120] on button "Confirm" at bounding box center [238, 123] width 46 height 13
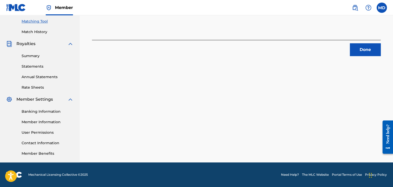
scroll to position [45, 0]
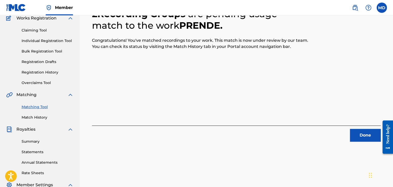
click at [352, 133] on button "Done" at bounding box center [365, 135] width 31 height 13
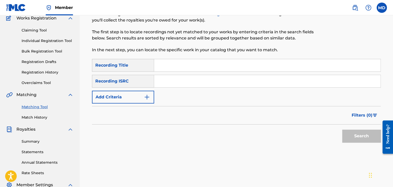
click at [168, 68] on input "Search Form" at bounding box center [267, 65] width 226 height 12
paste input "SDLM"
type input "SDLM"
click at [144, 97] on button "Add Criteria" at bounding box center [123, 97] width 62 height 13
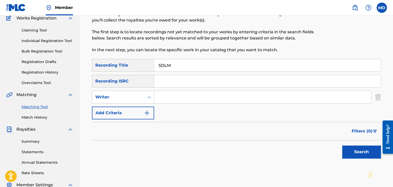
click at [184, 98] on input "Search Form" at bounding box center [262, 97] width 217 height 12
type input "[PERSON_NAME]"
click at [349, 152] on button "Search" at bounding box center [361, 152] width 39 height 13
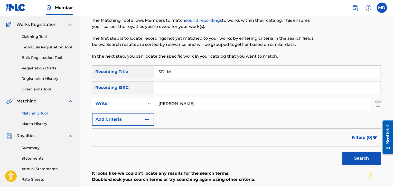
scroll to position [3, 0]
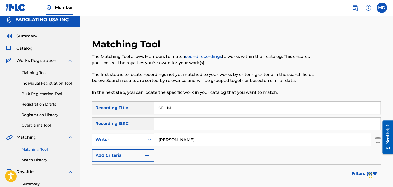
click at [172, 112] on input "SDLM" at bounding box center [267, 108] width 226 height 12
click at [42, 69] on div "Claiming Tool Individual Registration Tool Bulk Registration Tool Registration …" at bounding box center [39, 96] width 67 height 64
click at [24, 42] on div "Summary Catalog Works Registration Claiming Tool Individual Registration Tool B…" at bounding box center [40, 159] width 80 height 264
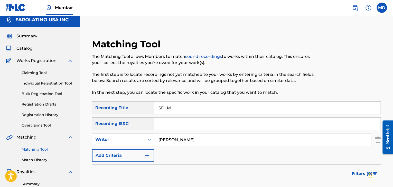
click at [24, 45] on span "Catalog" at bounding box center [24, 48] width 16 height 6
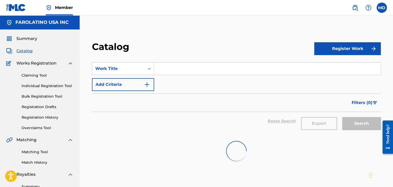
click at [167, 69] on input "Search Form" at bounding box center [267, 69] width 226 height 12
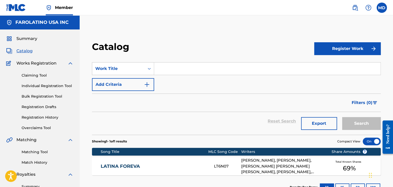
paste input "SDLM"
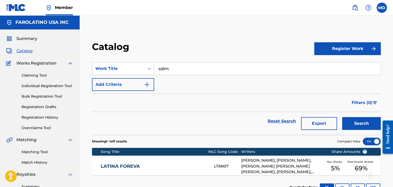
type input "sdlm"
click at [342, 117] on button "Search" at bounding box center [361, 123] width 39 height 13
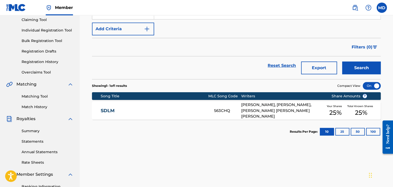
scroll to position [86, 0]
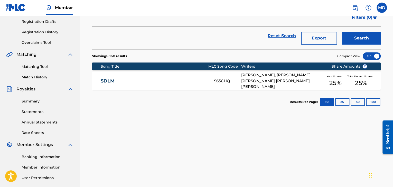
click at [166, 80] on link "SDLM" at bounding box center [154, 81] width 106 height 6
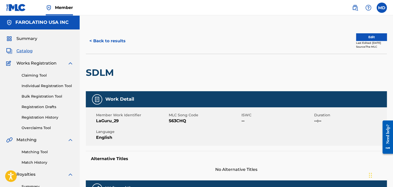
click at [173, 120] on span "S63CHQ" at bounding box center [204, 121] width 71 height 6
copy span "S63CHQ"
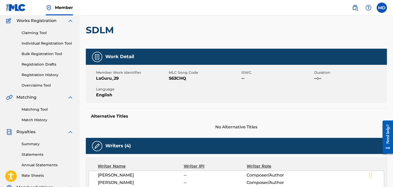
click at [162, 105] on div "Work Detail Member Work Identifier LaGuru_29 MLC Song Code S63CHQ ISWC -- Durat…" at bounding box center [236, 90] width 301 height 82
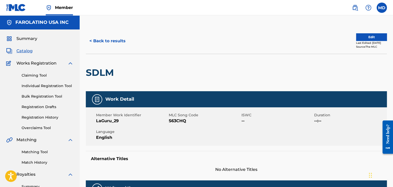
click at [105, 49] on div "< Back to results Edit Last Edited: [DATE] Source: The MLC" at bounding box center [236, 41] width 301 height 26
click at [108, 43] on button "< Back to results" at bounding box center [107, 41] width 43 height 13
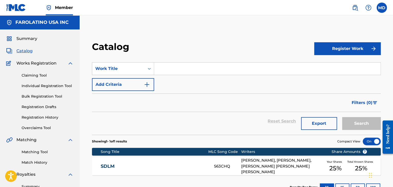
click at [27, 51] on span "Catalog" at bounding box center [24, 51] width 16 height 6
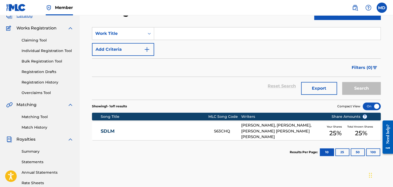
scroll to position [43, 0]
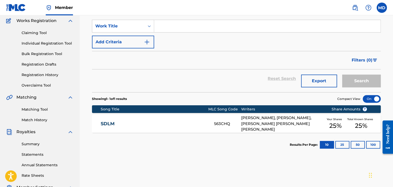
click at [44, 111] on link "Matching Tool" at bounding box center [48, 109] width 52 height 5
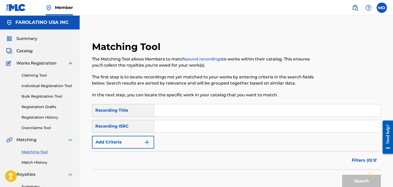
click at [211, 109] on input "Search Form" at bounding box center [267, 111] width 226 height 12
paste input "S63CHQ"
type input "S63CHQ"
paste input "S63CHQ"
type input "S63CHQ"
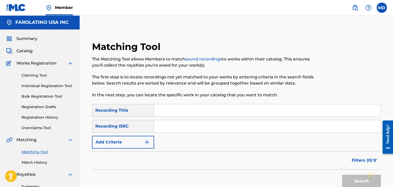
click at [178, 127] on input "Search Form" at bounding box center [267, 126] width 226 height 12
paste input "ARIXB2501461"
type input "ARIXB2501461"
click at [342, 175] on button "Search" at bounding box center [361, 181] width 39 height 13
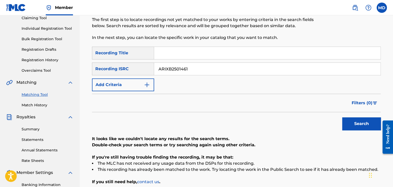
scroll to position [57, 0]
click at [170, 70] on input "ARIXB2501461" at bounding box center [267, 69] width 226 height 12
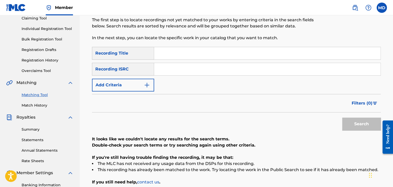
click at [171, 52] on input "Search Form" at bounding box center [267, 53] width 226 height 12
type input "SDLM"
click at [129, 78] on div "SearchWithCriteria96de05a9-5890-4724-b12c-5af37231eaf5 Recording Title SDLM Sea…" at bounding box center [236, 69] width 289 height 45
click at [137, 87] on button "Add Criteria" at bounding box center [123, 85] width 62 height 13
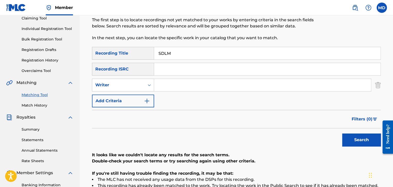
click at [170, 89] on input "Search Form" at bounding box center [262, 85] width 217 height 12
type input "[PERSON_NAME]"
click at [342, 134] on button "Search" at bounding box center [361, 140] width 39 height 13
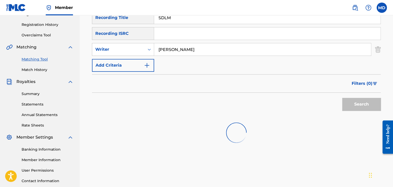
scroll to position [96, 0]
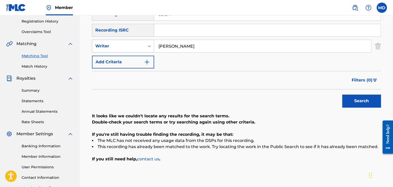
click at [139, 47] on div "Writer" at bounding box center [118, 46] width 46 height 6
click at [135, 61] on div "Recording Artist" at bounding box center [123, 59] width 62 height 13
click at [164, 52] on input "Search Form" at bounding box center [262, 46] width 217 height 12
type input "La guru"
click at [342, 95] on button "Search" at bounding box center [361, 101] width 39 height 13
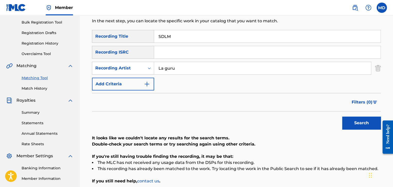
scroll to position [73, 0]
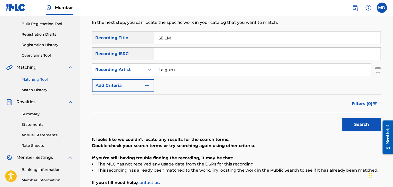
click at [167, 34] on input "SDLM" at bounding box center [267, 38] width 226 height 12
paste input "enales"
click at [342, 118] on button "Search" at bounding box center [361, 124] width 39 height 13
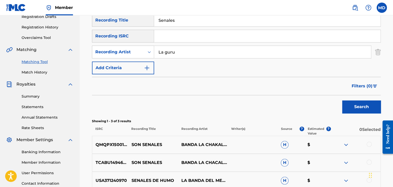
scroll to position [63, 0]
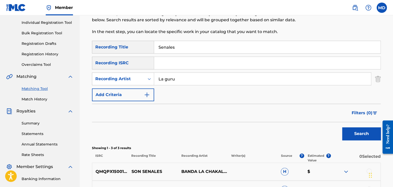
click at [164, 46] on input "Senales" at bounding box center [267, 47] width 226 height 12
click at [164, 50] on input "[PERSON_NAME]" at bounding box center [267, 47] width 226 height 12
type input "Señales"
click at [342, 128] on button "Search" at bounding box center [361, 134] width 39 height 13
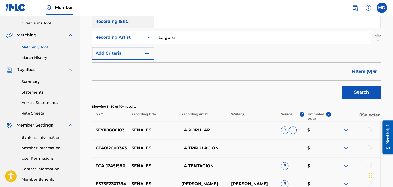
scroll to position [98, 0]
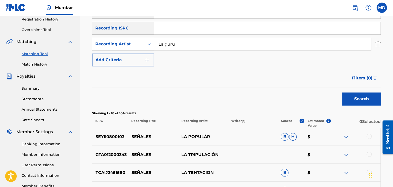
click at [131, 41] on div "Recording Artist" at bounding box center [118, 44] width 46 height 6
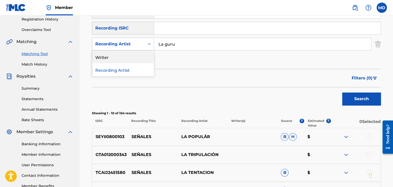
click at [126, 56] on div "Writer" at bounding box center [123, 57] width 62 height 13
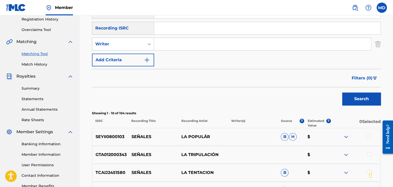
click at [173, 47] on input "Search Form" at bounding box center [262, 44] width 217 height 12
type input "[PERSON_NAME]"
click at [342, 93] on button "Search" at bounding box center [361, 99] width 39 height 13
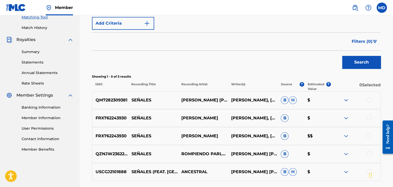
scroll to position [135, 0]
click at [345, 101] on img at bounding box center [346, 100] width 6 height 6
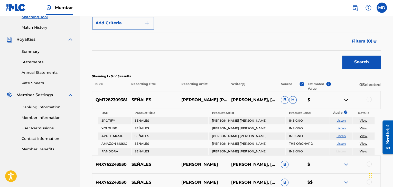
click at [346, 101] on img at bounding box center [346, 100] width 6 height 6
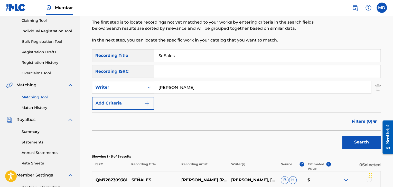
scroll to position [8, 0]
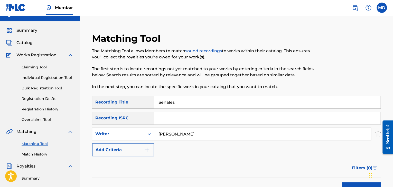
click at [165, 105] on input "Señales" at bounding box center [267, 102] width 226 height 12
type input "Senales"
click at [342, 183] on button "Search" at bounding box center [361, 189] width 39 height 13
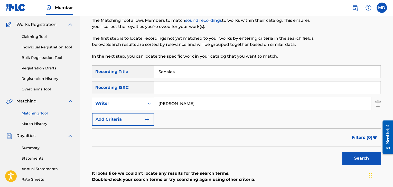
scroll to position [0, 0]
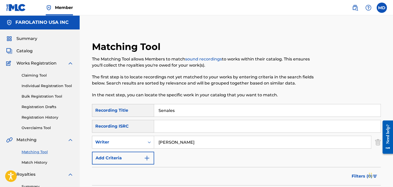
click at [174, 137] on input "[PERSON_NAME]" at bounding box center [262, 142] width 217 height 12
click at [190, 123] on input "Search Form" at bounding box center [267, 126] width 226 height 12
paste input "US7VG2041839"
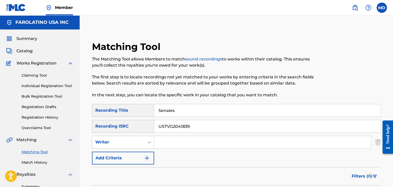
type input "US7VG2041839"
click at [190, 114] on input "Senales" at bounding box center [267, 111] width 226 height 12
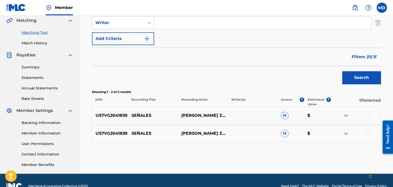
scroll to position [128, 0]
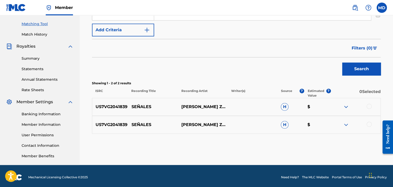
click at [369, 104] on div at bounding box center [368, 106] width 5 height 5
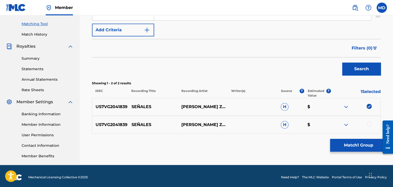
click at [368, 125] on div at bounding box center [368, 124] width 5 height 5
click at [362, 149] on button "Match 2 Groups" at bounding box center [358, 145] width 57 height 13
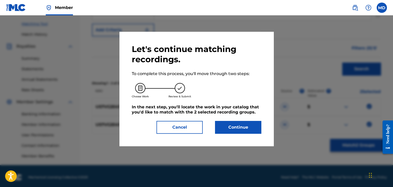
drag, startPoint x: 239, startPoint y: 119, endPoint x: 239, endPoint y: 122, distance: 3.4
click at [239, 120] on div "Let's continue matching recordings. To complete this process, you'll move throu…" at bounding box center [196, 89] width 129 height 90
click at [240, 127] on button "Continue" at bounding box center [238, 127] width 46 height 13
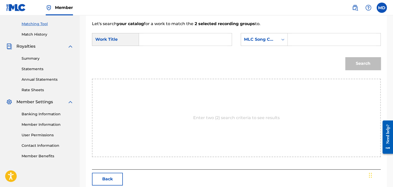
click at [304, 32] on form "SearchWithCriteriae3229623-b860-4c18-90f3-589b700678fd Work Title SearchWithCri…" at bounding box center [236, 53] width 289 height 52
click at [308, 40] on input "Search Form" at bounding box center [334, 39] width 84 height 12
paste input "SD3VDO"
type input "SD3VDO"
click at [174, 44] on input "Search Form" at bounding box center [185, 39] width 84 height 12
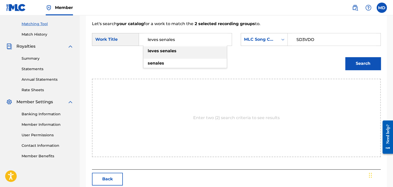
click at [153, 39] on input "leves senales" at bounding box center [185, 39] width 84 height 12
type input "senales"
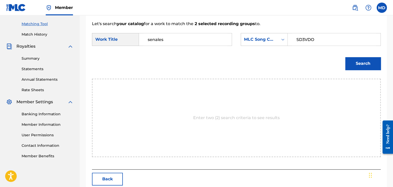
click at [345, 57] on button "Search" at bounding box center [362, 63] width 35 height 13
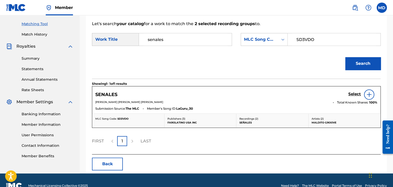
click at [352, 94] on h5 "Select" at bounding box center [354, 94] width 13 height 5
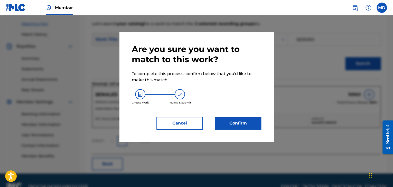
click at [235, 121] on button "Confirm" at bounding box center [238, 123] width 46 height 13
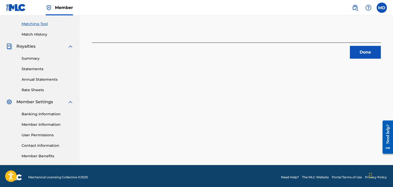
scroll to position [86, 0]
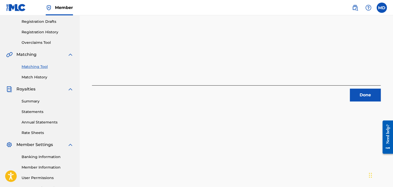
click at [370, 93] on button "Done" at bounding box center [365, 95] width 31 height 13
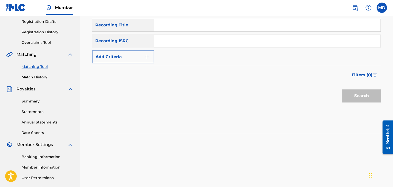
scroll to position [0, 0]
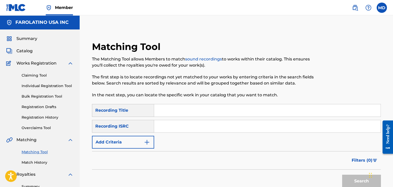
click at [197, 108] on input "Search Form" at bounding box center [267, 111] width 226 height 12
paste input "Tan Real"
type input "Tan Real"
click at [138, 139] on button "Add Criteria" at bounding box center [123, 142] width 62 height 13
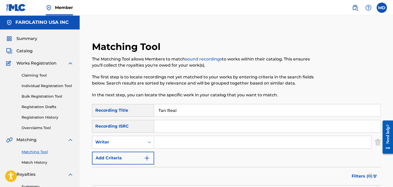
click at [162, 137] on input "Search Form" at bounding box center [262, 142] width 217 height 12
type input "[PERSON_NAME]"
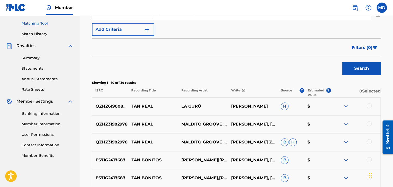
scroll to position [137, 0]
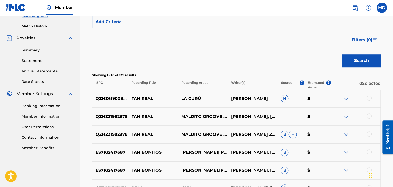
click at [369, 97] on div at bounding box center [368, 98] width 5 height 5
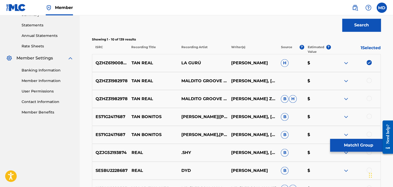
scroll to position [179, 0]
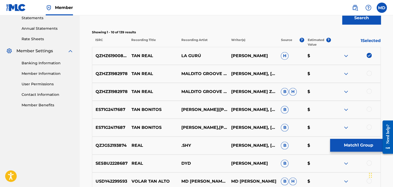
click at [369, 74] on div at bounding box center [368, 73] width 5 height 5
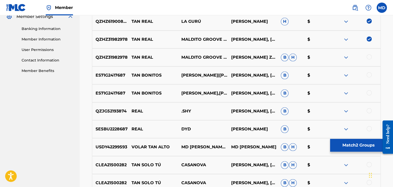
scroll to position [222, 0]
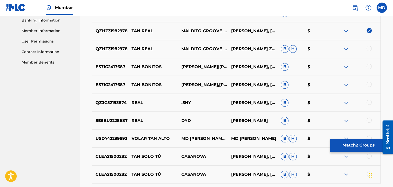
click at [370, 50] on div at bounding box center [368, 48] width 5 height 5
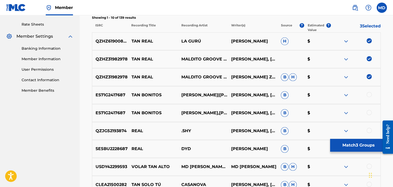
scroll to position [179, 0]
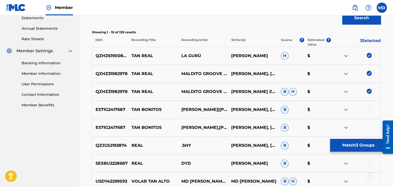
click at [342, 145] on button "Match 3 Groups" at bounding box center [358, 145] width 57 height 13
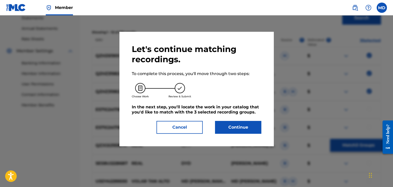
click at [230, 129] on button "Continue" at bounding box center [238, 127] width 46 height 13
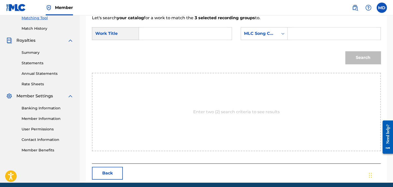
scroll to position [112, 0]
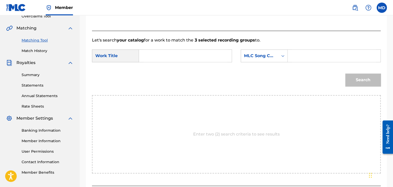
click at [161, 63] on div "SearchWithCriteriae3229623-b860-4c18-90f3-589b700678fd Work Title SearchWithCri…" at bounding box center [236, 58] width 289 height 16
click at [167, 53] on input "Search Form" at bounding box center [185, 56] width 84 height 12
paste input "Tan Real"
type input "Tan Real"
paste input "TD0RS7"
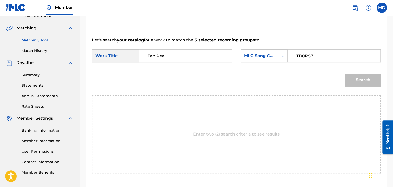
click at [306, 51] on input "TD0RS7" at bounding box center [334, 56] width 84 height 12
type input "TD0RS7"
click at [345, 74] on button "Search" at bounding box center [362, 80] width 35 height 13
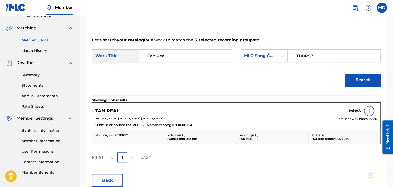
click at [354, 112] on h5 "Select" at bounding box center [354, 110] width 13 height 5
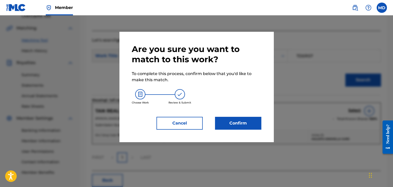
click at [256, 122] on button "Confirm" at bounding box center [238, 123] width 46 height 13
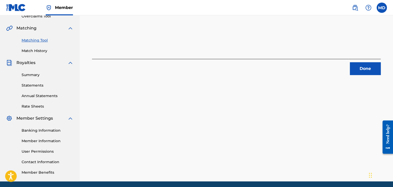
click at [360, 75] on button "Done" at bounding box center [365, 68] width 31 height 13
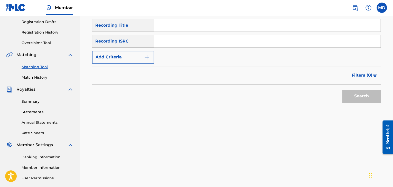
scroll to position [85, 0]
click at [141, 51] on button "Add Criteria" at bounding box center [123, 57] width 62 height 13
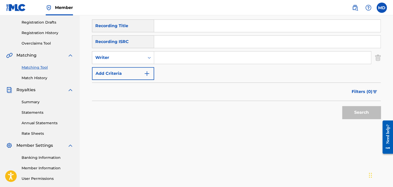
paste input "[PERSON_NAME]"
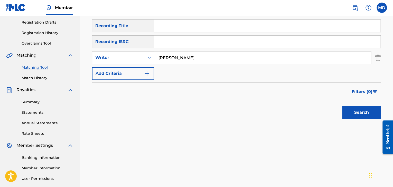
click at [164, 55] on input "[PERSON_NAME]" at bounding box center [262, 58] width 217 height 12
type input "[PERSON_NAME]"
click at [174, 28] on input "Search Form" at bounding box center [267, 26] width 226 height 12
type input "la mirada"
click at [342, 106] on button "Search" at bounding box center [361, 112] width 39 height 13
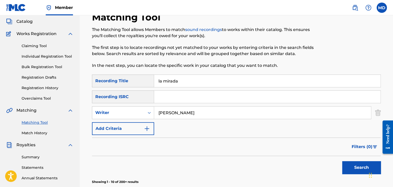
scroll to position [0, 0]
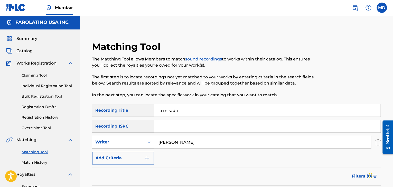
click at [29, 52] on span "Catalog" at bounding box center [24, 51] width 16 height 6
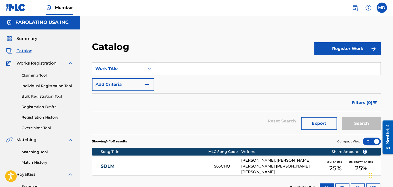
scroll to position [43, 0]
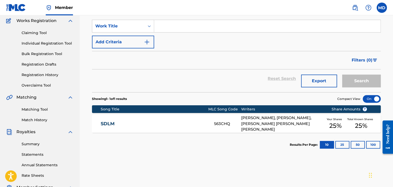
click at [286, 78] on div "Reset Search Export Search" at bounding box center [236, 79] width 289 height 18
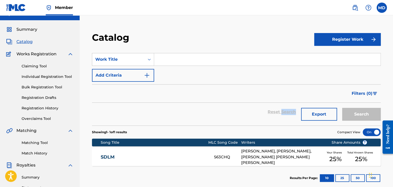
scroll to position [0, 0]
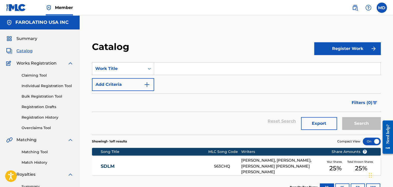
click at [215, 67] on input "Search Form" at bounding box center [267, 69] width 226 height 12
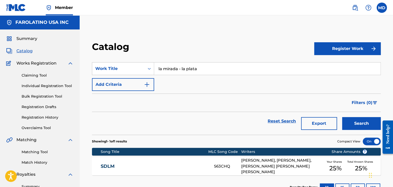
type input "la mirada - la plata"
click at [342, 117] on button "Search" at bounding box center [361, 123] width 39 height 13
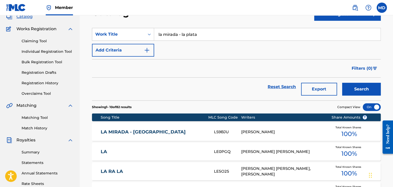
scroll to position [43, 0]
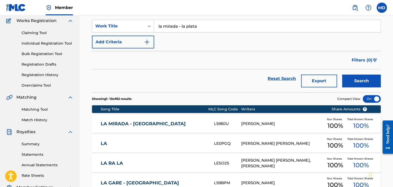
click at [178, 122] on link "LA MIRADA - [GEOGRAPHIC_DATA]" at bounding box center [154, 124] width 106 height 6
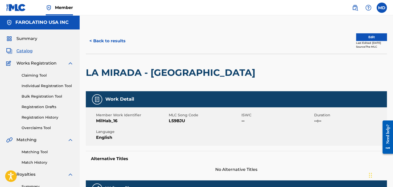
click at [177, 123] on span "LS9BJU" at bounding box center [204, 121] width 71 height 6
copy span "LS9BJU"
drag, startPoint x: 104, startPoint y: 43, endPoint x: 106, endPoint y: 46, distance: 3.2
click at [104, 43] on button "< Back to results" at bounding box center [107, 41] width 43 height 13
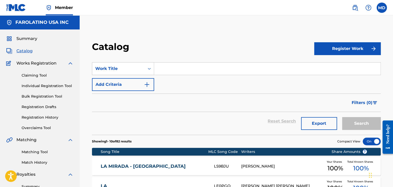
click at [33, 50] on div "Catalog" at bounding box center [39, 51] width 67 height 6
click at [30, 51] on span "Catalog" at bounding box center [24, 51] width 16 height 6
click at [25, 36] on span "Summary" at bounding box center [26, 39] width 21 height 6
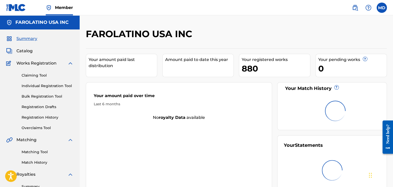
click at [16, 54] on link "Catalog" at bounding box center [19, 51] width 26 height 6
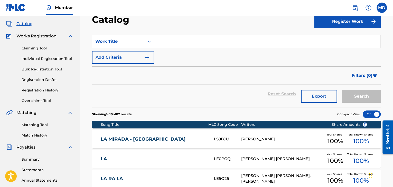
scroll to position [43, 0]
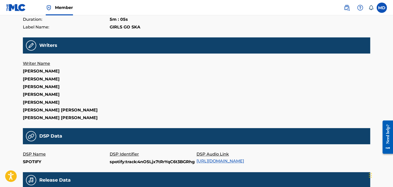
scroll to position [104, 0]
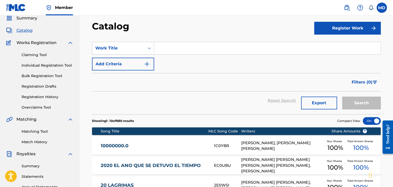
scroll to position [43, 0]
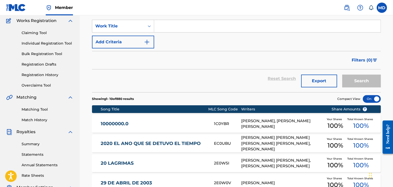
click at [323, 83] on button "Export" at bounding box center [319, 81] width 36 height 13
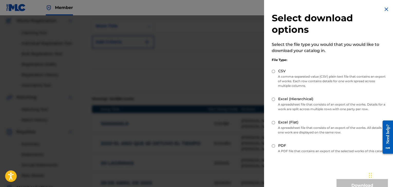
click at [320, 131] on p "A spreadsheet file that consists of an export of the works. All details for one…" at bounding box center [330, 130] width 116 height 9
click at [276, 121] on div "Excel (Flat)" at bounding box center [330, 123] width 116 height 6
click at [275, 122] on div "Excel (Flat)" at bounding box center [330, 123] width 116 height 6
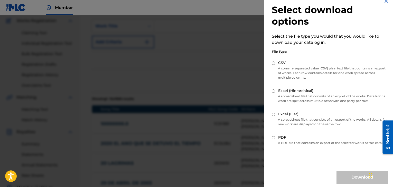
scroll to position [16, 0]
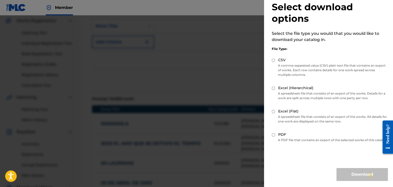
click at [273, 110] on input "Excel (Flat)" at bounding box center [273, 111] width 3 height 3
radio input "true"
click at [359, 178] on button "Download" at bounding box center [361, 174] width 51 height 13
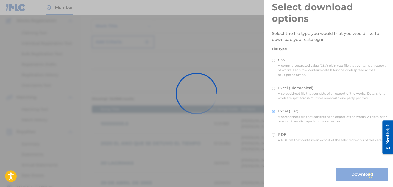
scroll to position [0, 0]
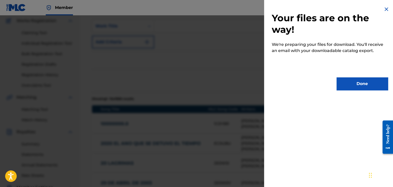
click at [363, 80] on button "Done" at bounding box center [361, 84] width 51 height 13
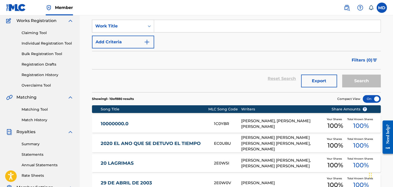
click at [45, 74] on link "Registration History" at bounding box center [48, 74] width 52 height 5
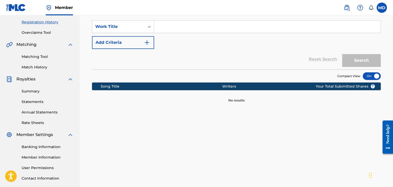
scroll to position [86, 0]
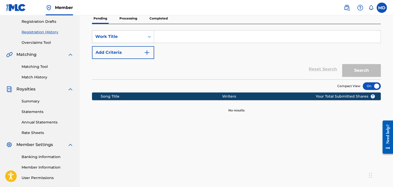
click at [136, 22] on p "Processing" at bounding box center [128, 18] width 21 height 11
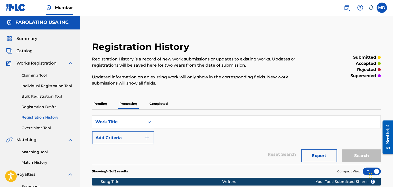
click at [31, 165] on link "Match History" at bounding box center [48, 162] width 52 height 5
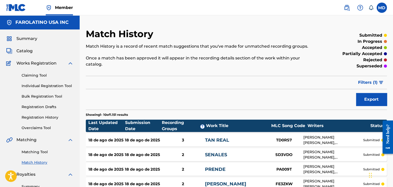
click at [381, 81] on img "submit" at bounding box center [381, 82] width 4 height 3
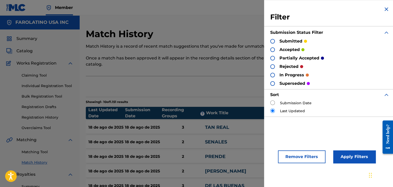
click at [293, 102] on label "Submission Date" at bounding box center [296, 103] width 32 height 5
click at [272, 103] on input "radio" at bounding box center [272, 103] width 5 height 5
radio input "true"
click at [354, 156] on button "Apply Filters" at bounding box center [354, 157] width 42 height 13
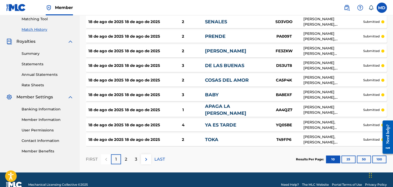
scroll to position [136, 0]
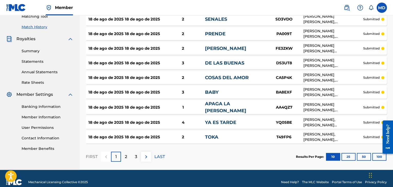
click at [375, 153] on button "100" at bounding box center [379, 157] width 14 height 8
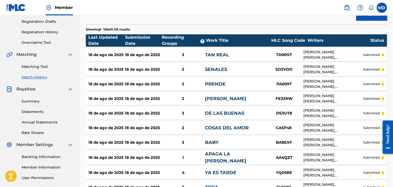
scroll to position [0, 0]
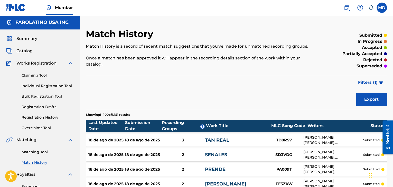
click at [131, 81] on div "Filter Submission Status Filter submitted accepted partially accepted rejected …" at bounding box center [236, 82] width 301 height 13
click at [369, 79] on button "Filters ( 1 )" at bounding box center [371, 82] width 32 height 13
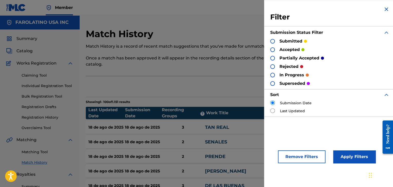
click at [384, 8] on img at bounding box center [386, 9] width 6 height 6
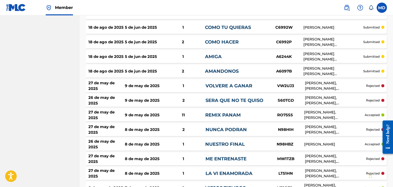
scroll to position [514, 0]
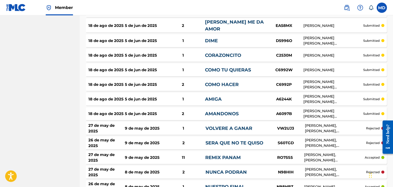
click at [259, 111] on div "AMANDONOS" at bounding box center [235, 114] width 60 height 7
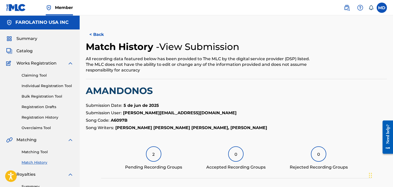
click at [99, 39] on button "< Back" at bounding box center [101, 34] width 31 height 13
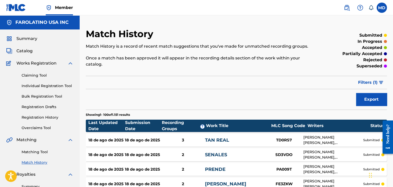
click at [35, 75] on link "Claiming Tool" at bounding box center [48, 75] width 52 height 5
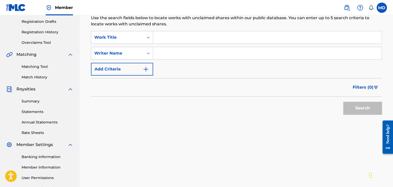
scroll to position [43, 0]
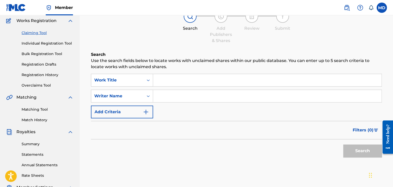
click at [43, 75] on link "Registration History" at bounding box center [48, 74] width 52 height 5
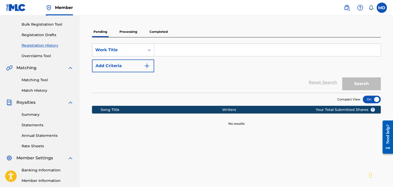
scroll to position [86, 0]
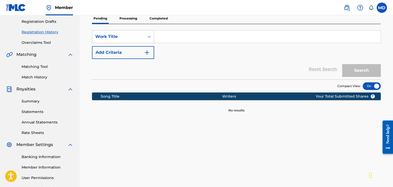
click at [130, 17] on p "Processing" at bounding box center [128, 18] width 21 height 11
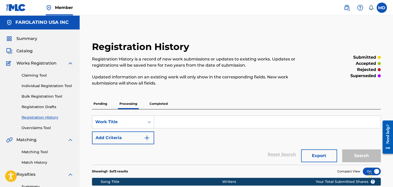
click at [344, 10] on img at bounding box center [347, 8] width 6 height 6
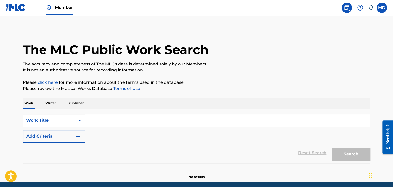
click at [128, 119] on input "Search Form" at bounding box center [227, 121] width 285 height 12
paste input "En Tus Ojos"
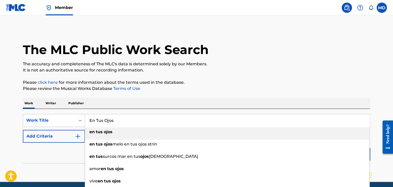
type input "En Tus Ojos"
click at [78, 131] on button "Add Criteria" at bounding box center [54, 136] width 62 height 13
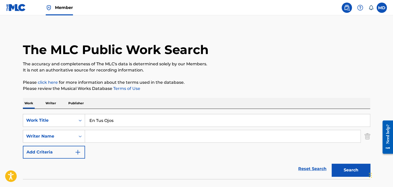
click at [125, 139] on input "Search Form" at bounding box center [222, 136] width 275 height 12
paste input "[PERSON_NAME]"
type input "[PERSON_NAME]"
click at [332, 164] on button "Search" at bounding box center [351, 170] width 39 height 13
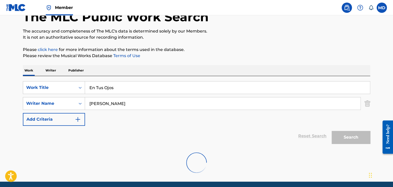
scroll to position [52, 0]
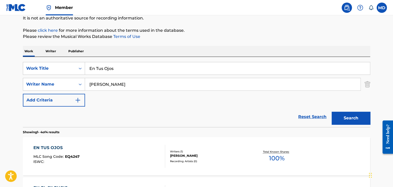
click at [130, 165] on div "EN TUS OJOS MLC Song Code : EQ4247 ISWC :" at bounding box center [99, 156] width 132 height 23
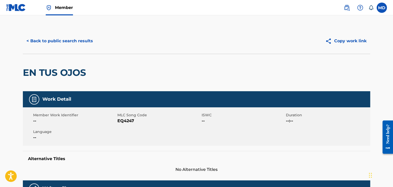
click at [131, 121] on span "EQ4247" at bounding box center [158, 121] width 83 height 6
copy span "EQ4247"
click at [68, 38] on button "< Back to public search results" at bounding box center [60, 41] width 74 height 13
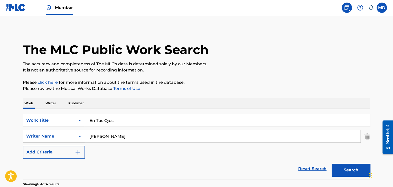
scroll to position [52, 0]
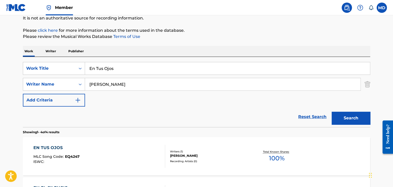
click at [148, 66] on input "En Tus Ojos" at bounding box center [227, 68] width 285 height 12
paste input "Alud"
type input "Alud"
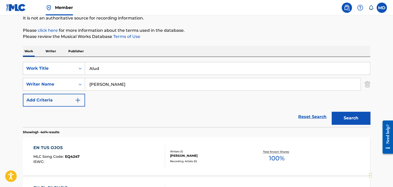
click at [148, 87] on input "[PERSON_NAME]" at bounding box center [222, 84] width 275 height 12
type input "m"
type input "[PERSON_NAME]"
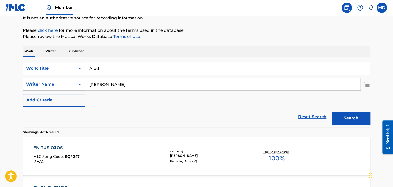
click at [332, 112] on button "Search" at bounding box center [351, 118] width 39 height 13
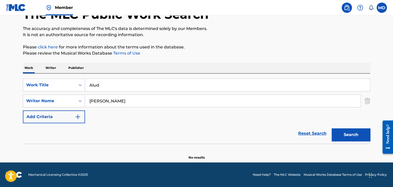
scroll to position [35, 0]
